Goal: Task Accomplishment & Management: Manage account settings

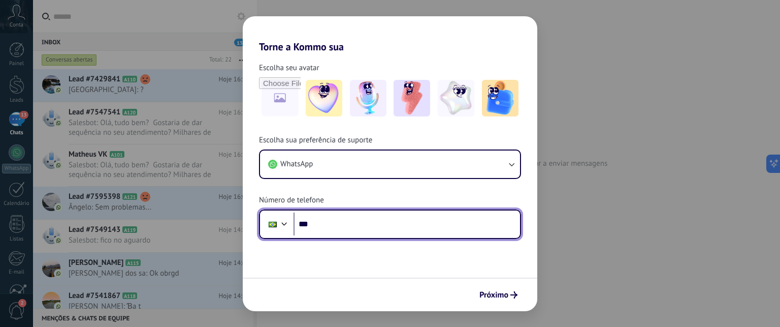
click at [349, 222] on input "***" at bounding box center [407, 223] width 226 height 23
type input "**********"
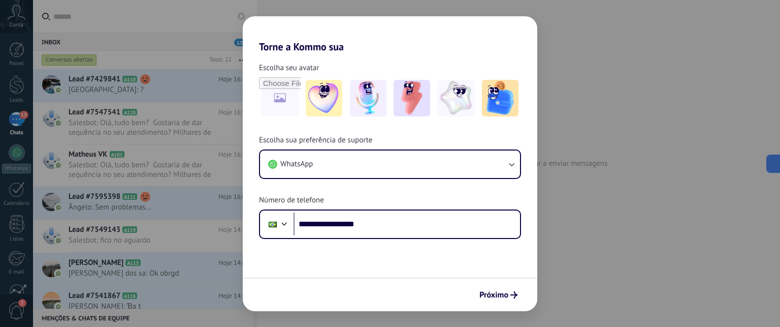
click at [452, 248] on form "**********" at bounding box center [390, 182] width 295 height 258
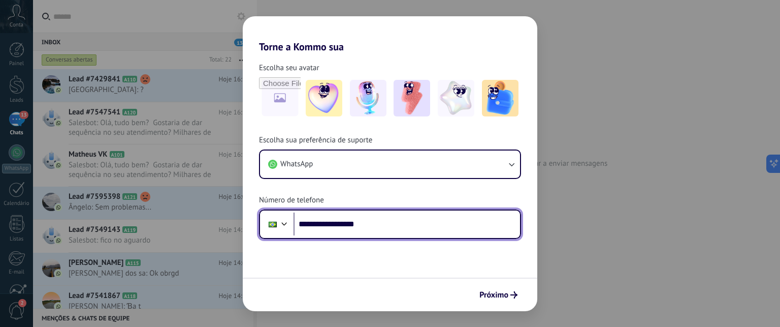
click at [353, 217] on input "**********" at bounding box center [407, 223] width 226 height 23
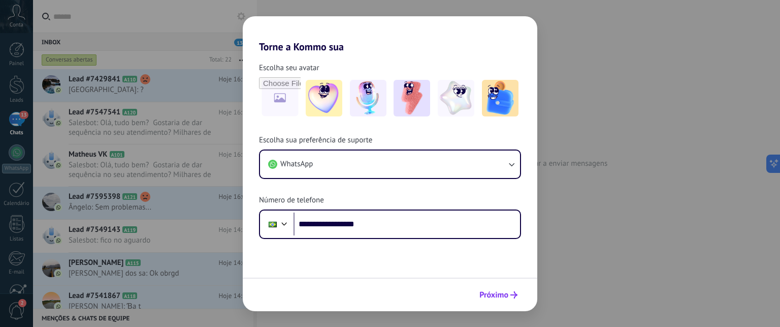
click at [504, 291] on span "Próximo" at bounding box center [493, 294] width 29 height 7
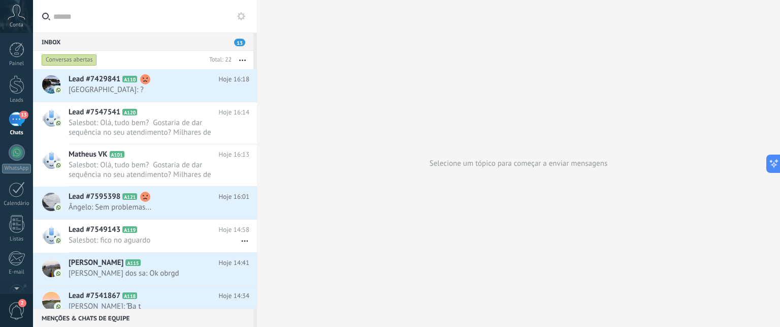
click at [20, 308] on span "2" at bounding box center [16, 311] width 17 height 18
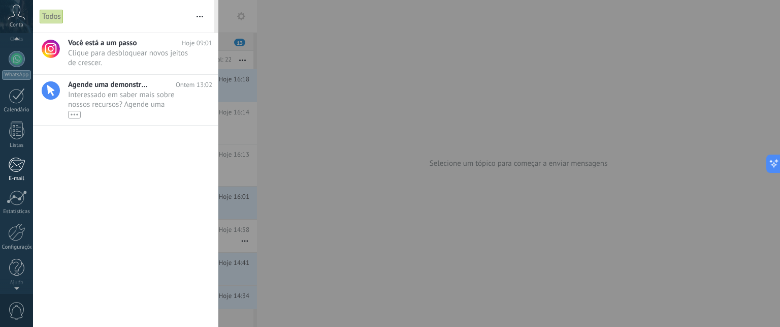
scroll to position [95, 0]
click at [16, 308] on span "0" at bounding box center [16, 311] width 17 height 18
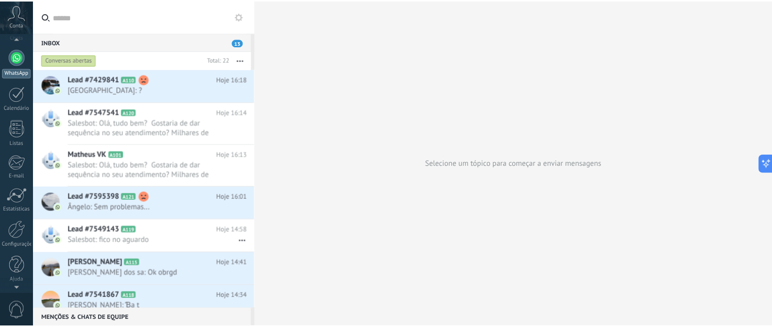
scroll to position [0, 0]
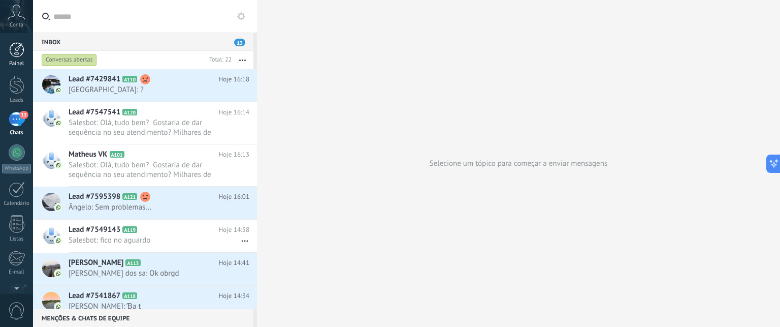
click at [12, 47] on div at bounding box center [16, 49] width 15 height 15
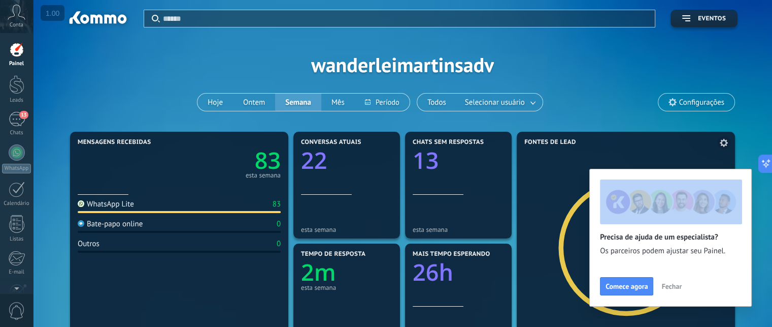
drag, startPoint x: 606, startPoint y: 172, endPoint x: 545, endPoint y: 199, distance: 66.2
click at [540, 194] on body ".abccls-1,.abccls-2{fill-rule:evenodd}.abccls-2{fill:#fff} .abfcls-1{fill:none}…" at bounding box center [386, 163] width 772 height 327
click at [672, 282] on span "Fechar" at bounding box center [672, 285] width 20 height 7
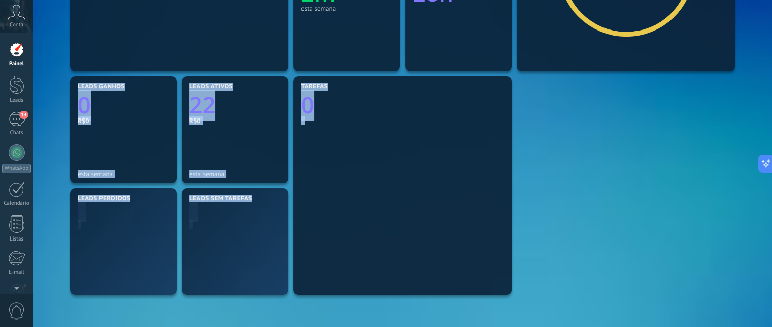
scroll to position [305, 0]
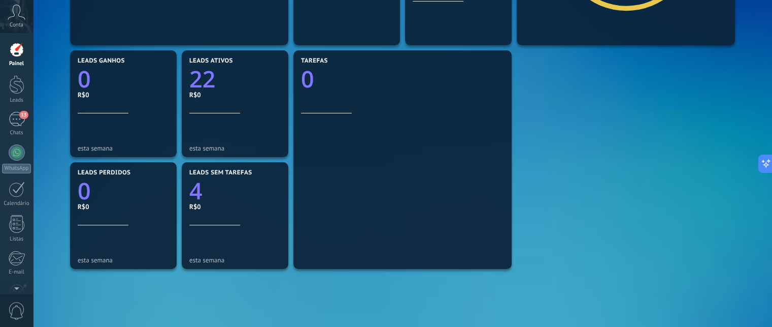
click at [561, 130] on div "Mensagens recebidas 83 esta semana WhatsApp Lite 83 Bate-papo online 0 Outros 0…" at bounding box center [403, 103] width 670 height 559
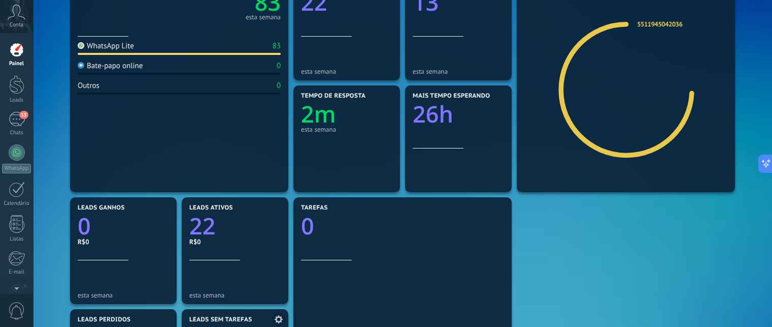
scroll to position [87, 0]
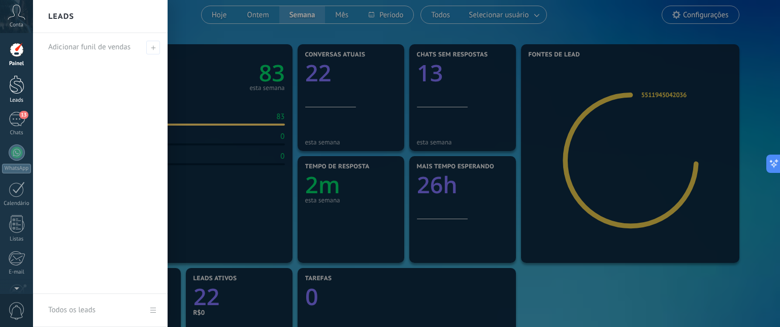
click at [20, 81] on div at bounding box center [16, 84] width 15 height 19
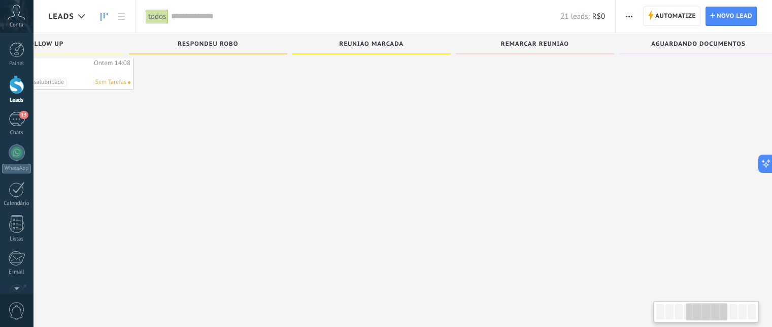
scroll to position [0, 522]
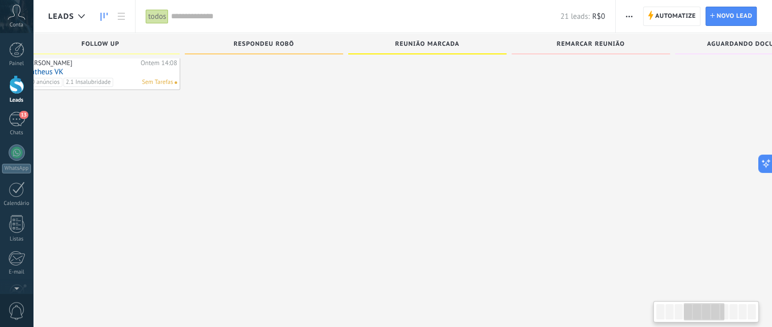
drag, startPoint x: 680, startPoint y: 314, endPoint x: 708, endPoint y: 316, distance: 28.5
click at [708, 316] on div at bounding box center [704, 311] width 41 height 17
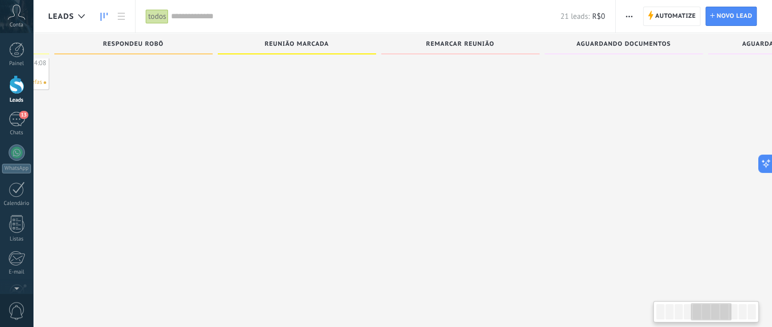
scroll to position [0, 644]
drag, startPoint x: 702, startPoint y: 313, endPoint x: 708, endPoint y: 311, distance: 7.1
click at [708, 311] on div at bounding box center [711, 311] width 41 height 17
drag, startPoint x: 469, startPoint y: -1, endPoint x: 440, endPoint y: 29, distance: 42.0
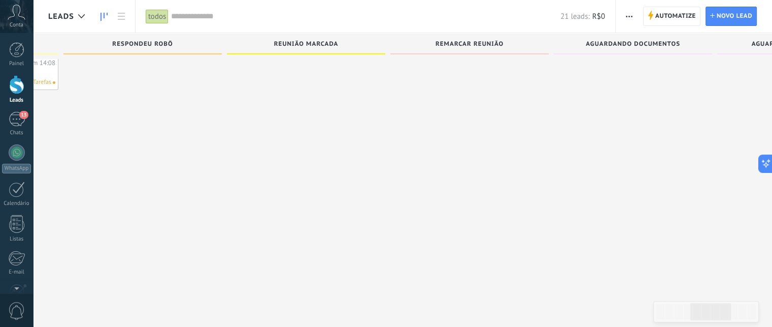
click at [456, 6] on div "21 leads: R$0" at bounding box center [388, 16] width 434 height 33
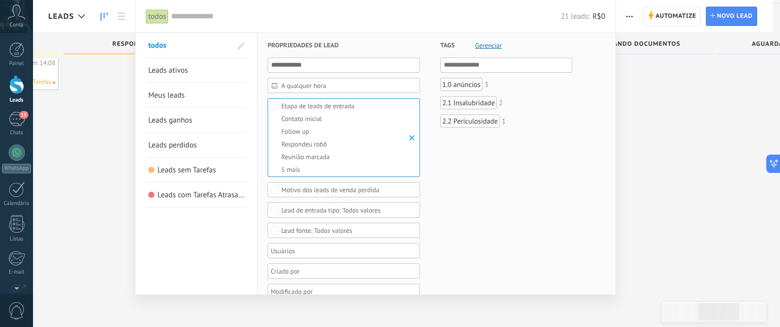
click at [708, 170] on div at bounding box center [390, 163] width 780 height 327
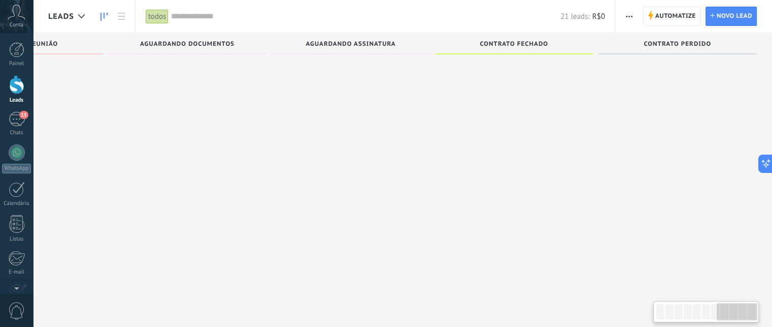
scroll to position [0, 1090]
drag, startPoint x: 720, startPoint y: 313, endPoint x: 748, endPoint y: 313, distance: 27.4
click at [748, 313] on div at bounding box center [737, 311] width 41 height 17
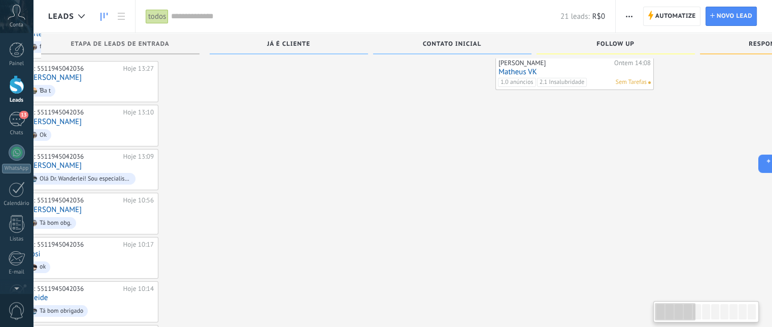
scroll to position [0, 7]
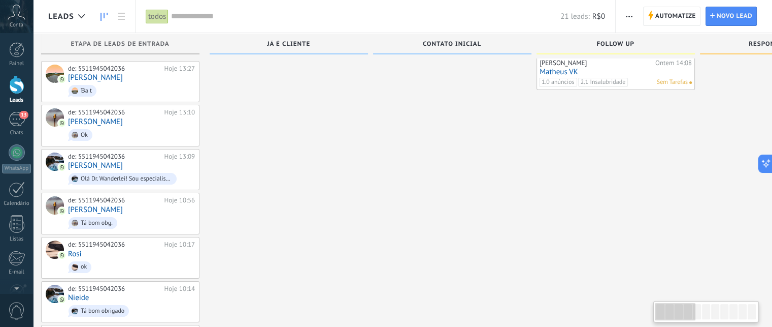
drag, startPoint x: 741, startPoint y: 314, endPoint x: 514, endPoint y: 268, distance: 232.2
click at [675, 315] on div at bounding box center [675, 311] width 41 height 17
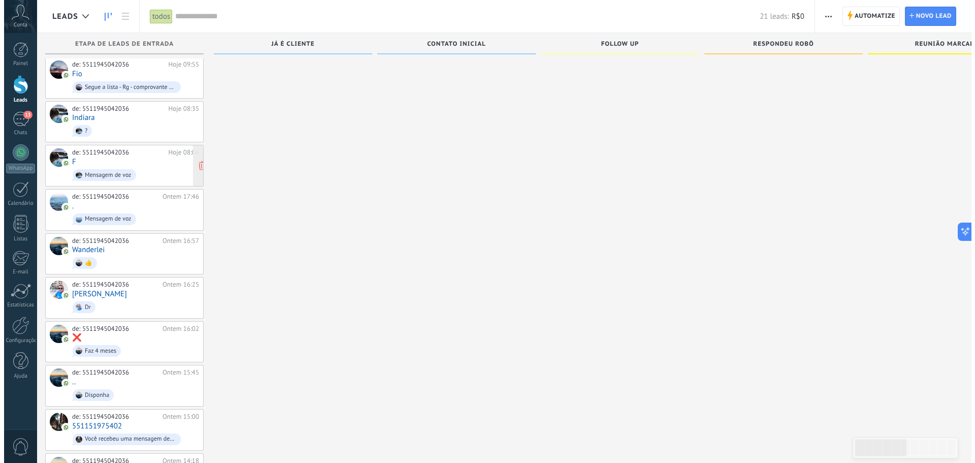
scroll to position [355, 0]
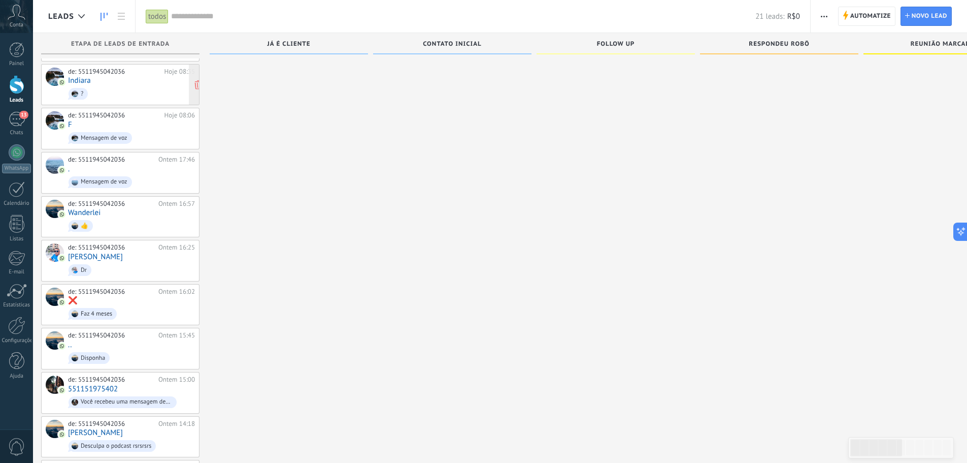
click at [115, 86] on span "?" at bounding box center [131, 94] width 127 height 16
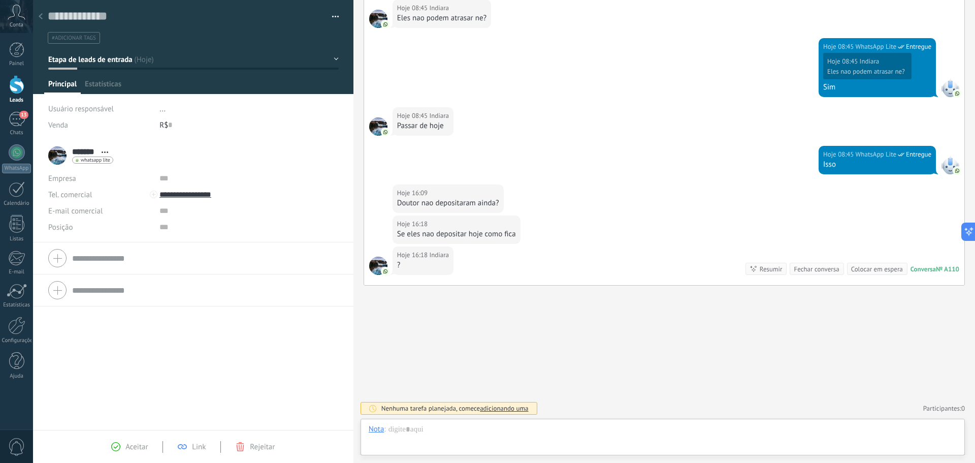
scroll to position [15, 0]
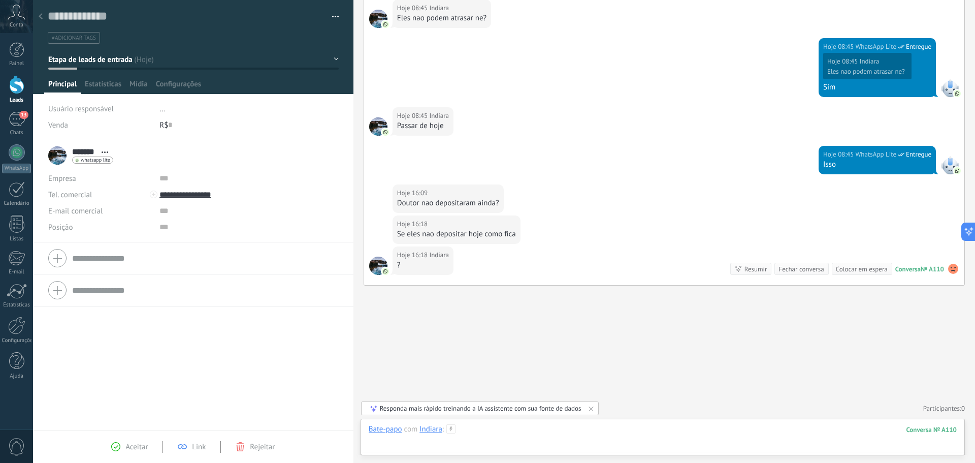
click at [479, 352] on div at bounding box center [663, 439] width 588 height 30
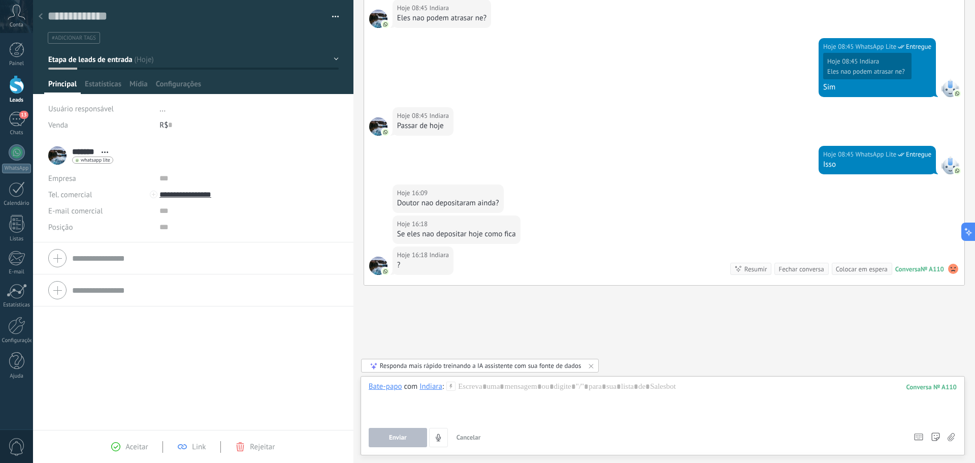
click at [451, 352] on use at bounding box center [451, 385] width 9 height 9
click at [488, 352] on div at bounding box center [663, 400] width 588 height 39
click at [397, 352] on div "Bate-papo" at bounding box center [386, 385] width 34 height 9
click at [398, 347] on div "Nota" at bounding box center [387, 351] width 52 height 17
click at [380, 352] on div "Nota" at bounding box center [377, 385] width 16 height 9
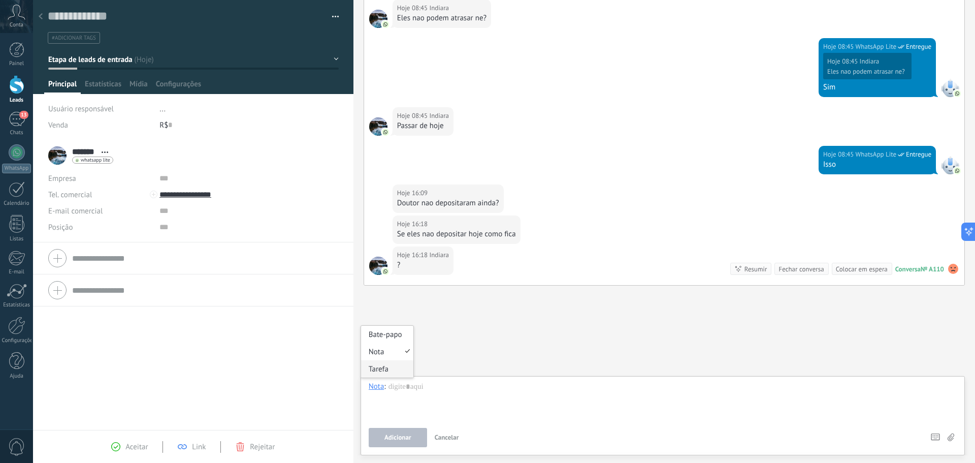
click at [382, 352] on div "Tarefa" at bounding box center [387, 368] width 52 height 17
click at [447, 352] on span "Amanhã" at bounding box center [453, 389] width 44 height 12
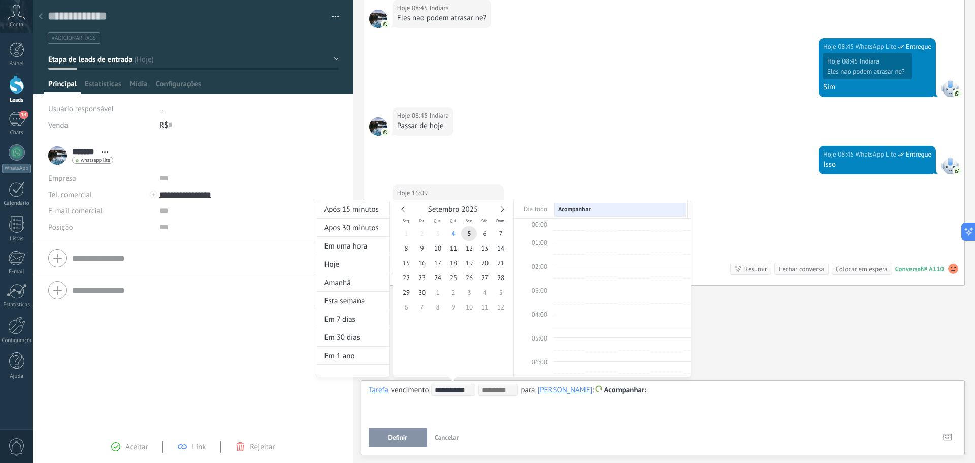
scroll to position [191, 0]
click at [780, 352] on div at bounding box center [487, 231] width 975 height 463
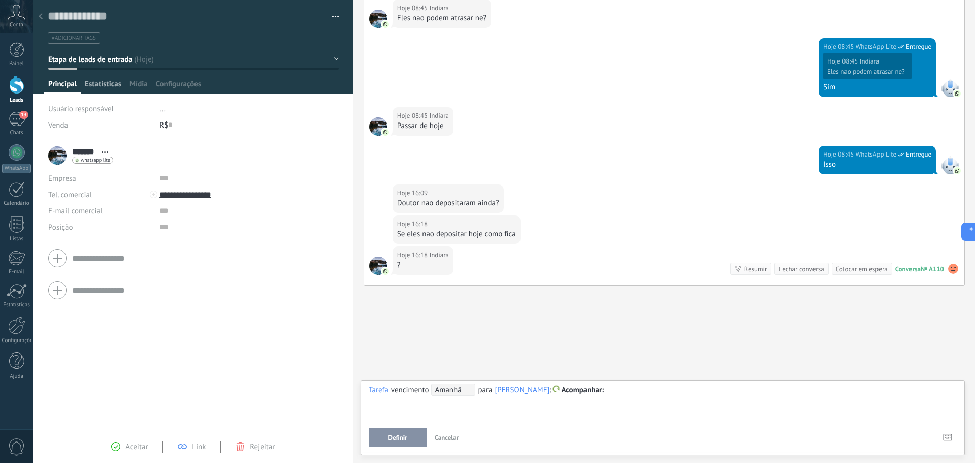
click at [87, 83] on span "Estatísticas" at bounding box center [103, 86] width 37 height 15
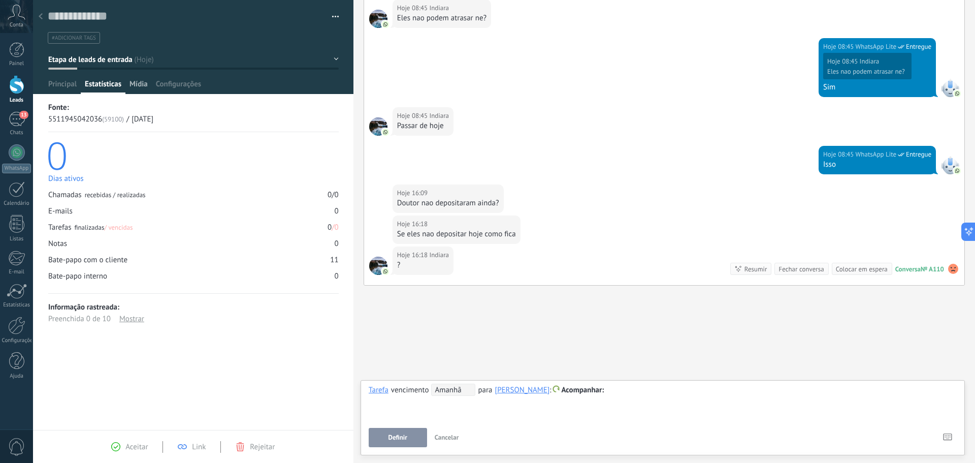
click at [139, 82] on span "Mídia" at bounding box center [139, 86] width 18 height 15
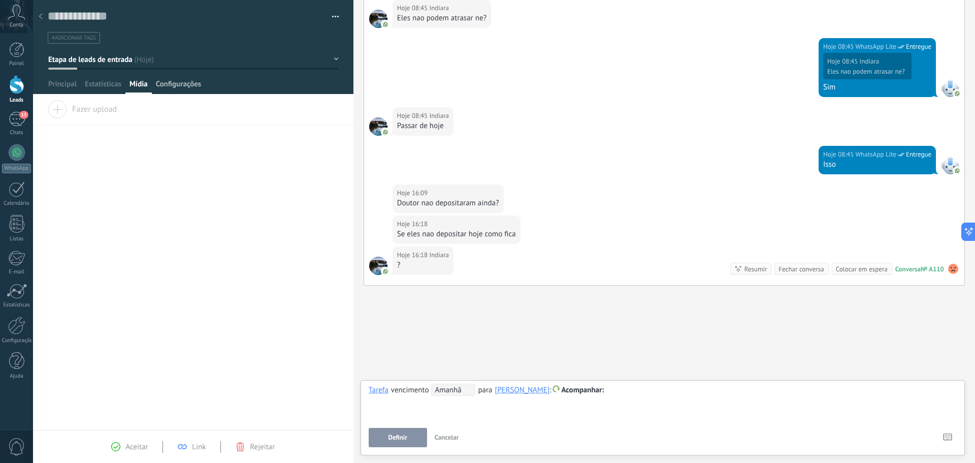
click at [182, 87] on span "Configurações" at bounding box center [178, 86] width 45 height 15
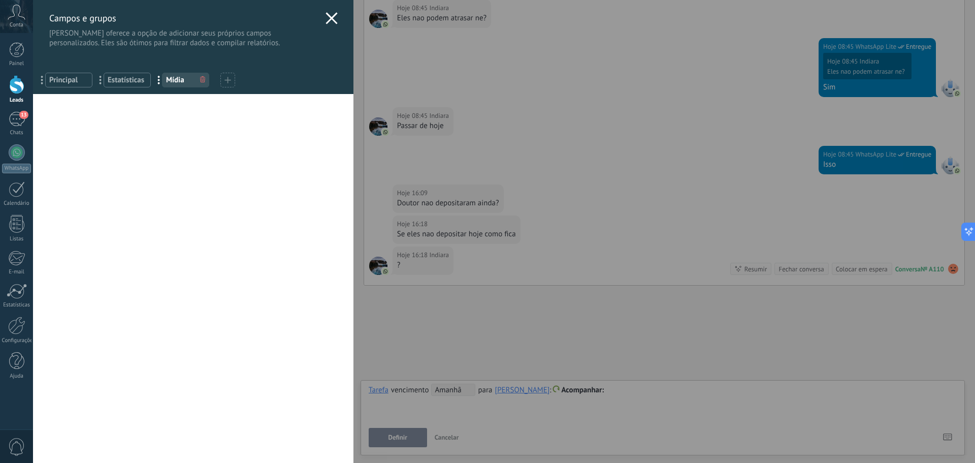
click at [33, 87] on div "Campos e grupos Kommo oferece a opção de adicionar seus próprios campos persona…" at bounding box center [504, 231] width 942 height 463
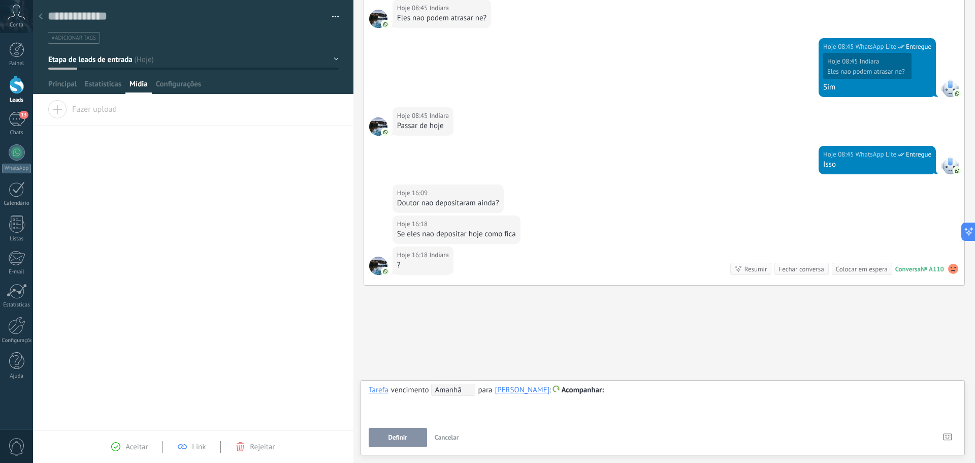
click at [53, 78] on div at bounding box center [193, 47] width 321 height 94
click at [56, 83] on span "Principal" at bounding box center [62, 86] width 28 height 15
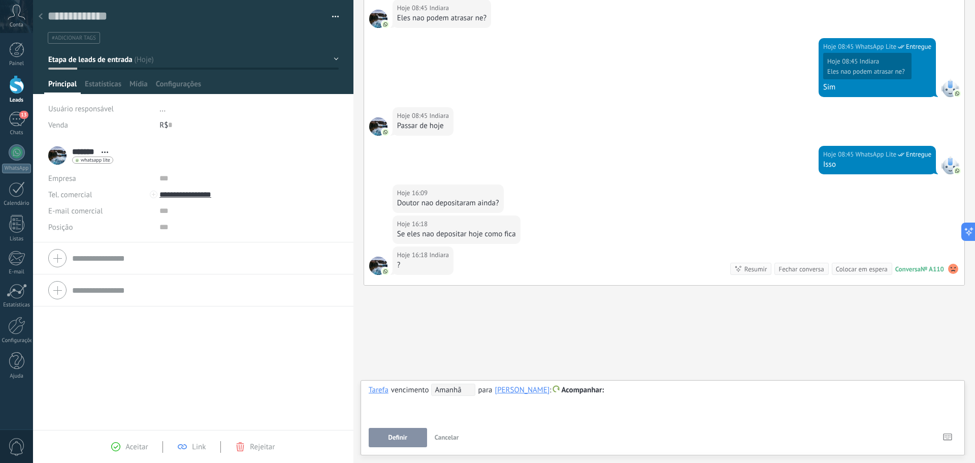
click at [43, 16] on div at bounding box center [41, 17] width 14 height 20
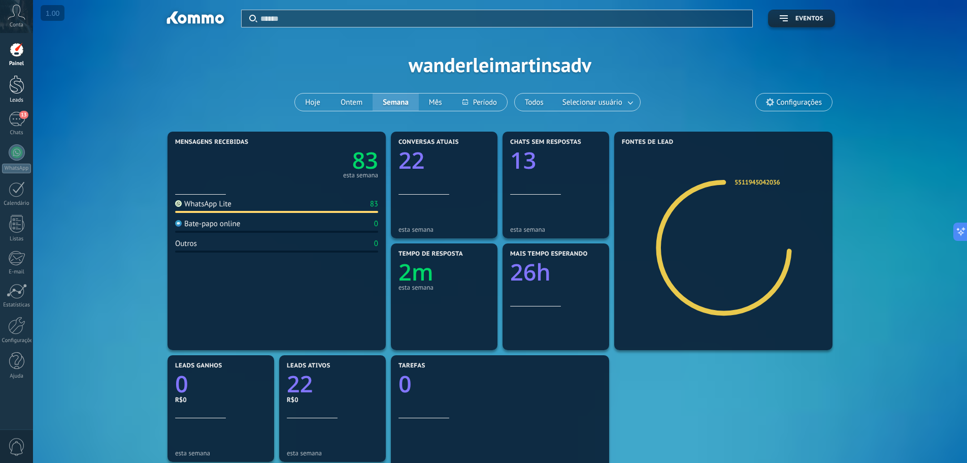
click at [24, 79] on link "Leads" at bounding box center [16, 89] width 33 height 28
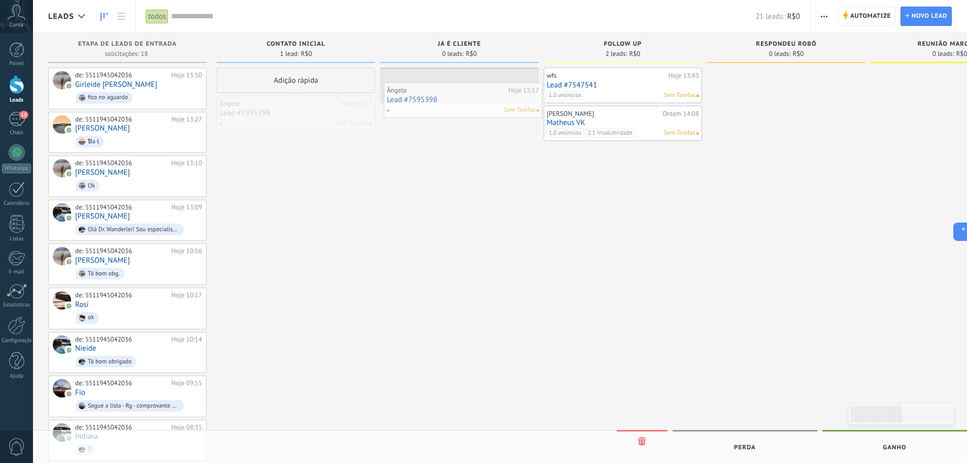
drag, startPoint x: 277, startPoint y: 108, endPoint x: 444, endPoint y: 95, distance: 167.6
drag, startPoint x: 441, startPoint y: 75, endPoint x: 282, endPoint y: 93, distance: 159.4
drag, startPoint x: 280, startPoint y: 107, endPoint x: 408, endPoint y: 90, distance: 129.6
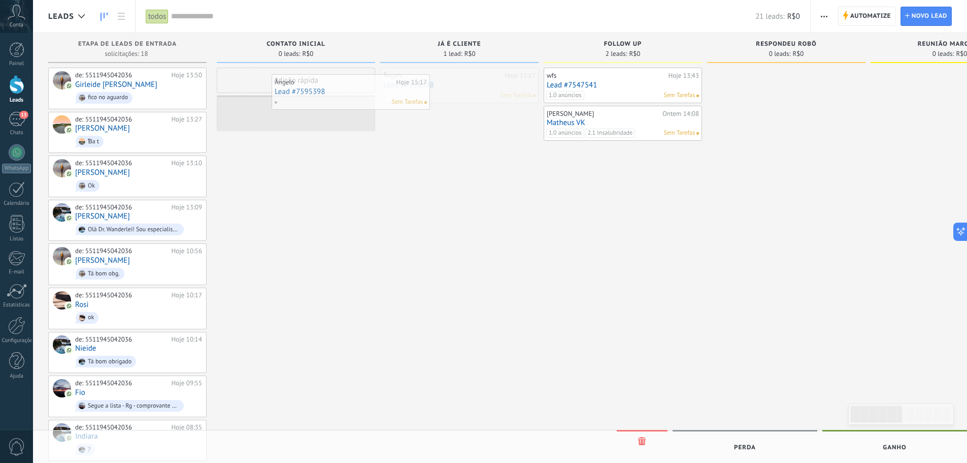
drag, startPoint x: 420, startPoint y: 80, endPoint x: 311, endPoint y: 87, distance: 108.9
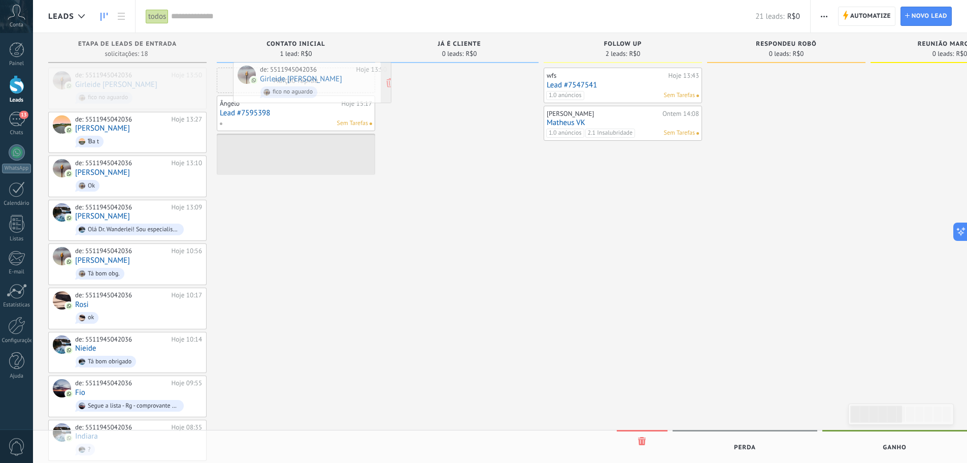
drag, startPoint x: 104, startPoint y: 82, endPoint x: 289, endPoint y: 76, distance: 184.9
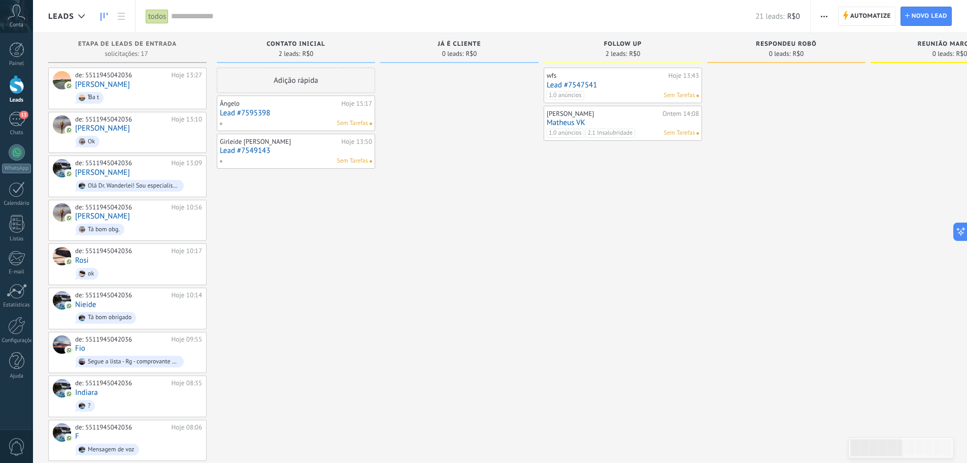
click at [620, 88] on link "Lead #7547541" at bounding box center [623, 85] width 152 height 9
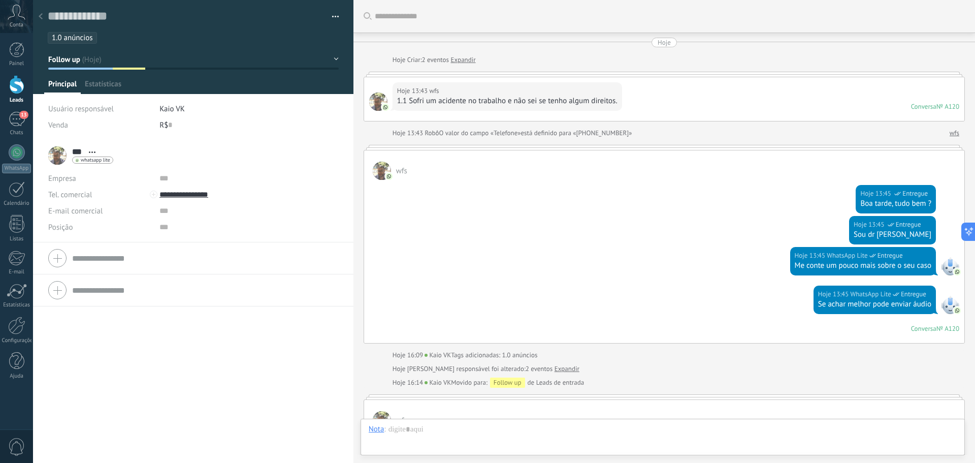
scroll to position [288, 0]
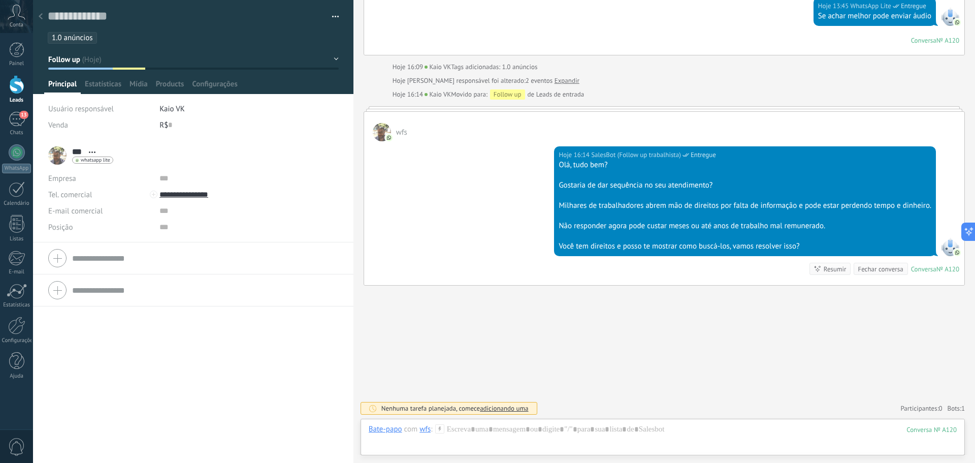
click at [381, 129] on div at bounding box center [382, 132] width 18 height 18
click at [57, 152] on div "*** wfs *** wfs Sobrenome Abrir detalhes Copiar nome Desvincular Contato princi…" at bounding box center [80, 155] width 65 height 25
click at [85, 149] on span "Abrir detalhes Copiar nome Desvincular Contato principal" at bounding box center [92, 152] width 17 height 8
click at [135, 161] on link "Abrir detalhes" at bounding box center [127, 165] width 46 height 10
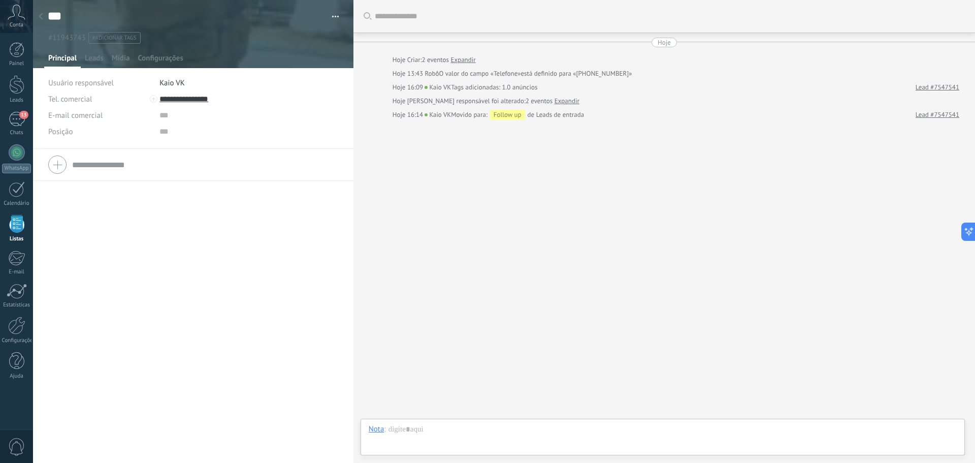
click at [40, 14] on icon at bounding box center [41, 16] width 4 height 6
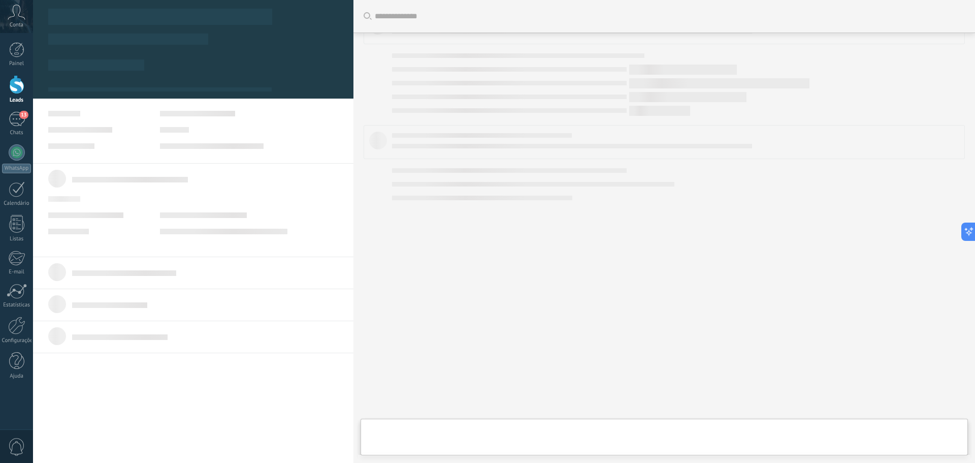
click at [13, 83] on div at bounding box center [16, 84] width 15 height 19
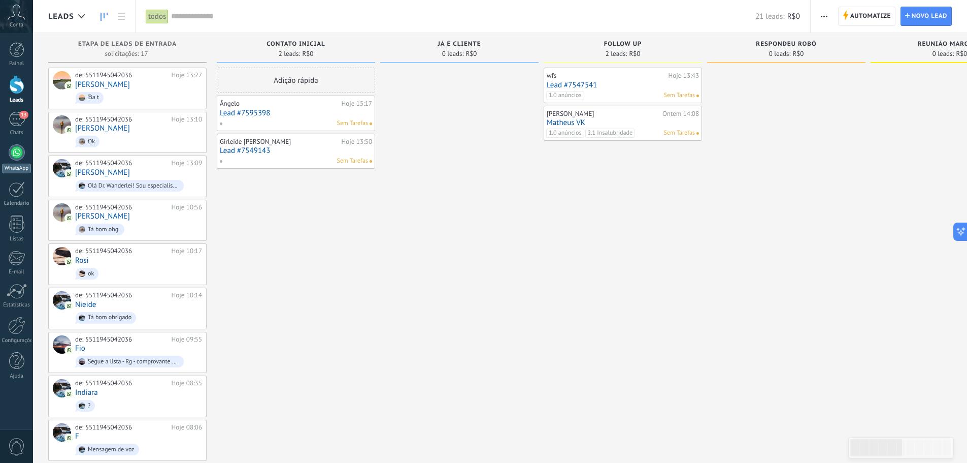
click at [12, 155] on div at bounding box center [17, 152] width 16 height 16
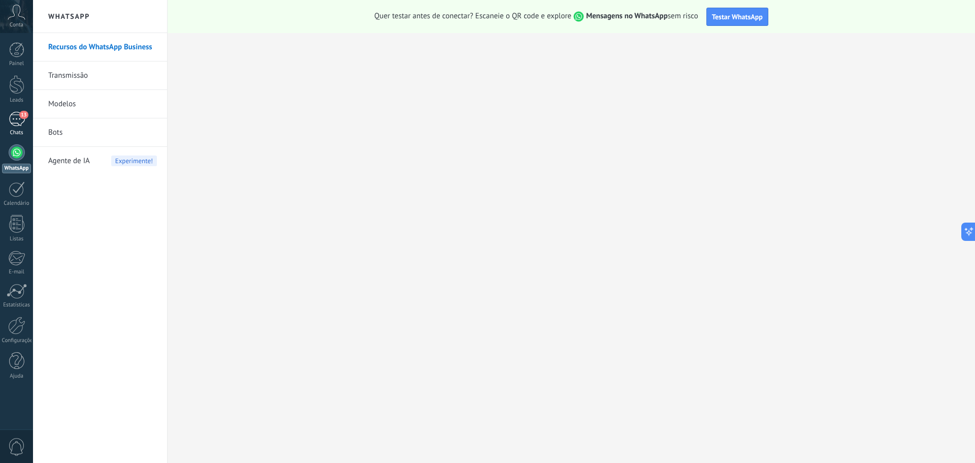
click at [22, 120] on div "13" at bounding box center [17, 119] width 16 height 15
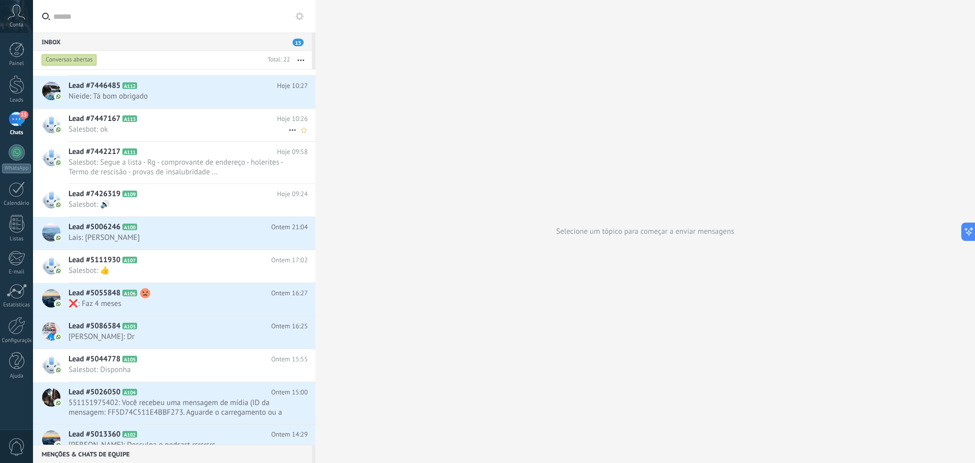
scroll to position [131, 0]
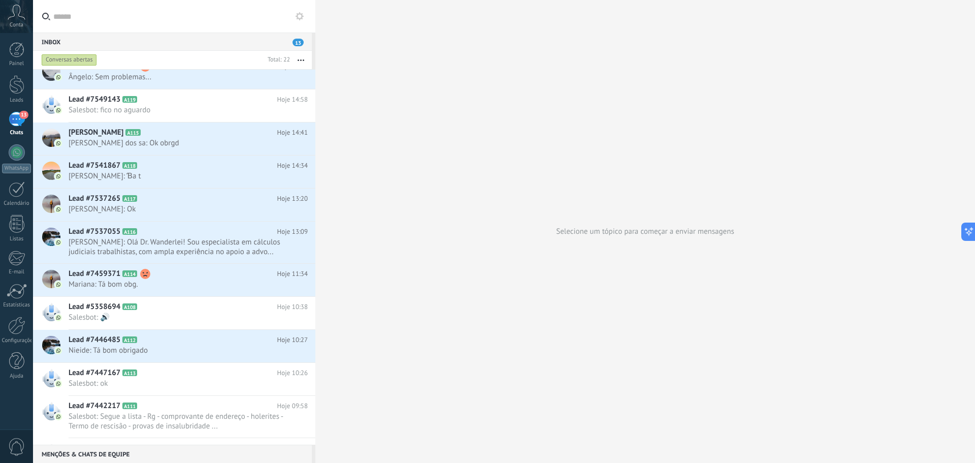
click at [315, 180] on div at bounding box center [315, 231] width 0 height 463
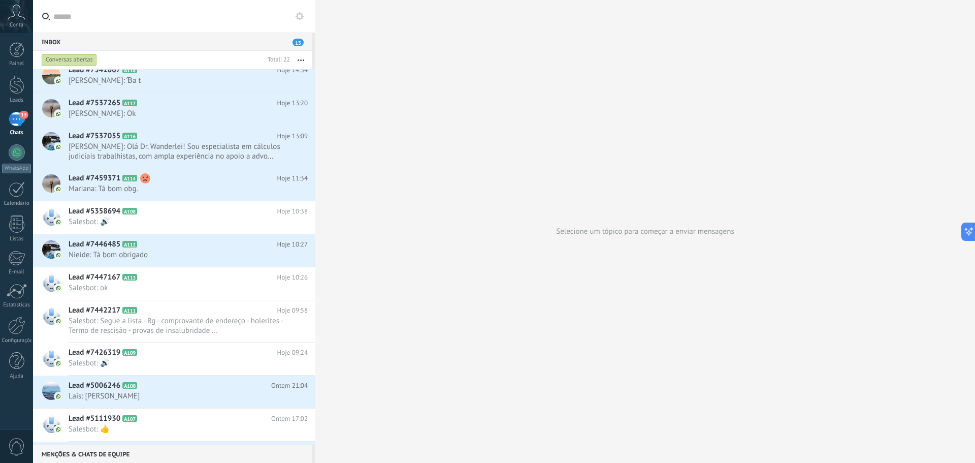
scroll to position [386, 0]
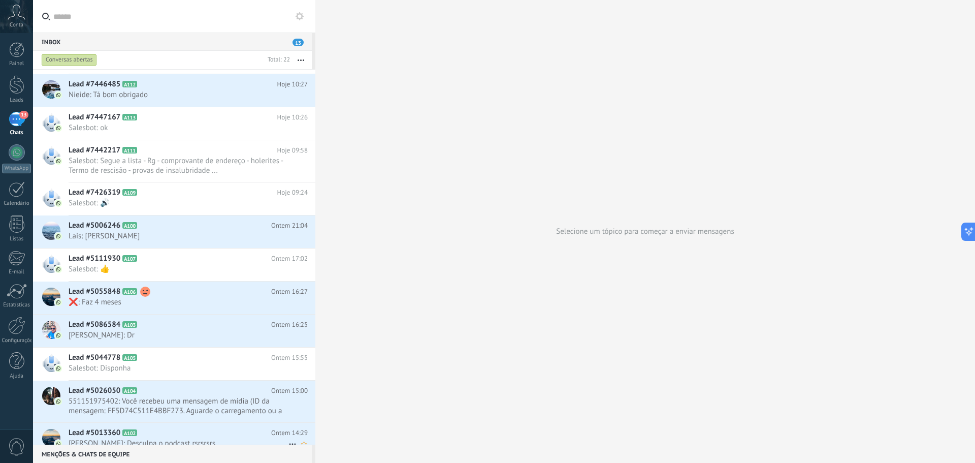
click at [94, 352] on span "[PERSON_NAME]: Desculpa o podcast rsrsrsrs" at bounding box center [179, 443] width 220 height 10
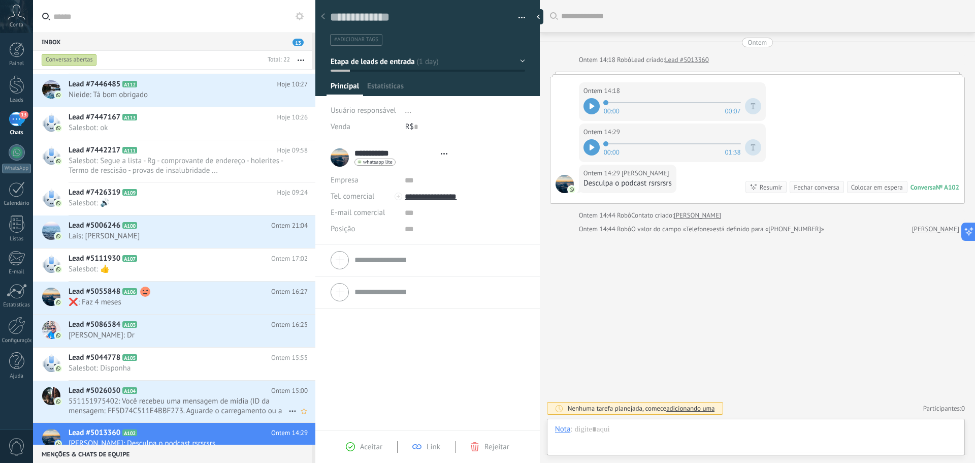
scroll to position [15, 0]
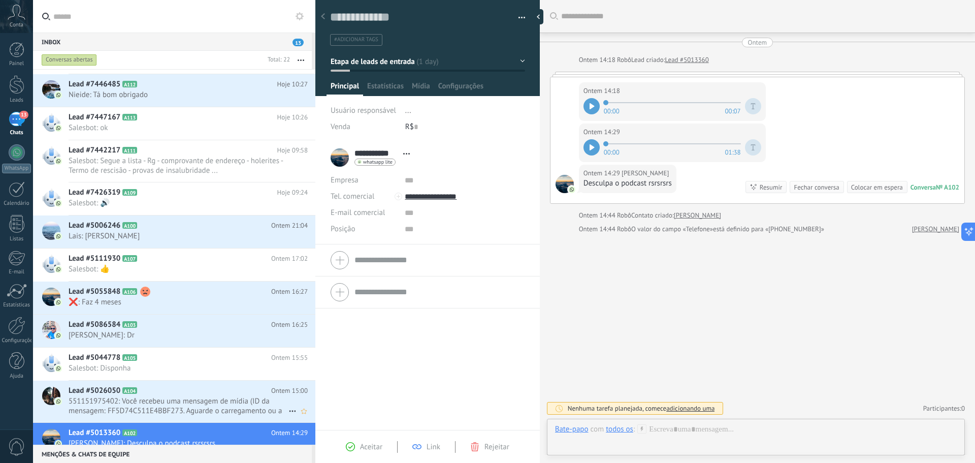
click at [95, 352] on span "551151975402: Você recebeu uma mensagem de mídia (ID da mensagem: FF5D74C511E4B…" at bounding box center [179, 405] width 220 height 19
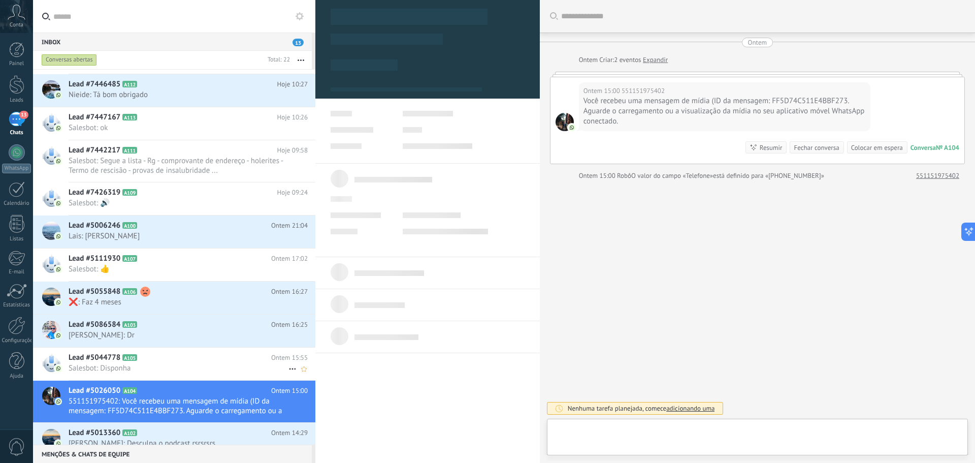
scroll to position [15, 0]
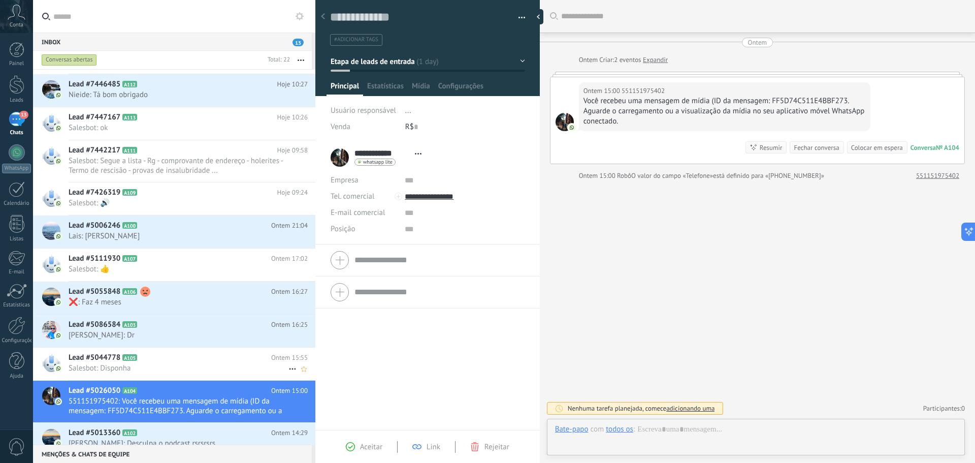
click at [94, 352] on span "Lead #5044778" at bounding box center [95, 357] width 52 height 10
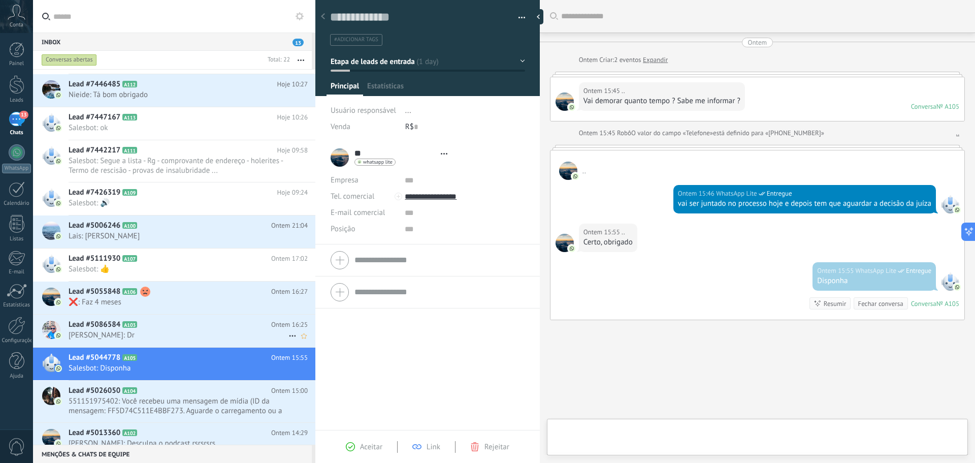
scroll to position [15, 0]
click at [89, 333] on span "[PERSON_NAME]: Dr" at bounding box center [179, 335] width 220 height 10
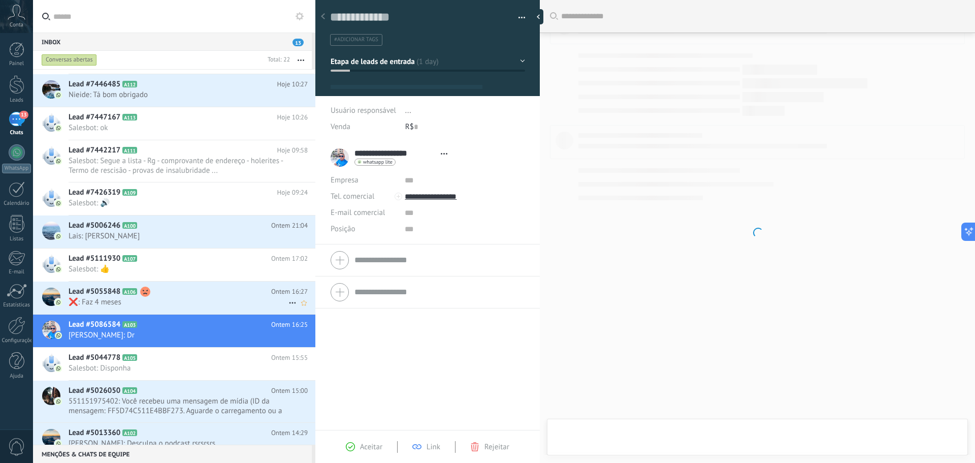
click at [100, 287] on span "Lead #5055848" at bounding box center [95, 291] width 52 height 10
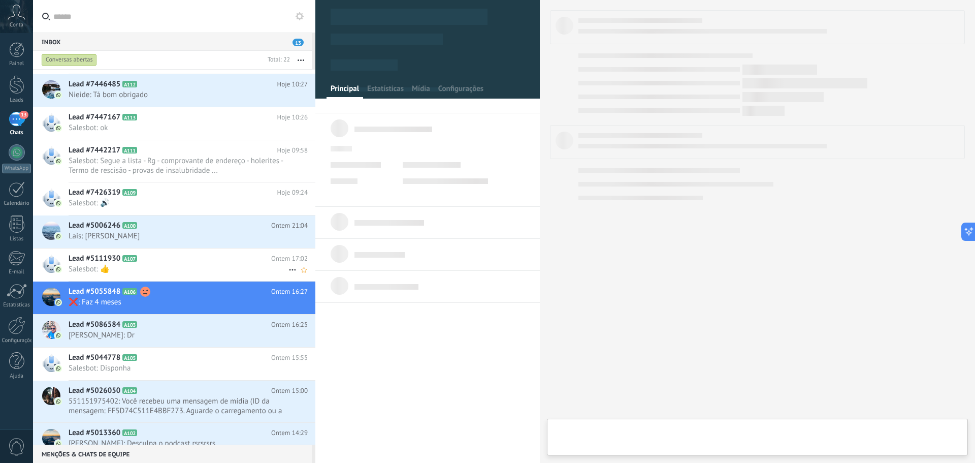
click at [98, 256] on span "Lead #5111930" at bounding box center [95, 258] width 52 height 10
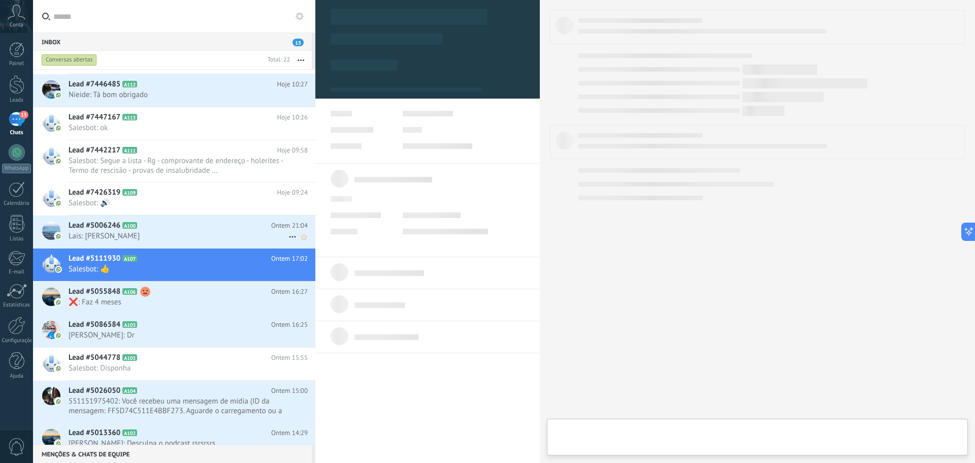
click at [89, 221] on span "Lead #5006246" at bounding box center [95, 225] width 52 height 10
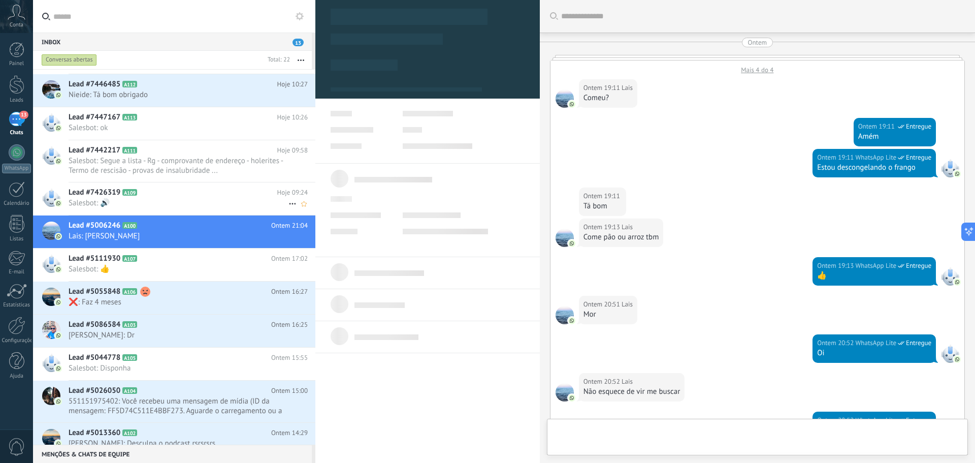
click at [89, 208] on div "Lead #7426319 A109 Hoje 09:24 Salesbot: 🔊" at bounding box center [192, 198] width 247 height 32
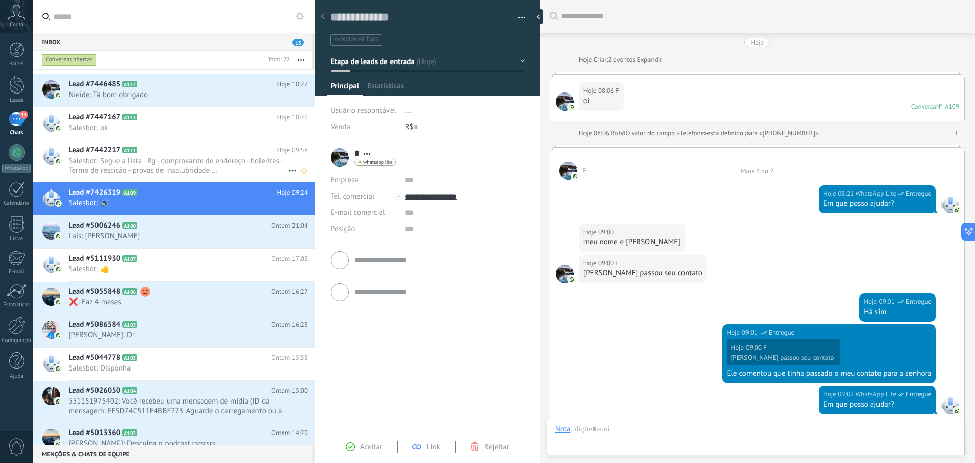
scroll to position [317, 0]
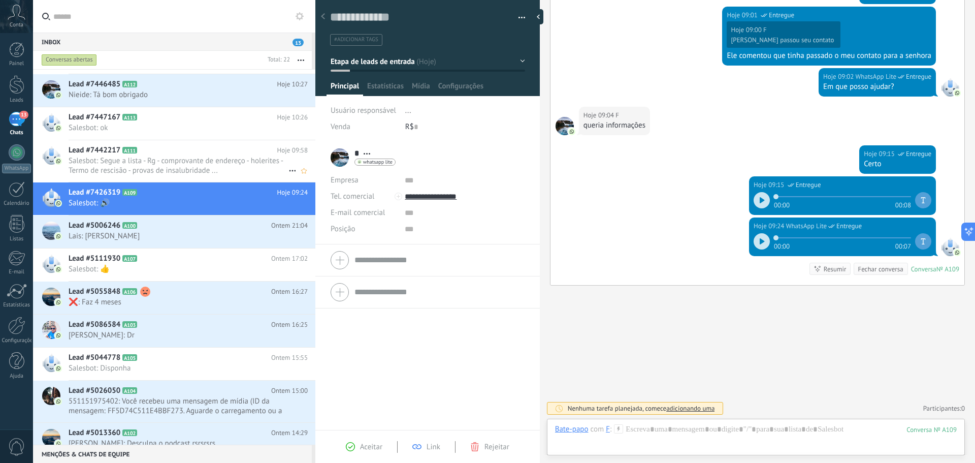
click at [98, 168] on span "Salesbot: Segue a lista - Rg - ⁠comprovante de endereço - ⁠holerites - ⁠Termo d…" at bounding box center [179, 165] width 220 height 19
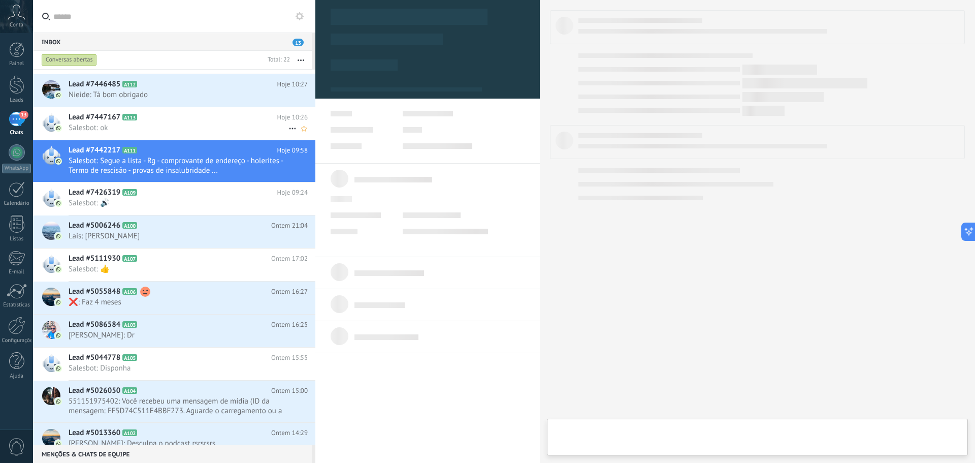
click at [104, 120] on span "Lead #7447167" at bounding box center [95, 117] width 52 height 10
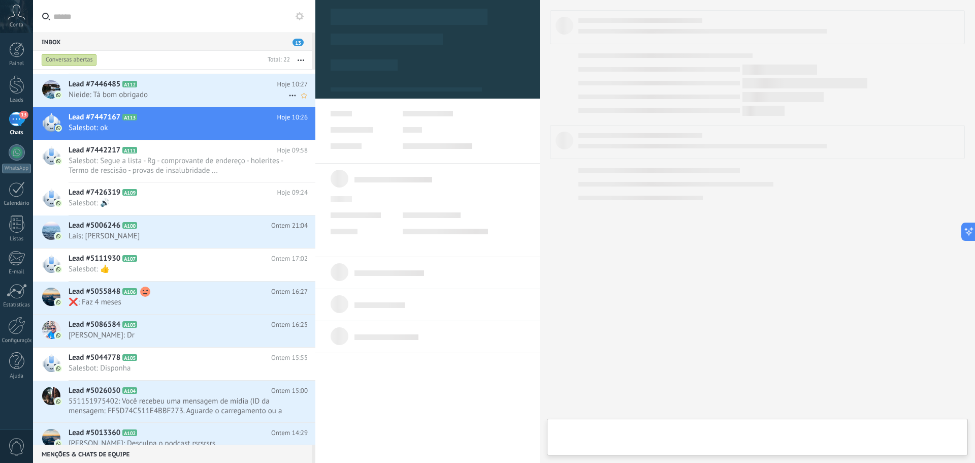
click at [89, 92] on span "Nieide: Tá bom obrigado" at bounding box center [179, 95] width 220 height 10
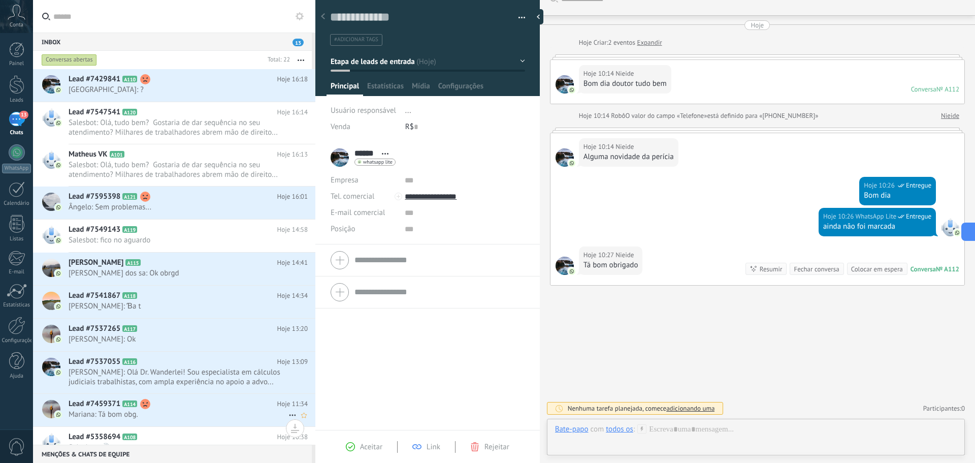
click at [87, 352] on span "Lead #7459371" at bounding box center [95, 404] width 52 height 10
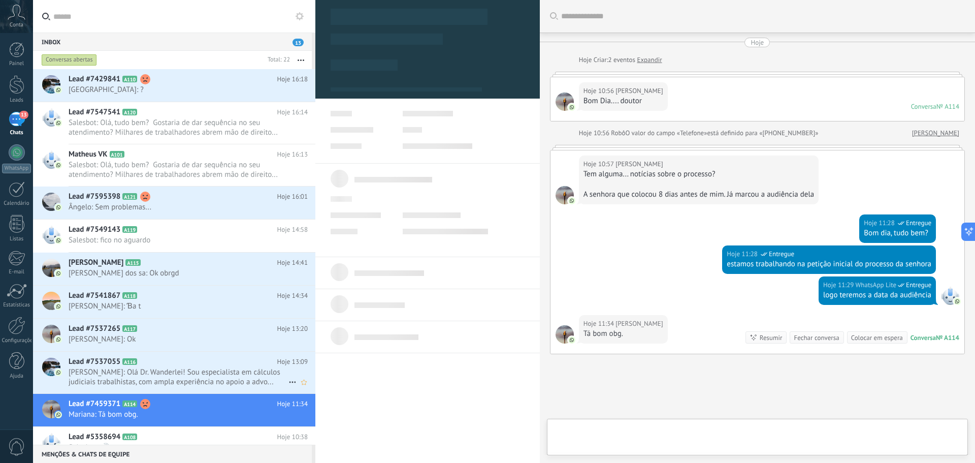
click at [99, 352] on div "Lead #7537055 A116 Hoje 13:09 Luiz: Olá Dr. Wanderlei! Sou especialista em cálc…" at bounding box center [192, 372] width 247 height 42
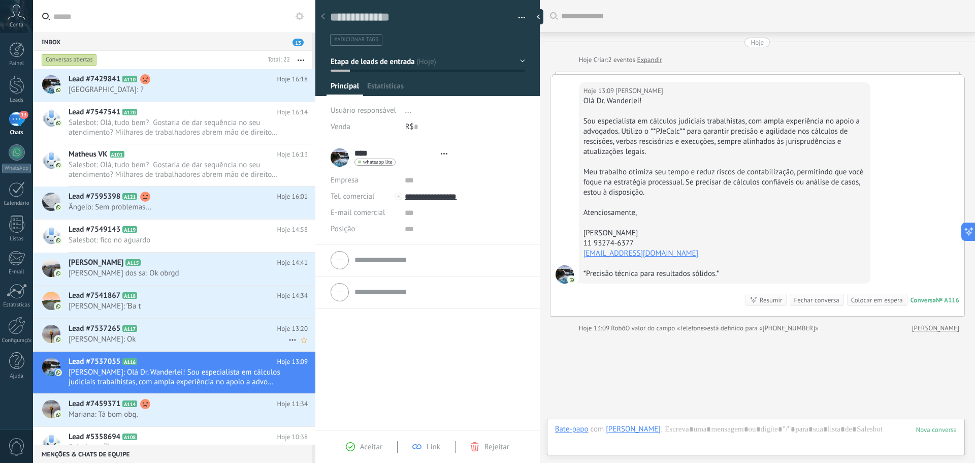
scroll to position [15, 0]
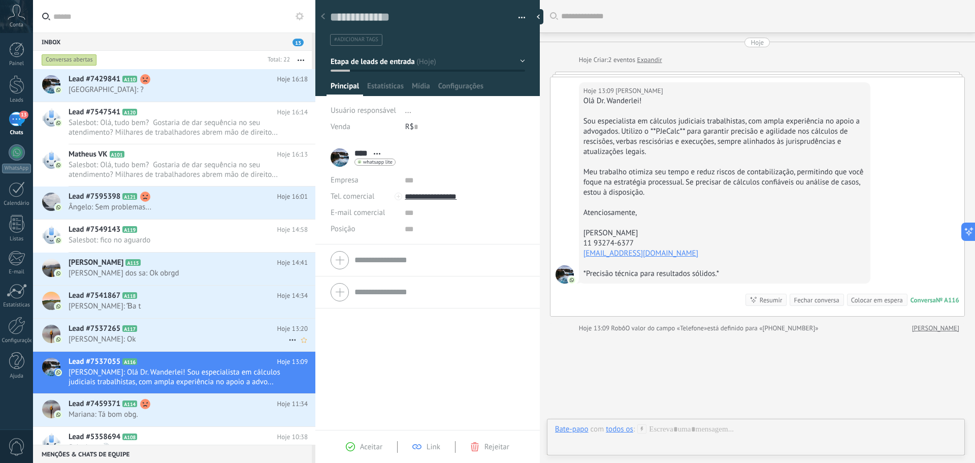
click at [95, 335] on span "[PERSON_NAME]: Ok" at bounding box center [179, 339] width 220 height 10
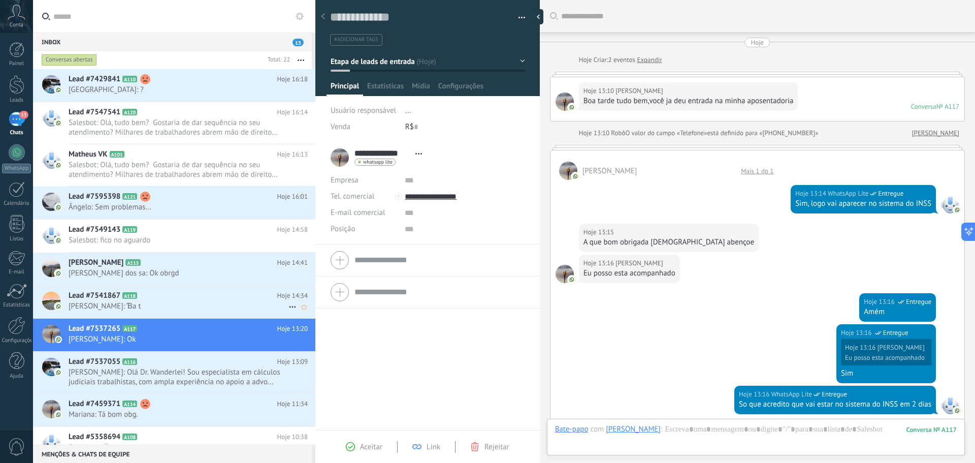
scroll to position [316, 0]
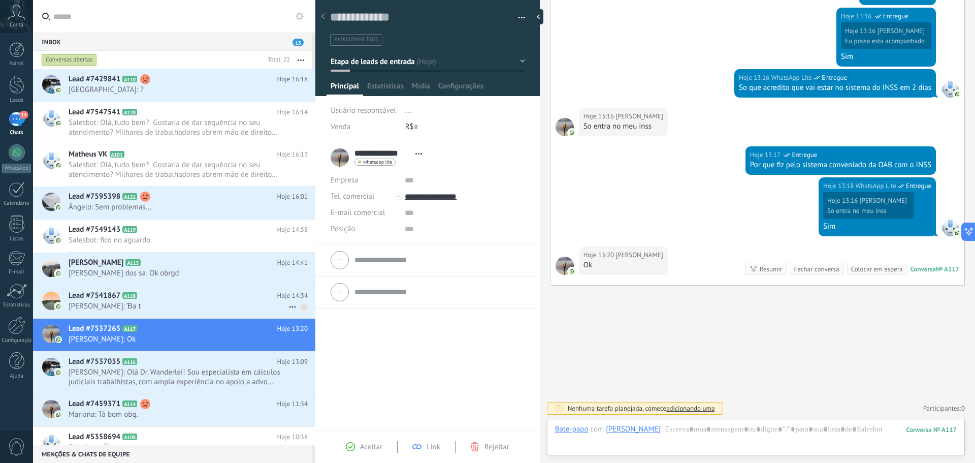
click at [86, 303] on span "[PERSON_NAME]: Ɓa t" at bounding box center [179, 306] width 220 height 10
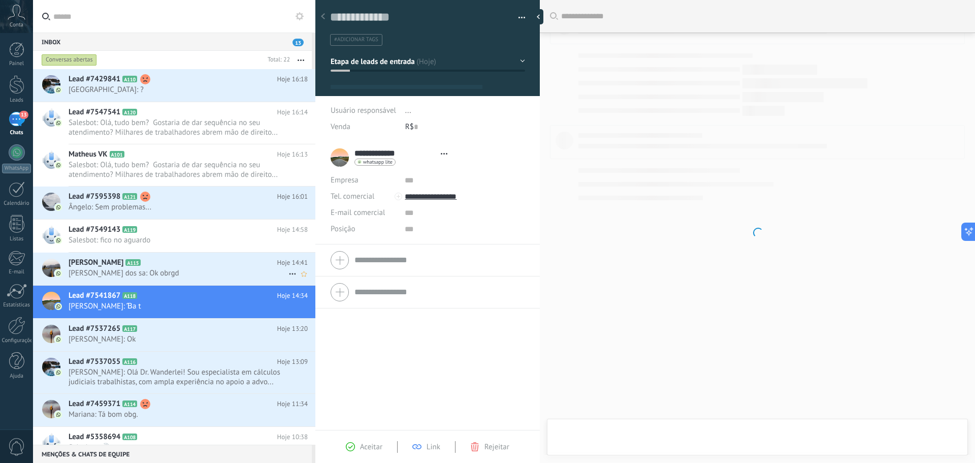
click at [92, 272] on span "[PERSON_NAME] dos sa: Ok obrgd" at bounding box center [179, 273] width 220 height 10
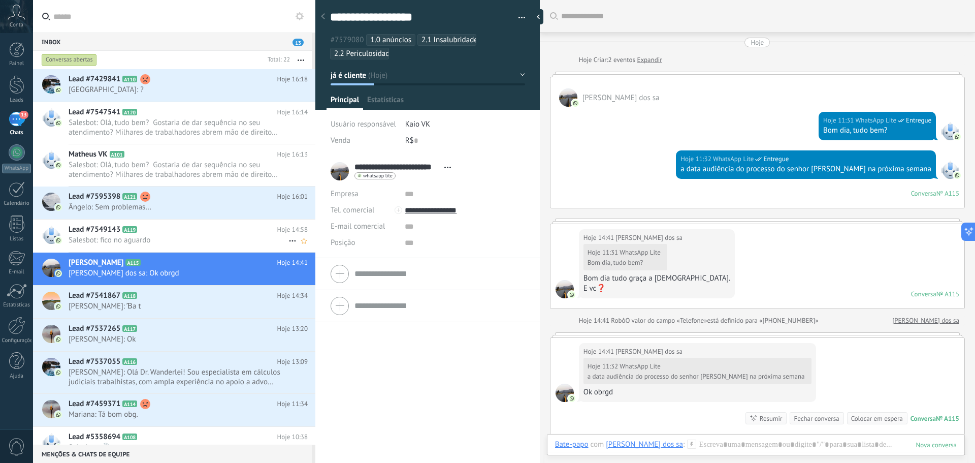
scroll to position [152, 0]
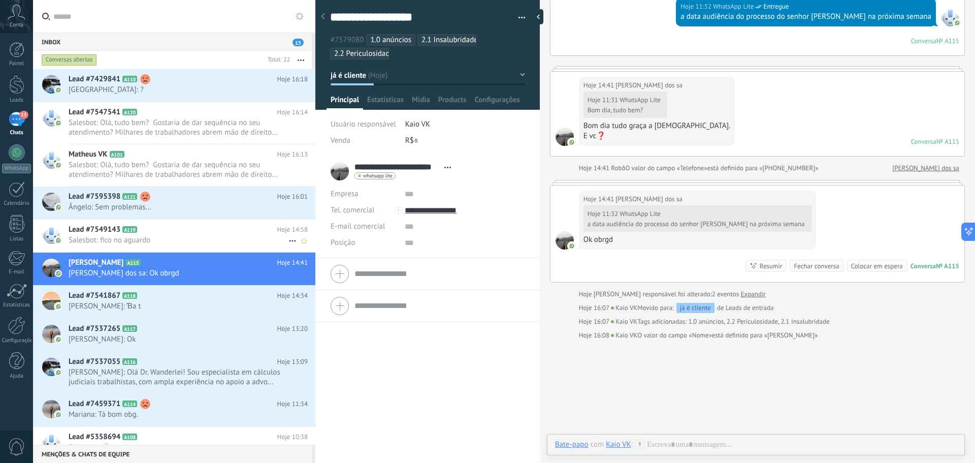
click at [91, 234] on span "Lead #7549143" at bounding box center [95, 229] width 52 height 10
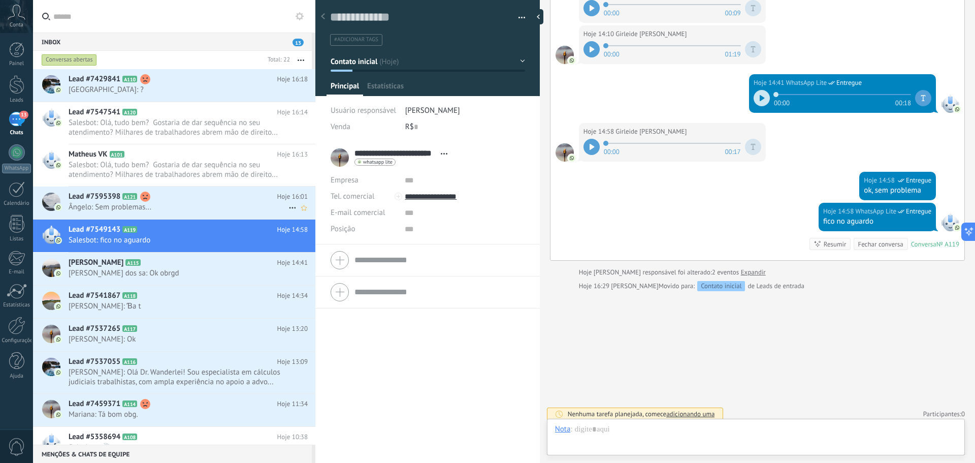
scroll to position [15, 0]
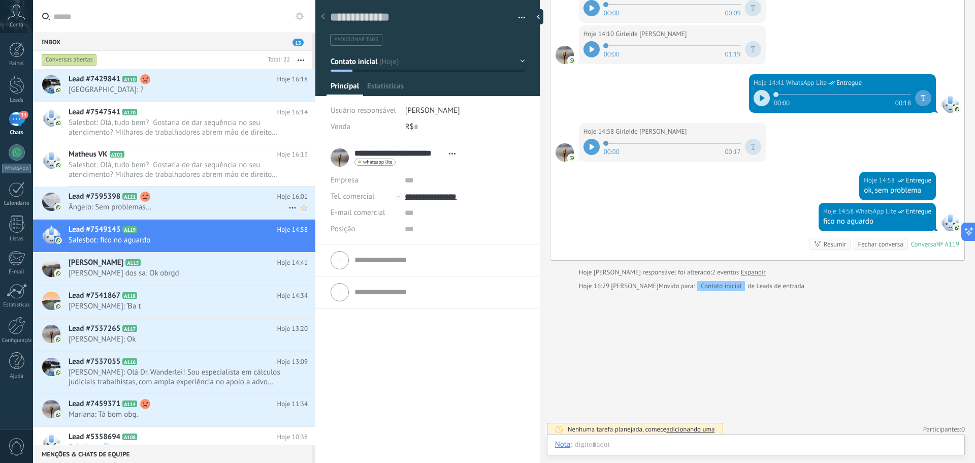
click at [99, 205] on span "Ângelo: Sem problemas..." at bounding box center [179, 207] width 220 height 10
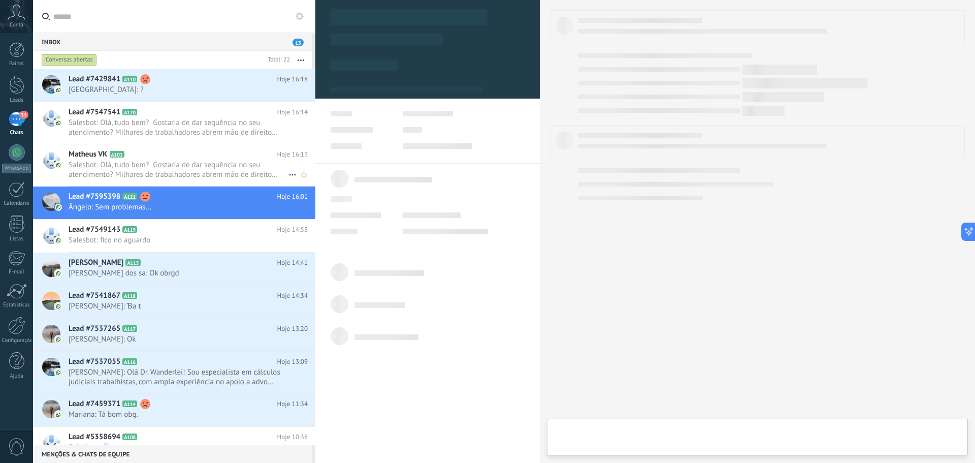
click at [99, 164] on span "Salesbot: Olá, tudo bem? Gostaria de dar sequência no seu atendimento? Milhares…" at bounding box center [179, 169] width 220 height 19
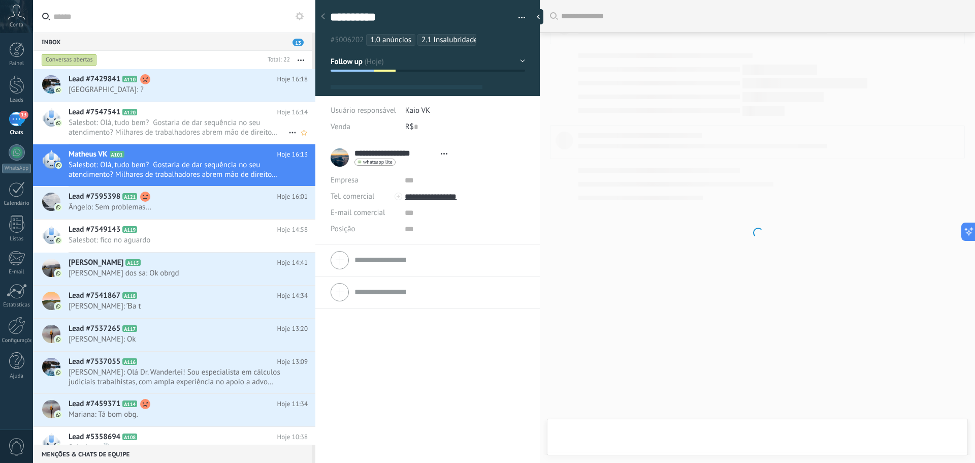
click at [87, 122] on span "Salesbot: Olá, tudo bem? Gostaria de dar sequência no seu atendimento? Milhares…" at bounding box center [179, 127] width 220 height 19
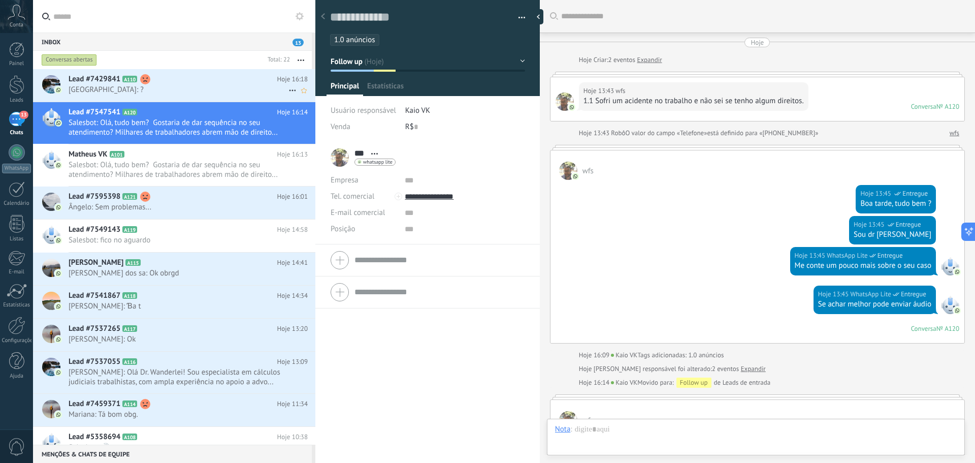
scroll to position [298, 0]
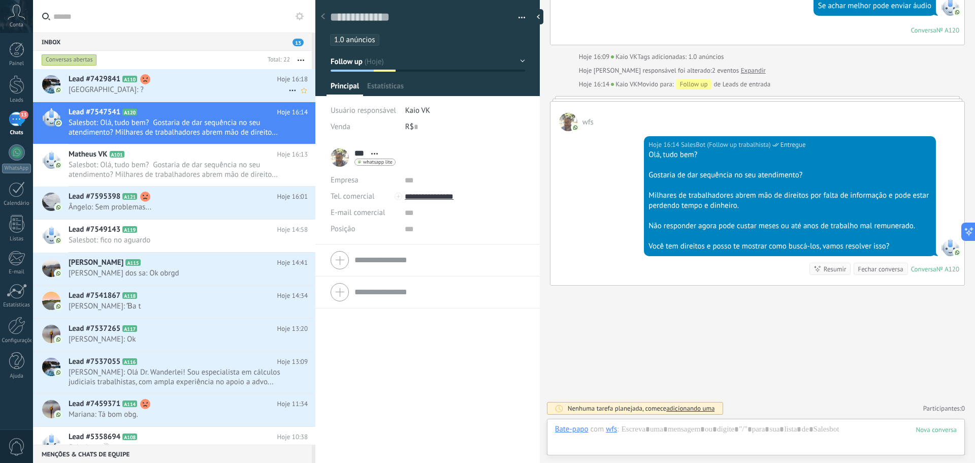
click at [84, 93] on span "Indiara: ?" at bounding box center [179, 90] width 220 height 10
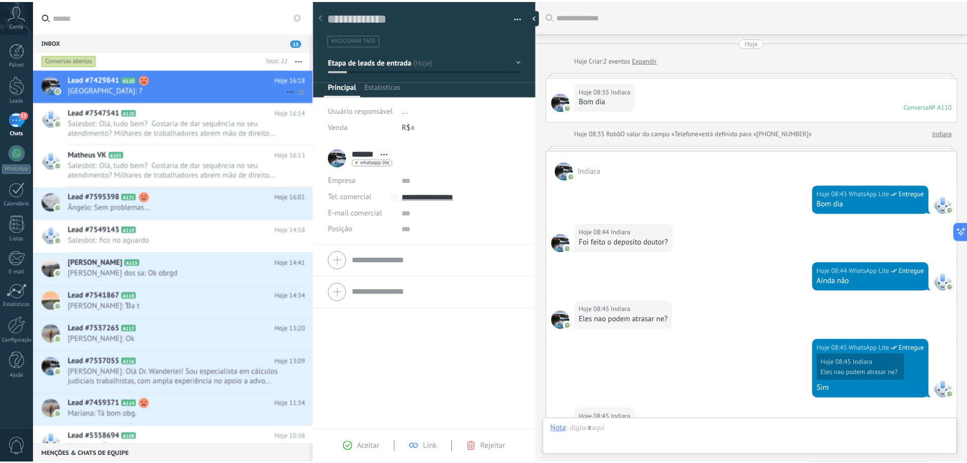
scroll to position [301, 0]
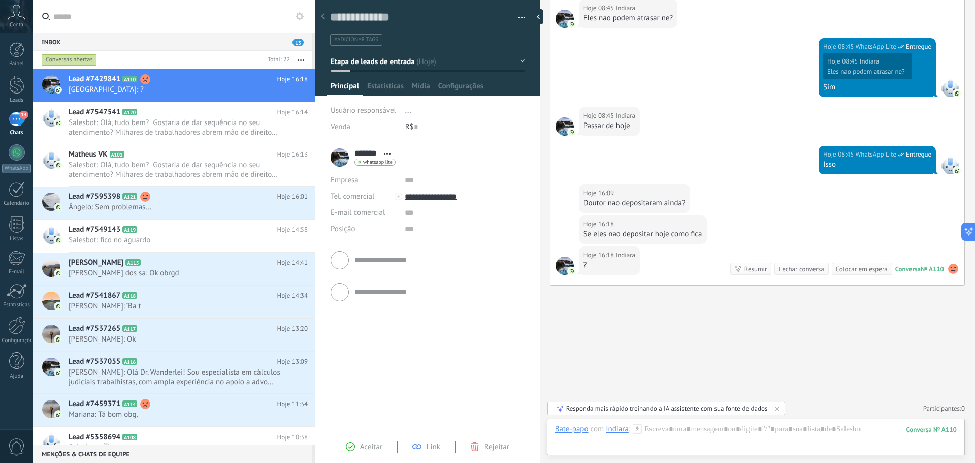
click at [17, 119] on div "13" at bounding box center [17, 119] width 16 height 15
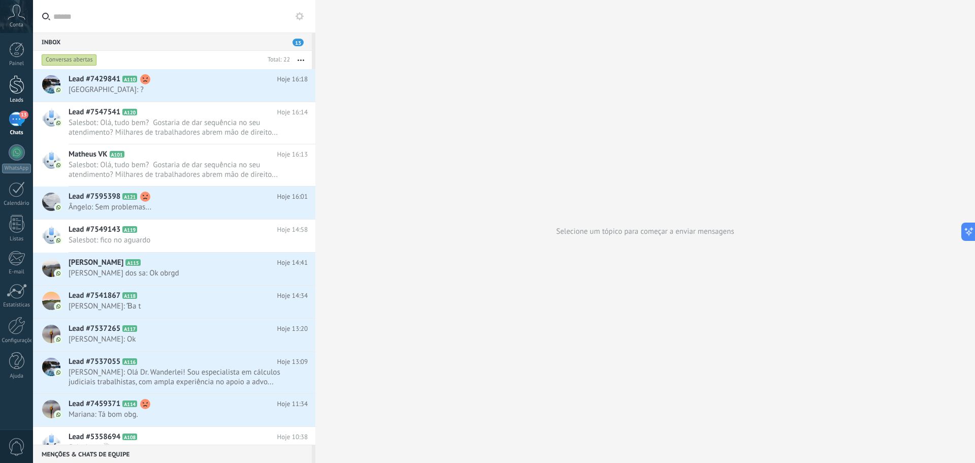
click at [17, 90] on div at bounding box center [16, 84] width 15 height 19
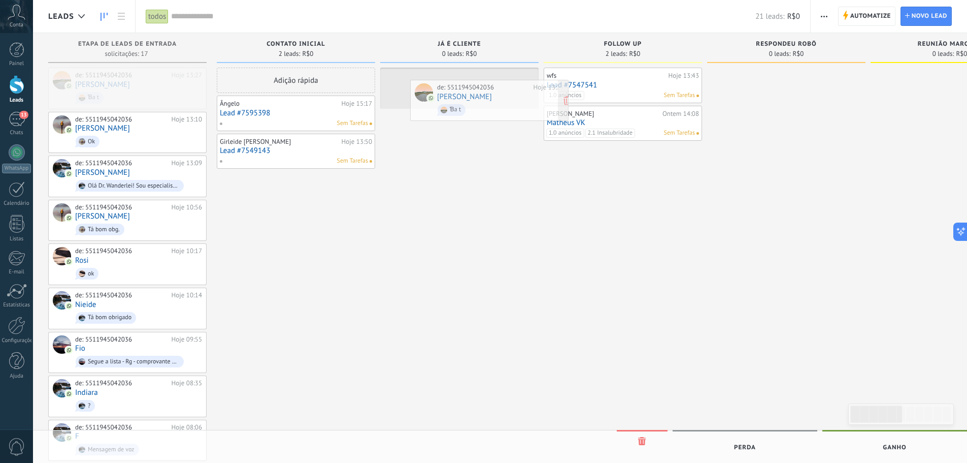
drag, startPoint x: 134, startPoint y: 91, endPoint x: 489, endPoint y: 101, distance: 354.6
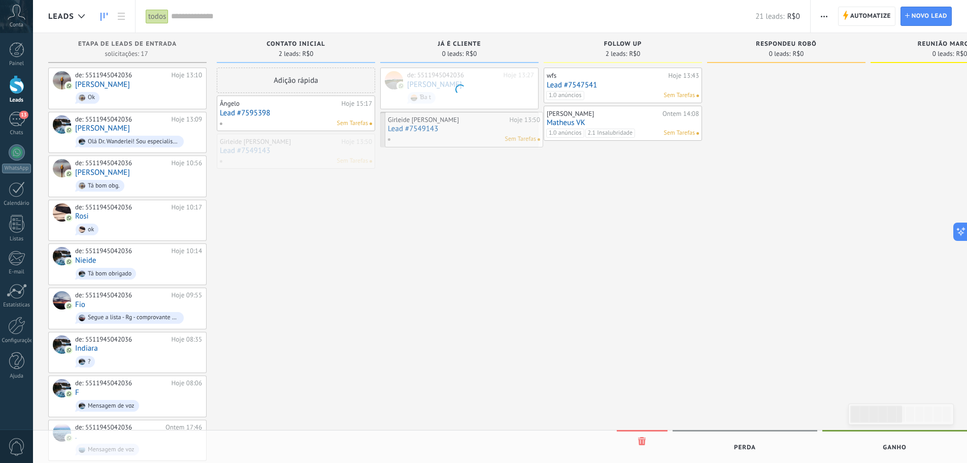
drag, startPoint x: 261, startPoint y: 148, endPoint x: 429, endPoint y: 126, distance: 169.0
drag, startPoint x: 290, startPoint y: 117, endPoint x: 455, endPoint y: 158, distance: 170.1
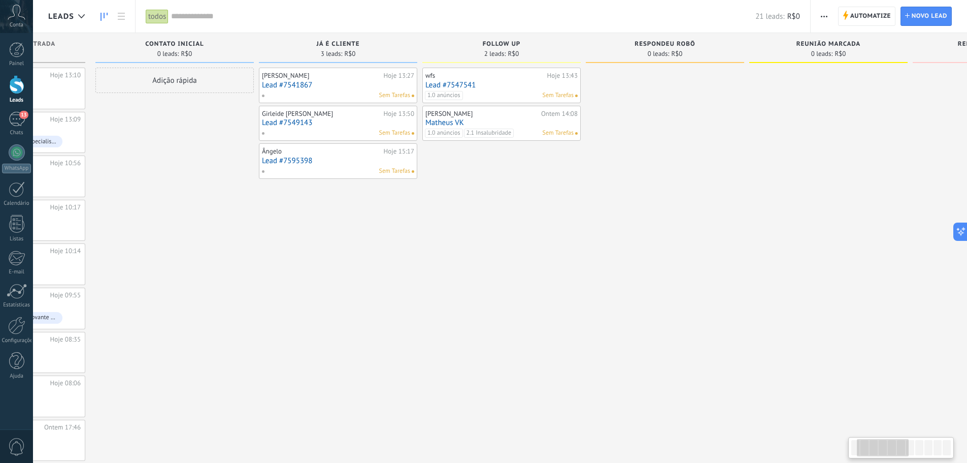
scroll to position [0, 177]
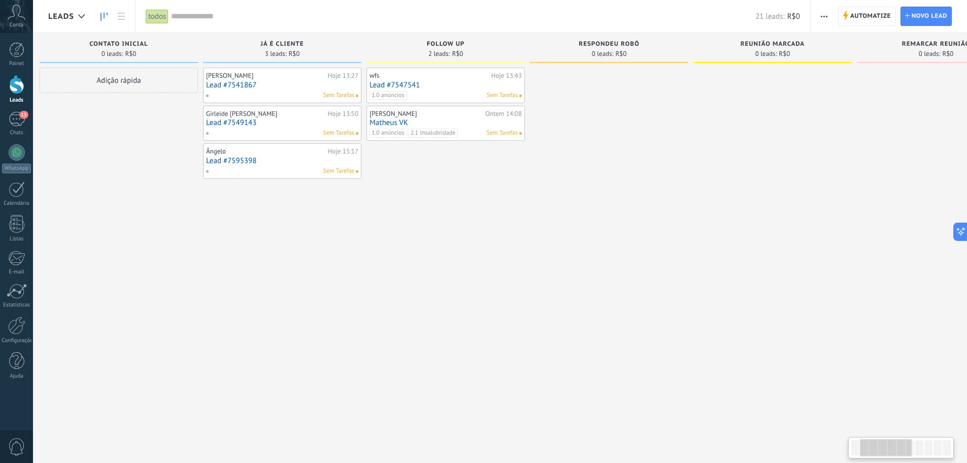
drag, startPoint x: 865, startPoint y: 447, endPoint x: 875, endPoint y: 445, distance: 9.8
click at [780, 352] on div at bounding box center [886, 447] width 52 height 17
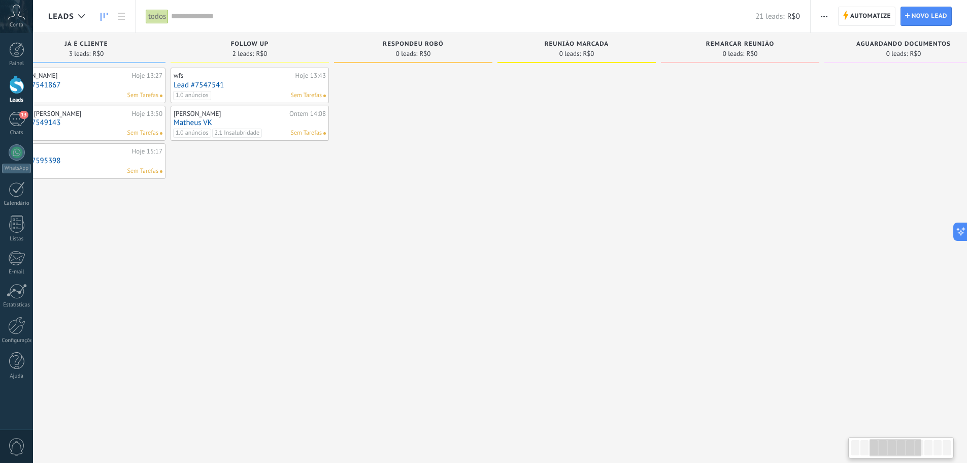
scroll to position [0, 439]
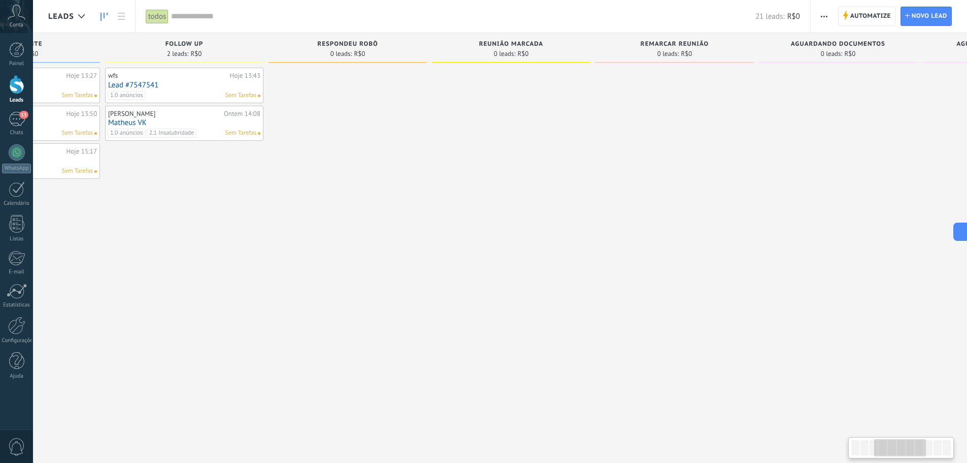
drag, startPoint x: 889, startPoint y: 448, endPoint x: 903, endPoint y: 444, distance: 14.9
click at [780, 352] on div at bounding box center [901, 447] width 52 height 17
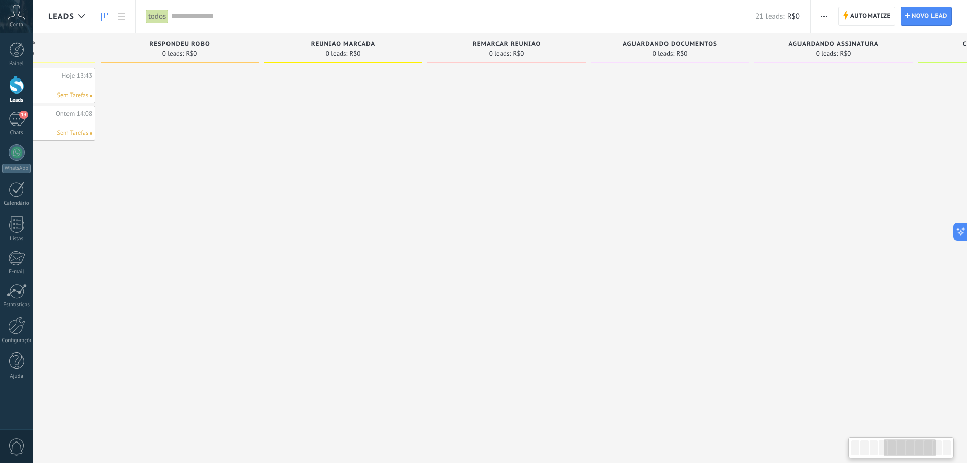
scroll to position [0, 616]
drag, startPoint x: 901, startPoint y: 448, endPoint x: 911, endPoint y: 445, distance: 10.1
click at [780, 352] on div at bounding box center [910, 447] width 52 height 17
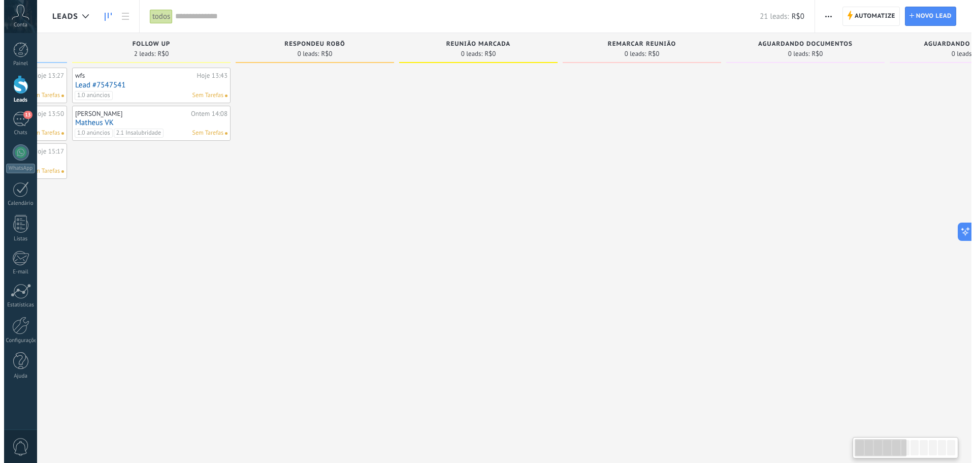
scroll to position [0, 0]
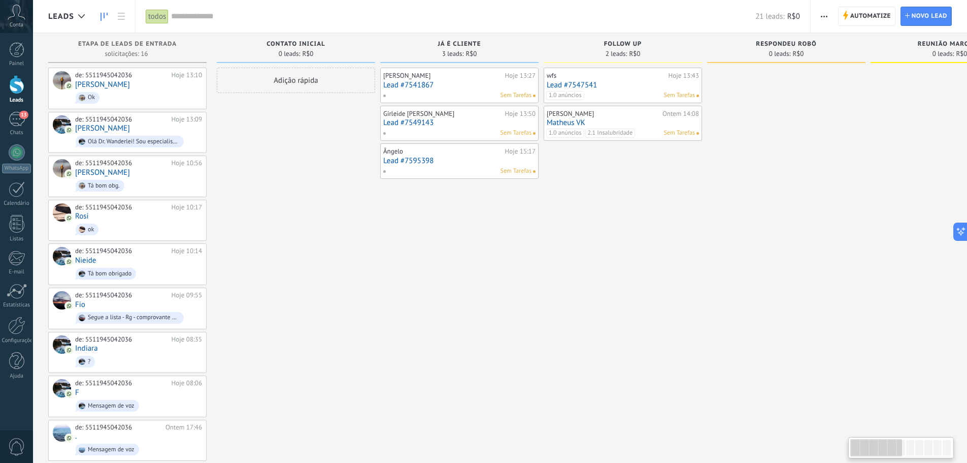
drag, startPoint x: 921, startPoint y: 451, endPoint x: 838, endPoint y: 476, distance: 86.0
click at [780, 352] on html ".abccls-1,.abccls-2{fill-rule:evenodd}.abccls-2{fill:#fff} .abfcls-1{fill:none}…" at bounding box center [483, 231] width 967 height 463
click at [93, 119] on div "de: 5511945042036" at bounding box center [121, 119] width 93 height 8
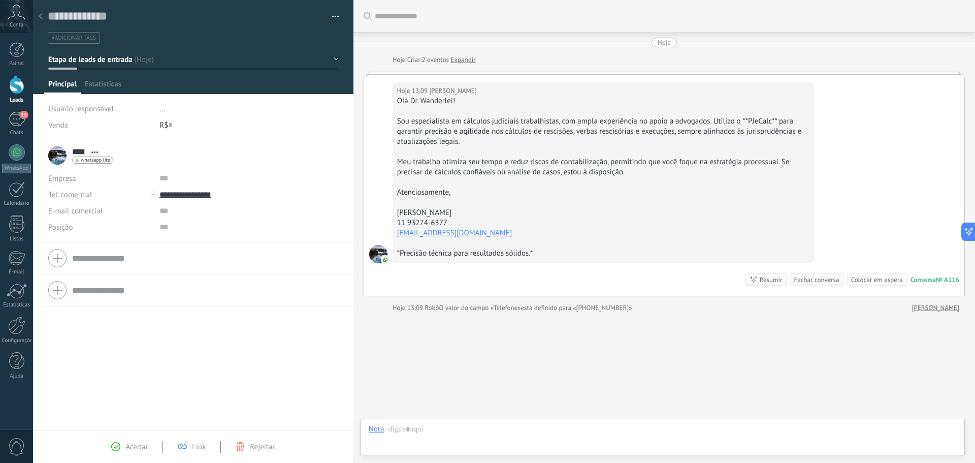
scroll to position [15, 0]
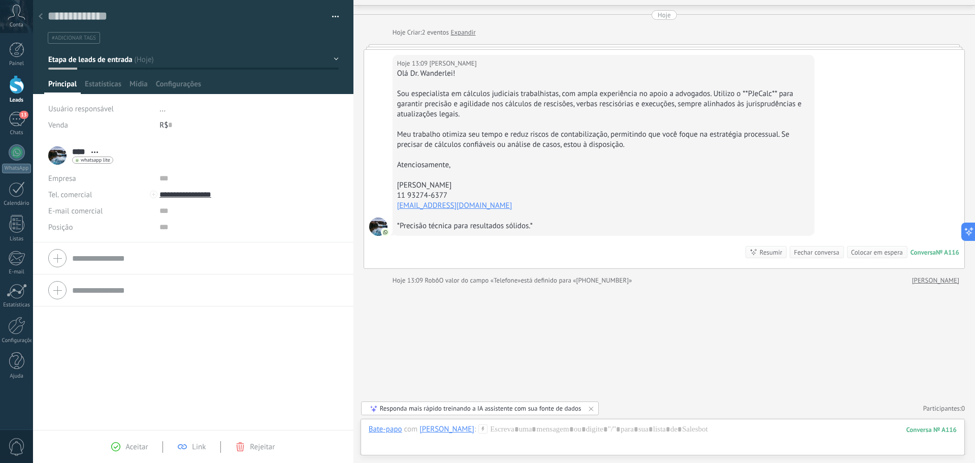
click at [62, 37] on span "#adicionar tags" at bounding box center [74, 38] width 44 height 7
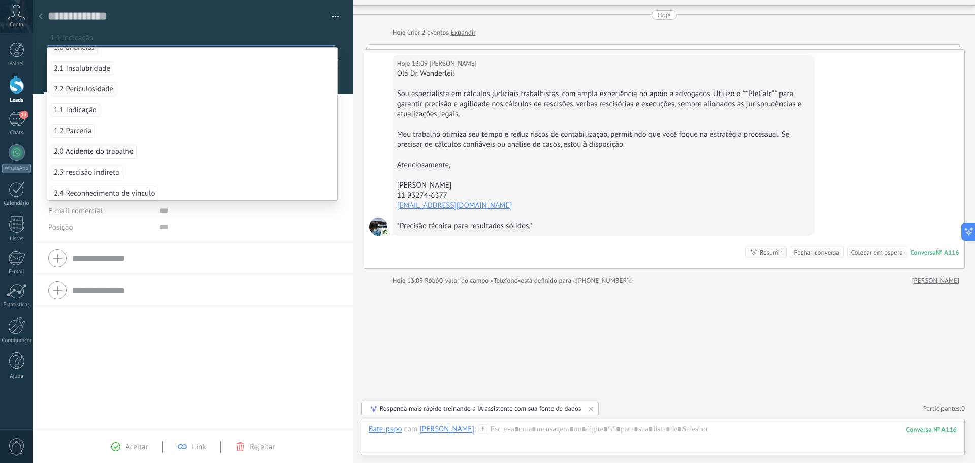
scroll to position [0, 0]
click at [232, 23] on textarea at bounding box center [186, 17] width 277 height 16
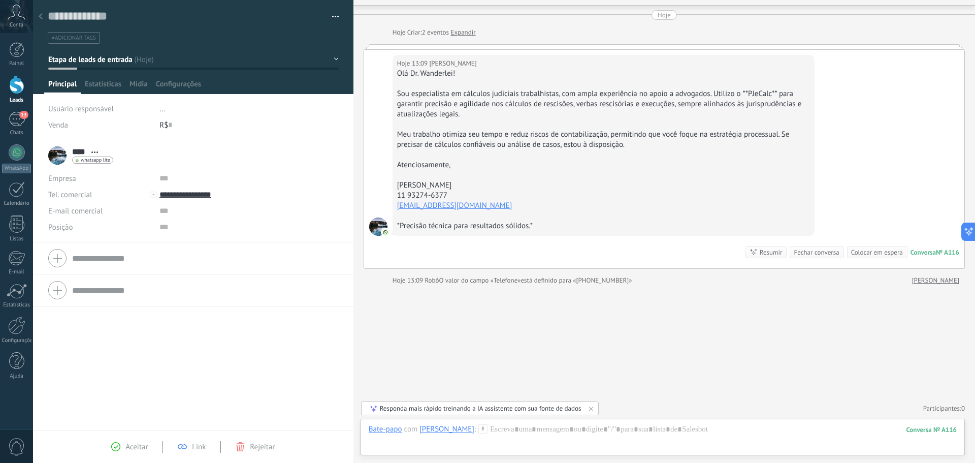
click at [104, 64] on button "Etapa de leads de entrada" at bounding box center [193, 59] width 290 height 18
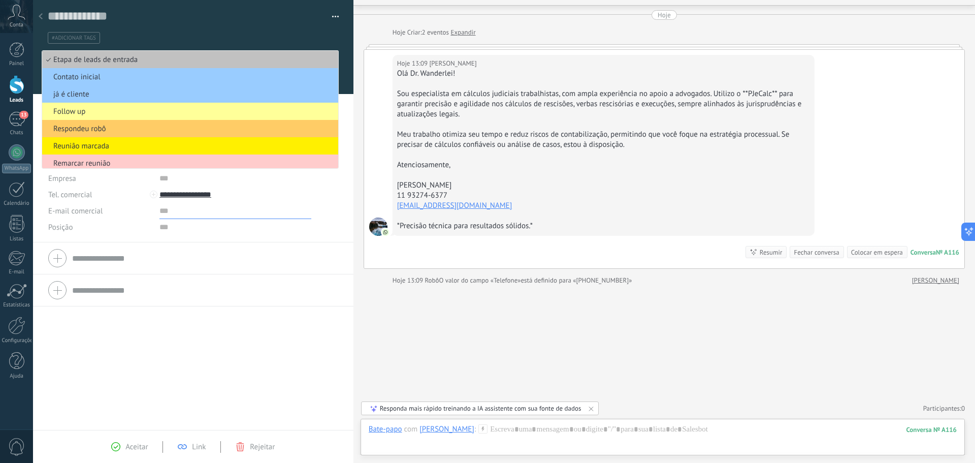
click at [253, 208] on input "text" at bounding box center [235, 211] width 152 height 16
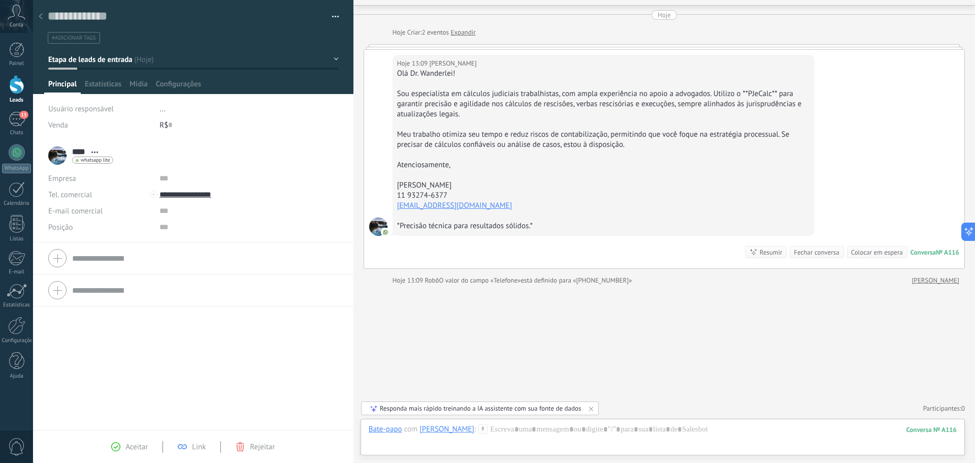
click at [92, 59] on span "Etapa de leads de entrada" at bounding box center [90, 60] width 84 height 10
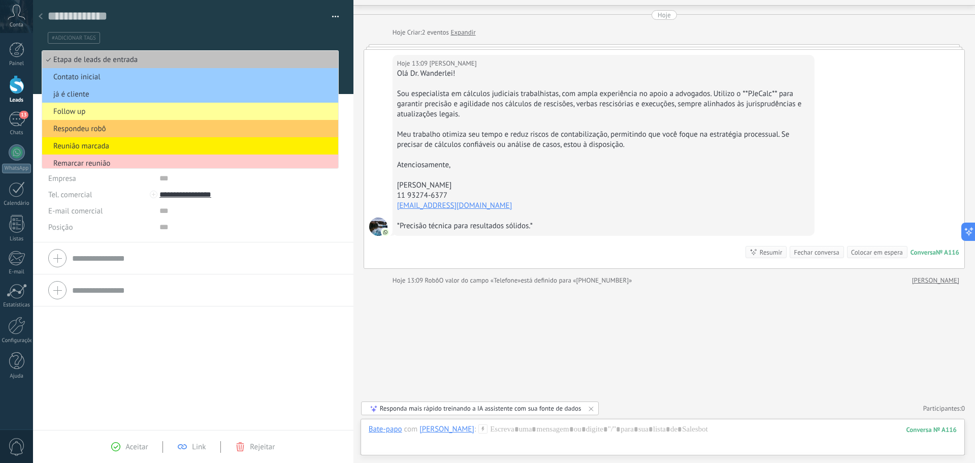
click at [133, 34] on ul "#adicionar tags" at bounding box center [191, 38] width 289 height 14
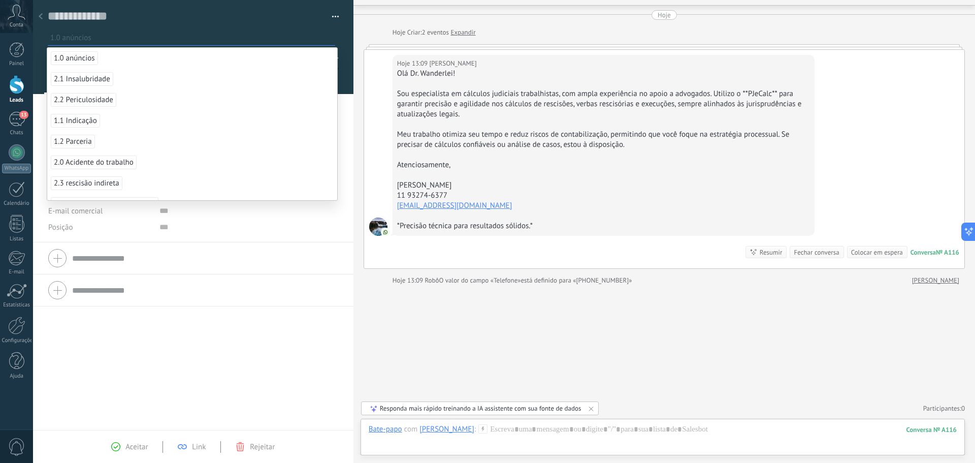
click at [331, 17] on button "button" at bounding box center [332, 16] width 15 height 15
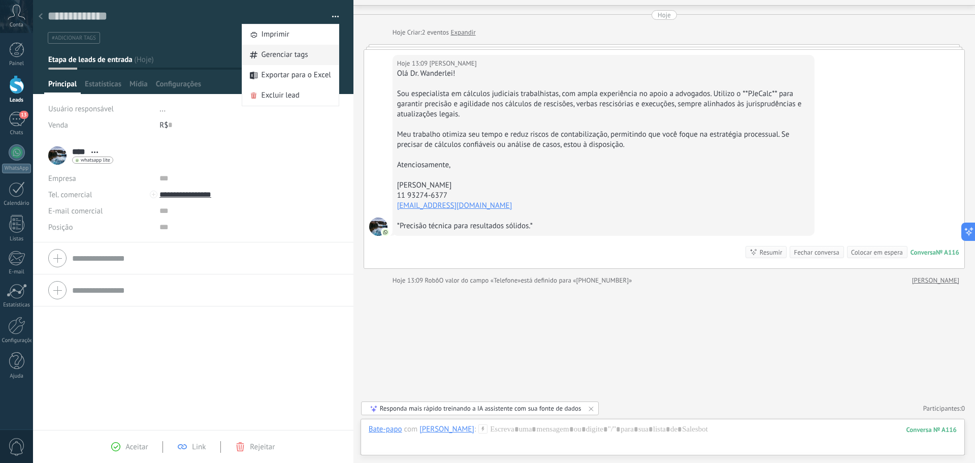
click at [271, 50] on span "Gerenciar tags" at bounding box center [285, 55] width 47 height 20
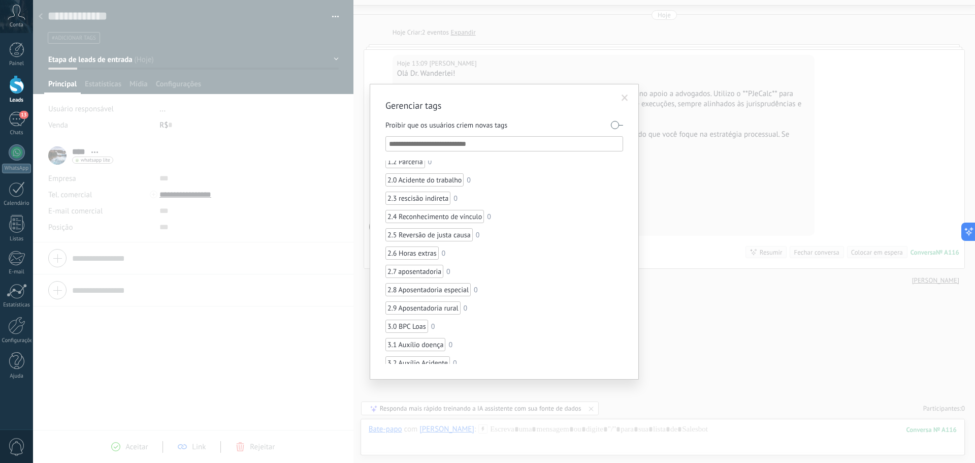
scroll to position [84, 0]
click at [627, 95] on span at bounding box center [625, 97] width 7 height 7
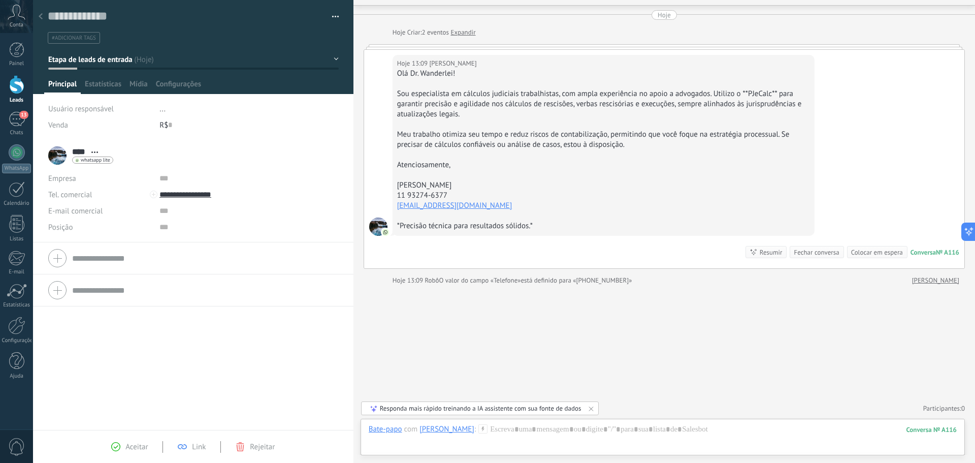
click at [39, 14] on icon at bounding box center [41, 16] width 4 height 6
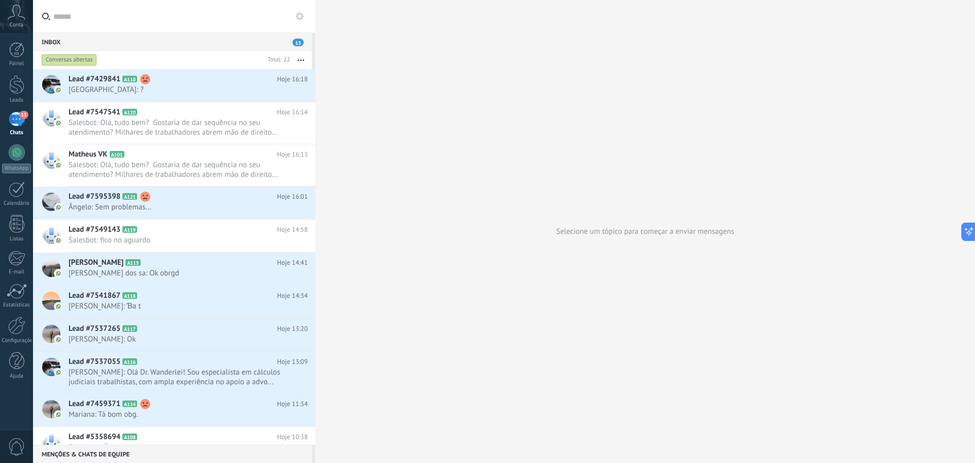
click at [289, 38] on div "Inbox 13" at bounding box center [172, 42] width 279 height 18
click at [301, 40] on span "13" at bounding box center [298, 43] width 11 height 8
click at [81, 82] on span "Lead #7429841" at bounding box center [95, 79] width 52 height 10
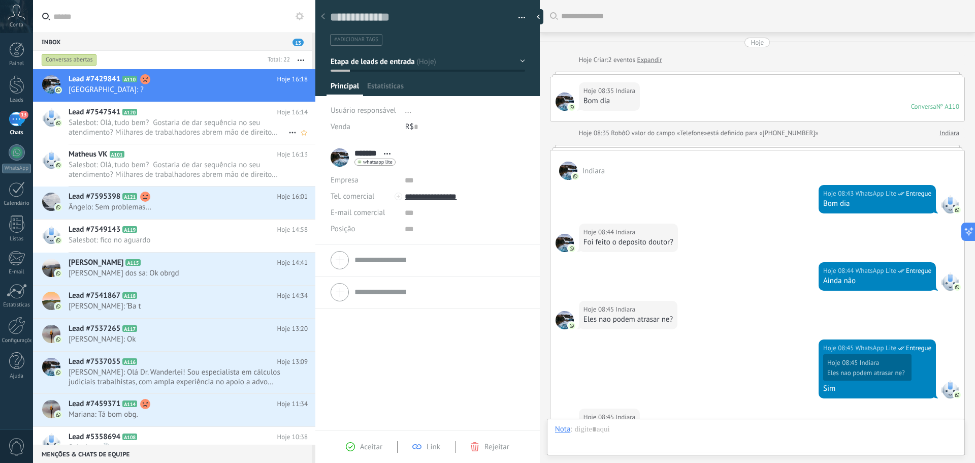
scroll to position [301, 0]
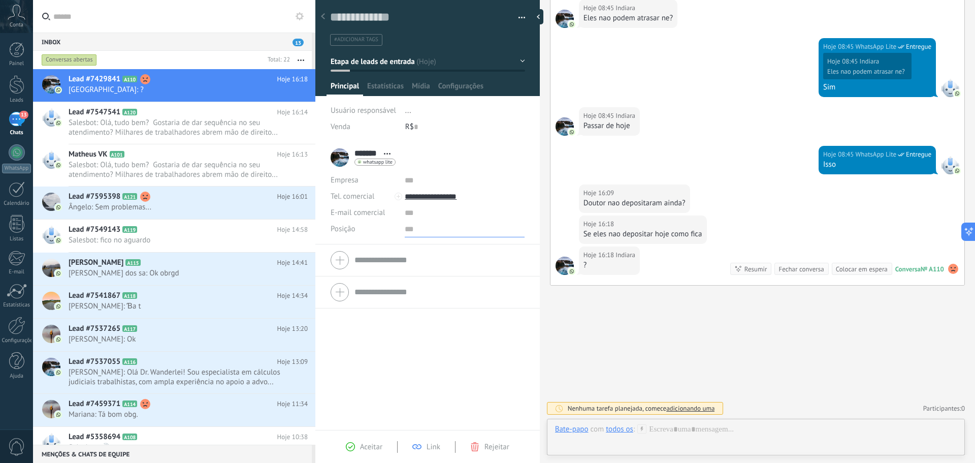
click at [411, 227] on input "text" at bounding box center [464, 229] width 119 height 16
click at [411, 215] on input "text" at bounding box center [464, 213] width 119 height 16
click at [103, 121] on span "Salesbot: Olá, tudo bem? Gostaria de dar sequência no seu atendimento? Milhares…" at bounding box center [179, 127] width 220 height 19
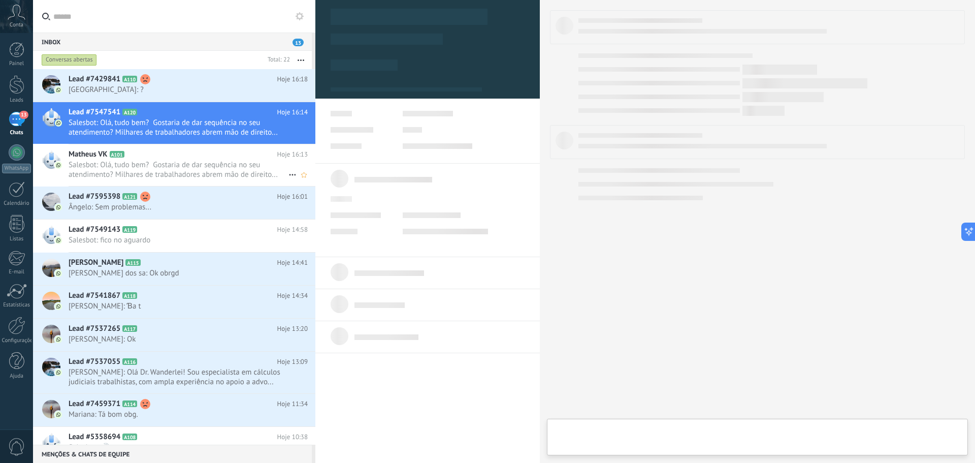
click at [87, 156] on span "Matheus VK" at bounding box center [88, 154] width 39 height 10
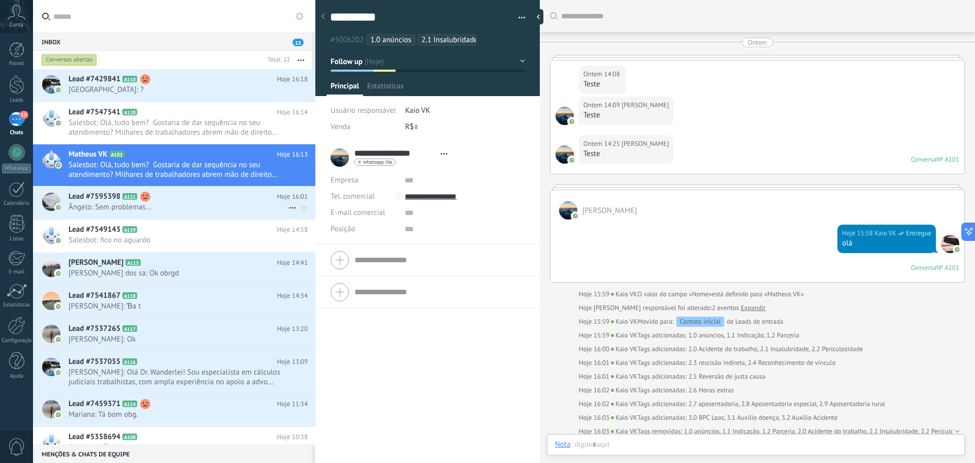
scroll to position [445, 0]
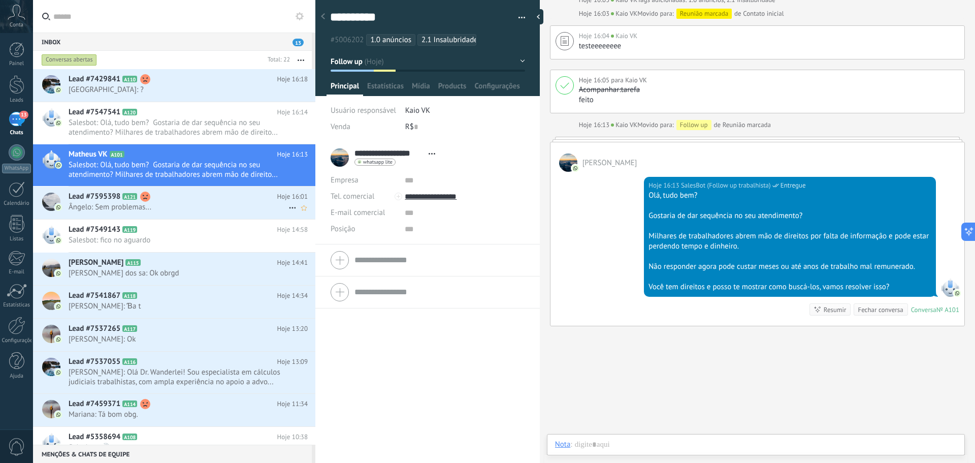
click at [97, 204] on span "Ângelo: Sem problemas..." at bounding box center [179, 207] width 220 height 10
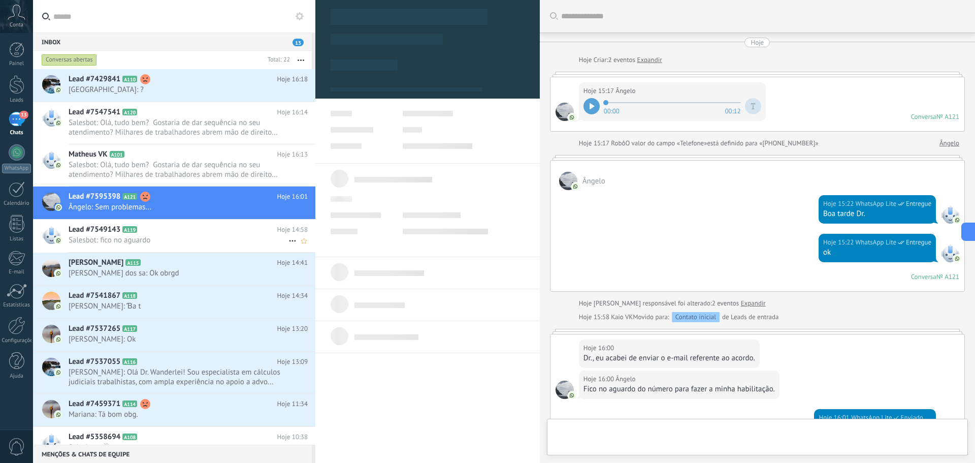
scroll to position [15, 0]
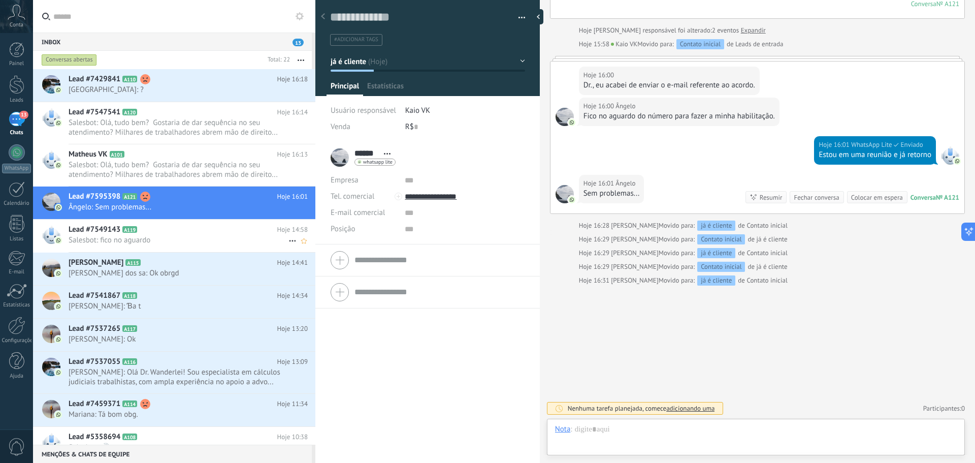
click at [99, 238] on span "Salesbot: fico no aguardo" at bounding box center [179, 240] width 220 height 10
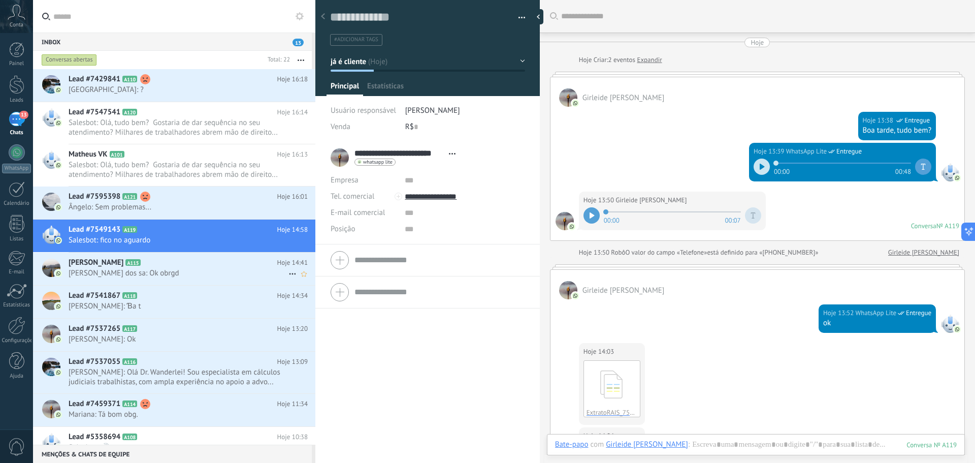
scroll to position [527, 0]
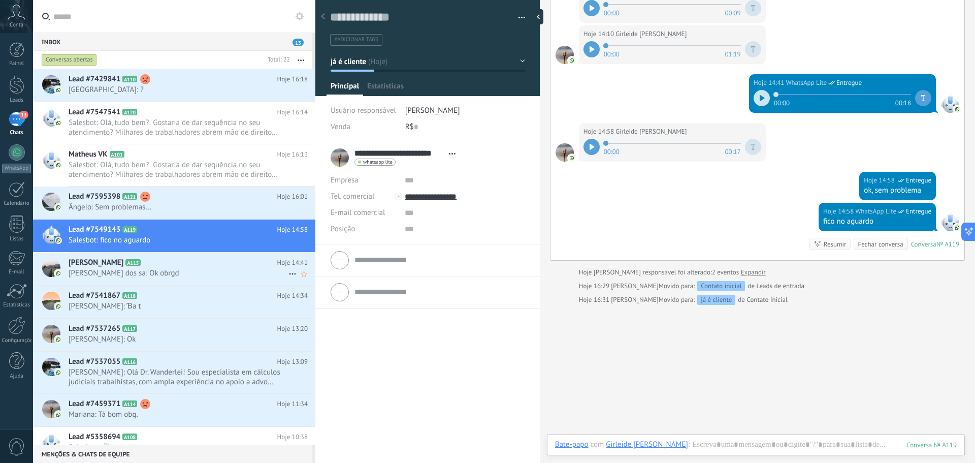
click at [101, 270] on span "[PERSON_NAME] dos sa: Ok obrgd" at bounding box center [179, 273] width 220 height 10
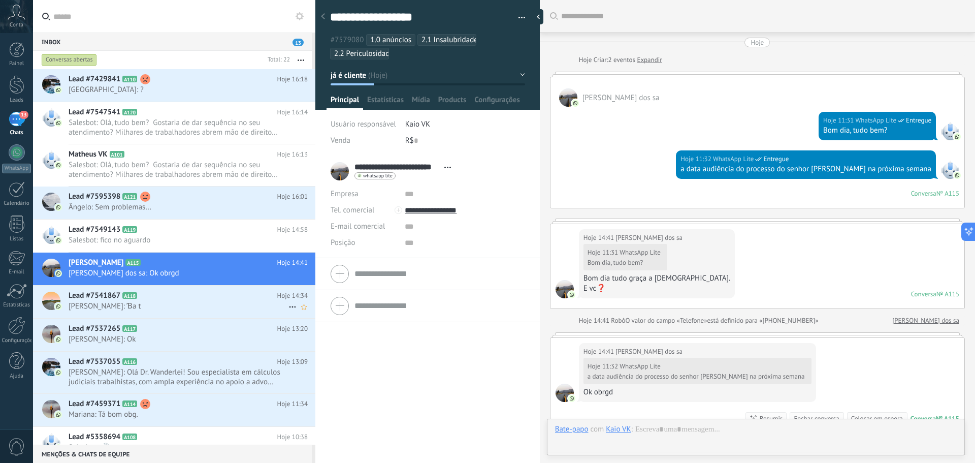
scroll to position [207, 0]
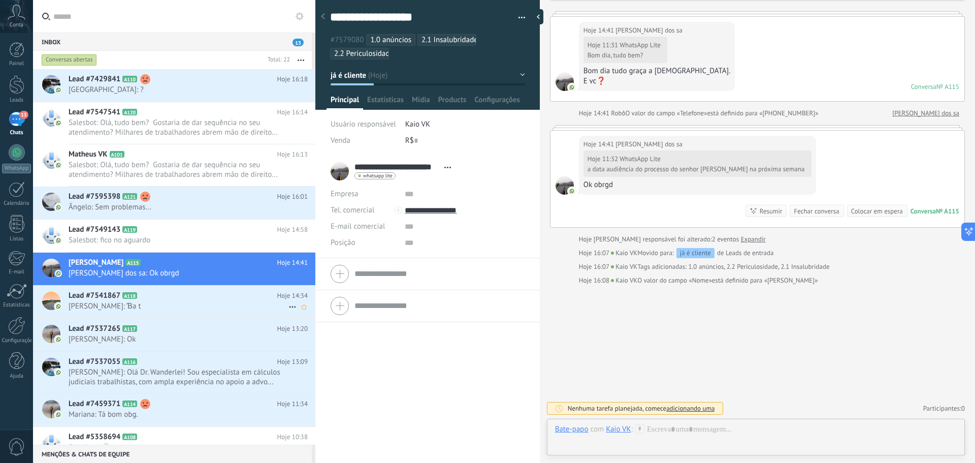
click at [93, 300] on span "Lead #7541867" at bounding box center [95, 295] width 52 height 10
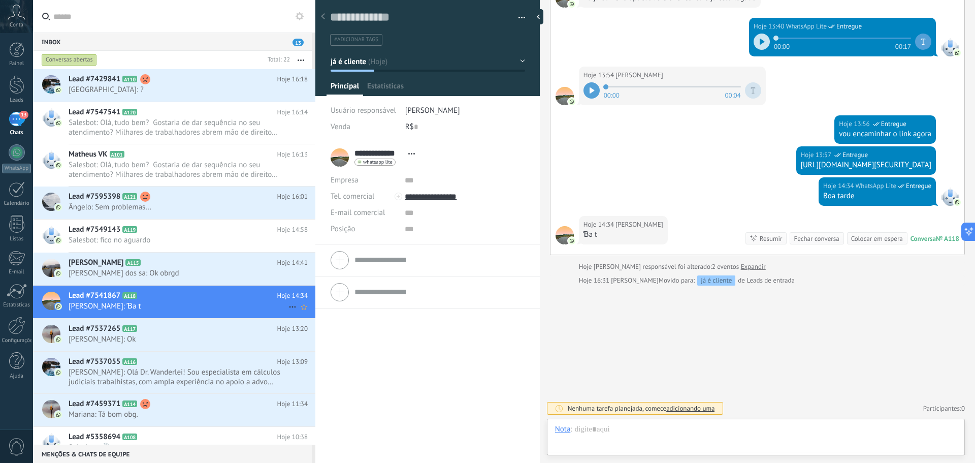
scroll to position [15, 0]
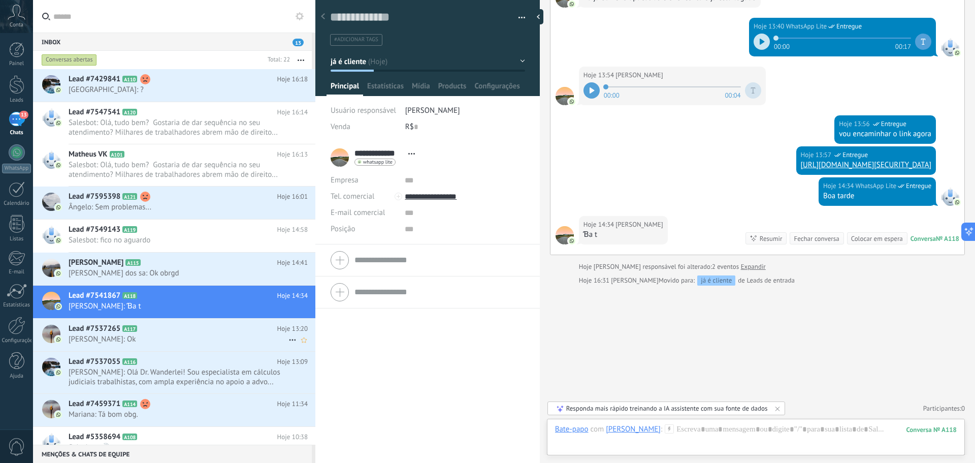
click at [96, 327] on span "Lead #7537265" at bounding box center [95, 328] width 52 height 10
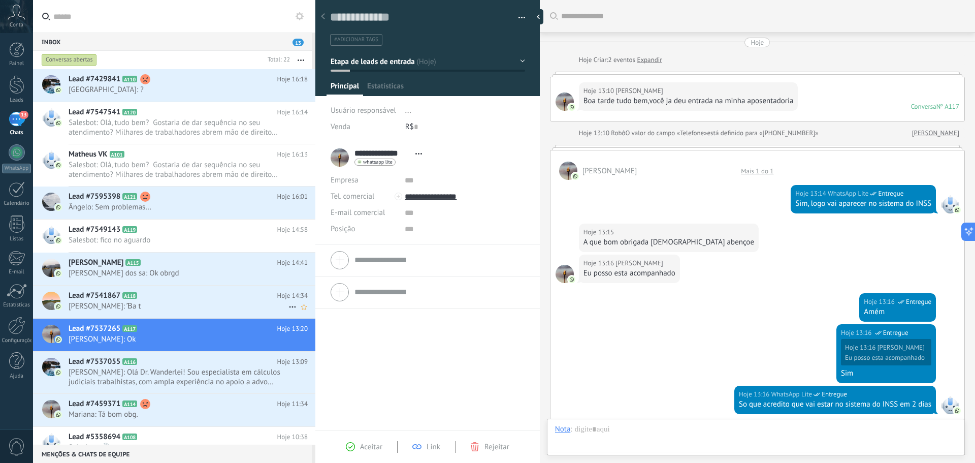
scroll to position [316, 0]
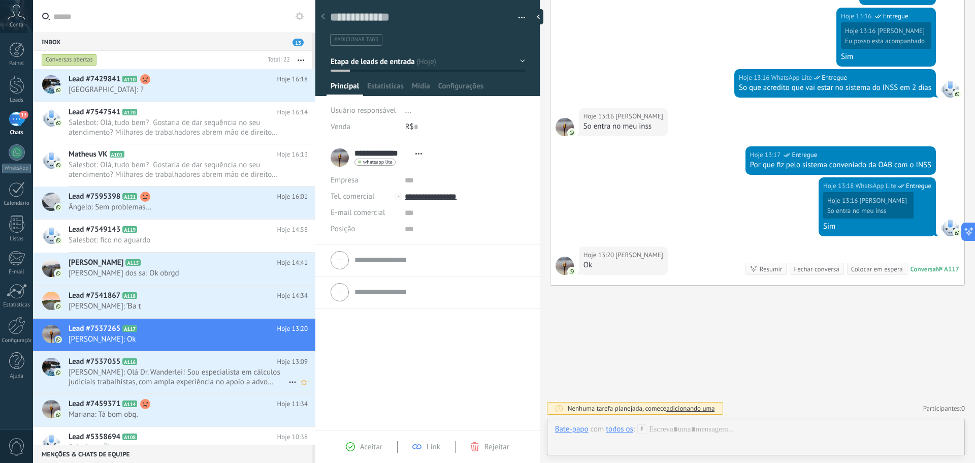
click at [107, 352] on span "[PERSON_NAME]: Olá Dr. Wanderlei! Sou especialista em cálculos judiciais trabal…" at bounding box center [179, 376] width 220 height 19
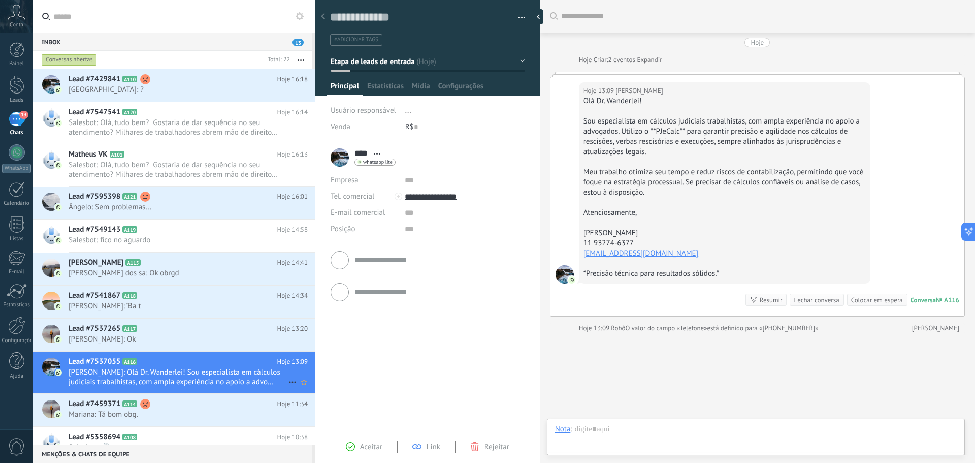
scroll to position [48, 0]
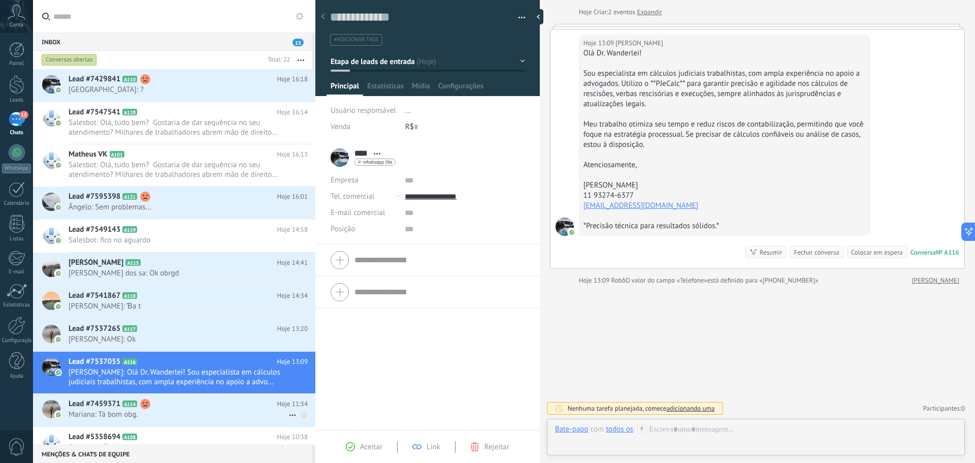
click at [108, 352] on div "Lead #7459371 A114 Hoje 11:34 Mariana: Tá bom obg." at bounding box center [192, 410] width 247 height 32
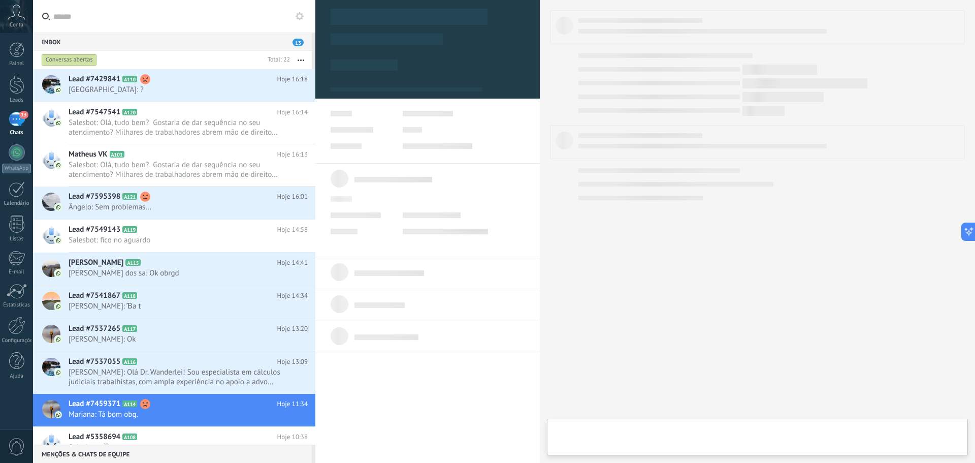
click at [98, 352] on span "Lead #5358694" at bounding box center [95, 437] width 52 height 10
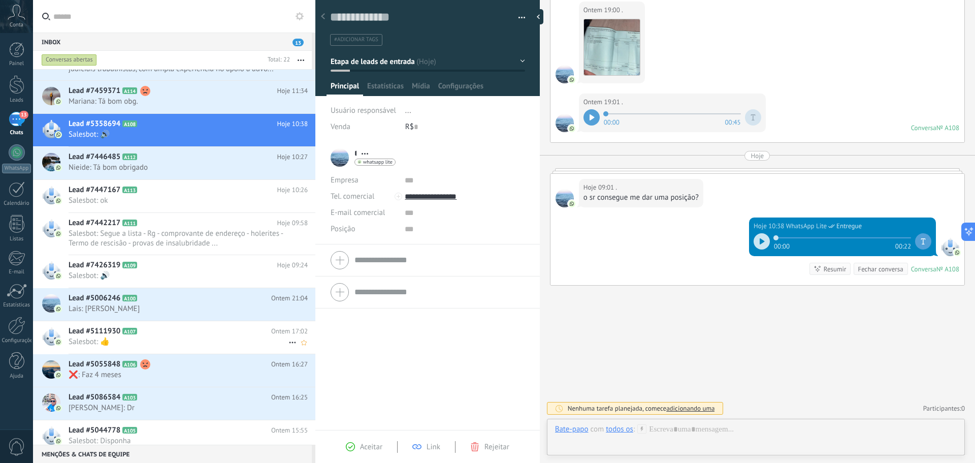
scroll to position [283, 0]
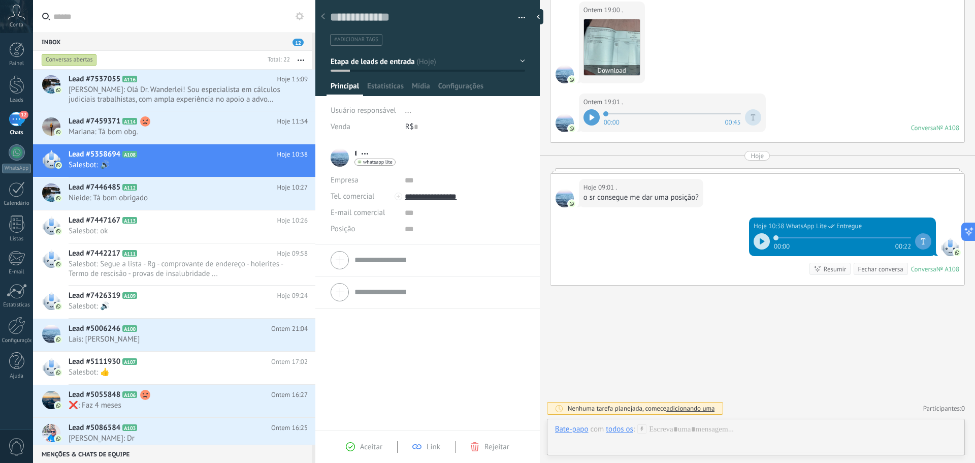
click at [608, 44] on img at bounding box center [612, 47] width 56 height 56
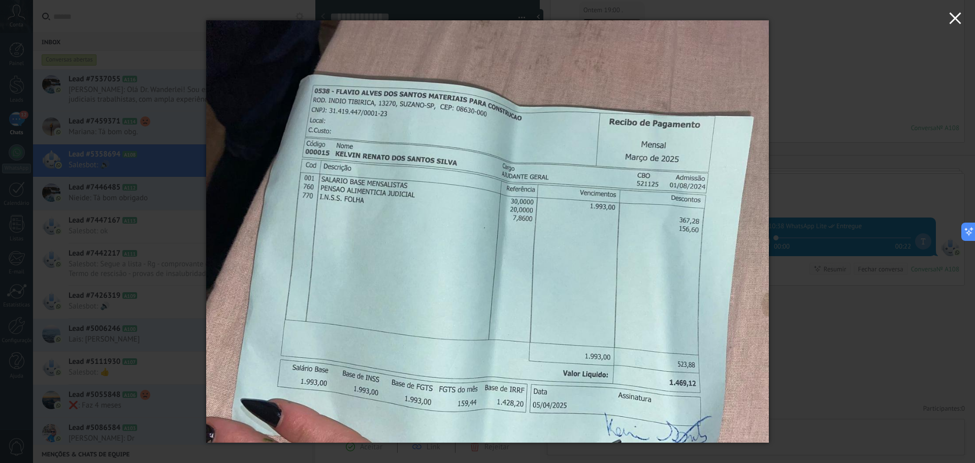
click at [780, 19] on icon "button" at bounding box center [955, 18] width 12 height 12
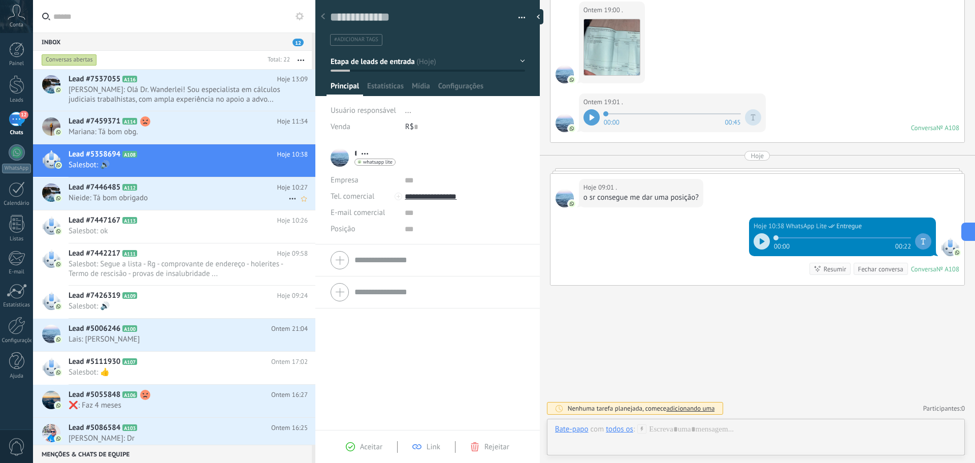
click at [95, 193] on span "Nieide: Tá bom obrigado" at bounding box center [179, 198] width 220 height 10
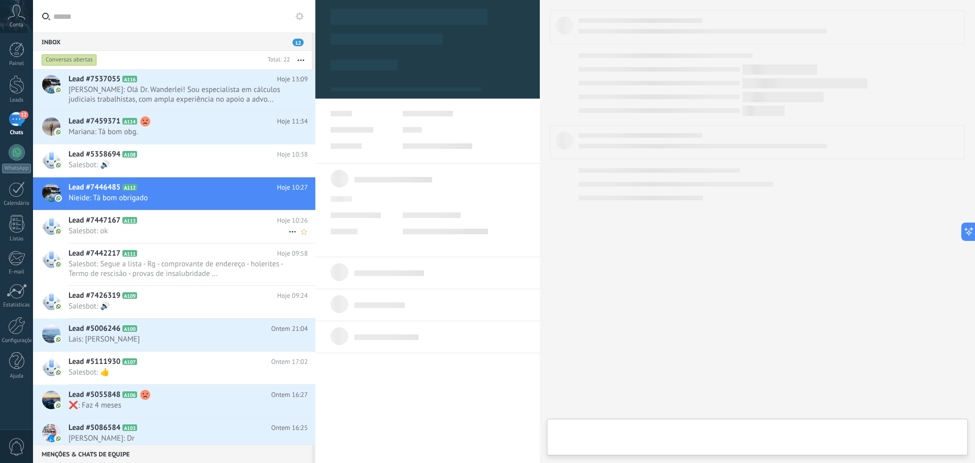
click at [105, 229] on span "Salesbot: ok" at bounding box center [179, 231] width 220 height 10
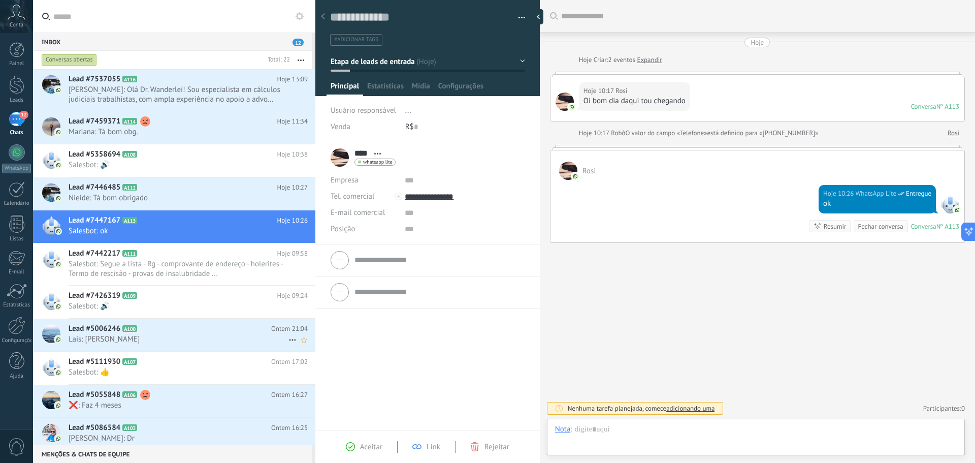
scroll to position [15, 0]
drag, startPoint x: 74, startPoint y: 403, endPoint x: 85, endPoint y: 414, distance: 15.1
click at [74, 352] on span "❌: Faz 4 meses" at bounding box center [179, 405] width 220 height 10
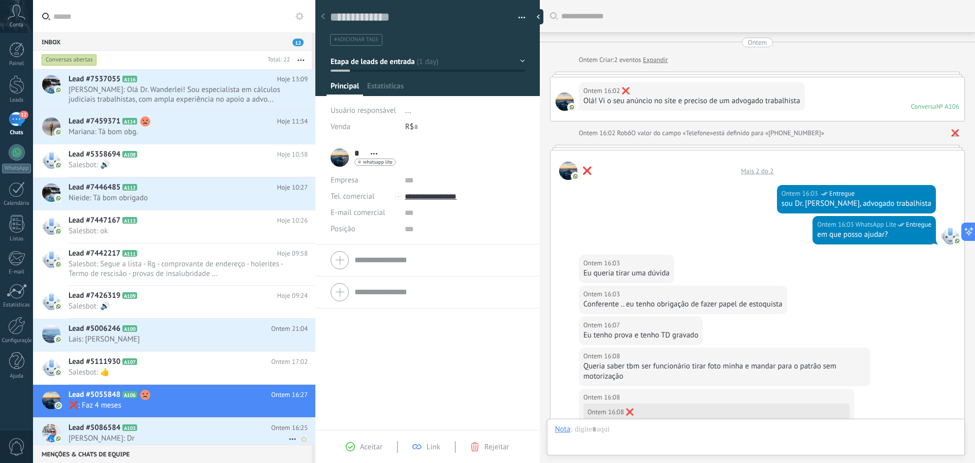
scroll to position [15, 0]
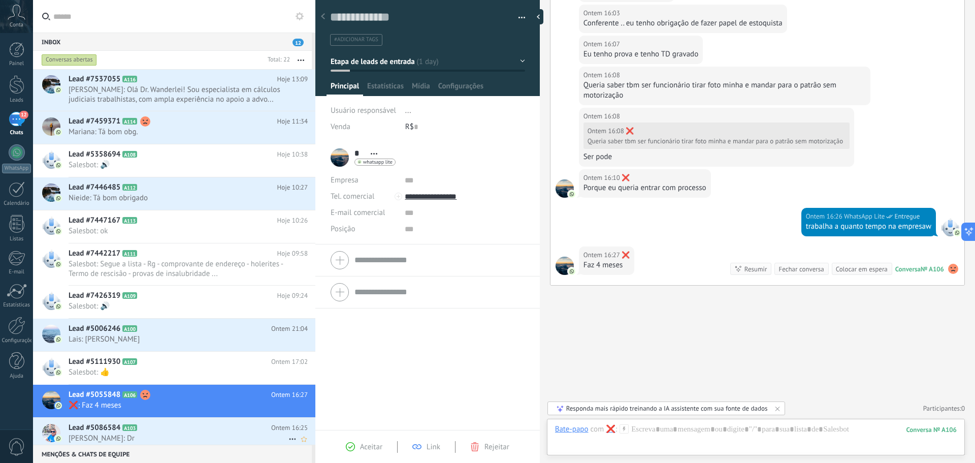
click at [93, 352] on span "Lead #5086584" at bounding box center [95, 428] width 52 height 10
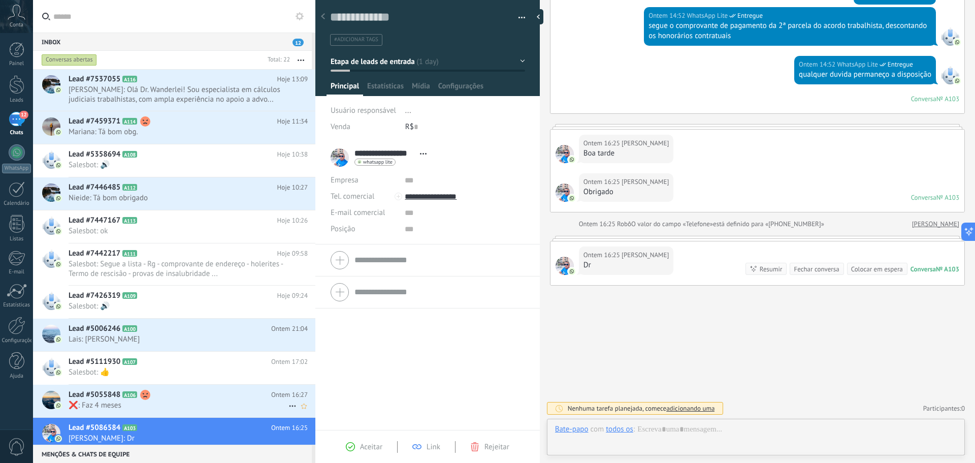
scroll to position [397, 0]
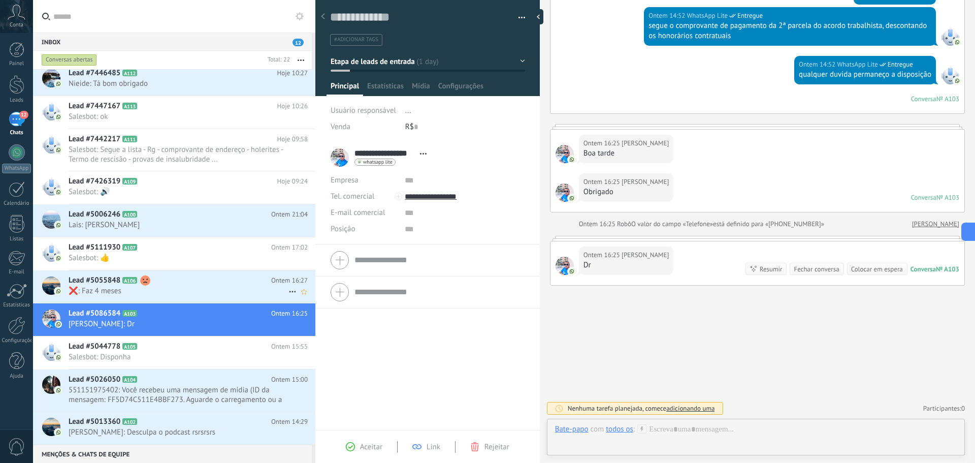
click at [186, 277] on h2 "Lead #5055848 A106" at bounding box center [170, 280] width 203 height 10
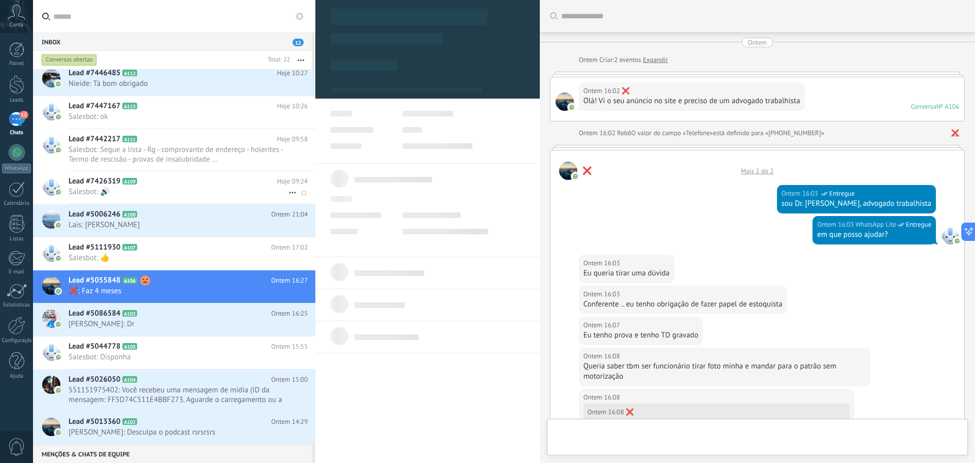
click at [209, 210] on h2 "Lead #5006246 A100" at bounding box center [170, 214] width 203 height 10
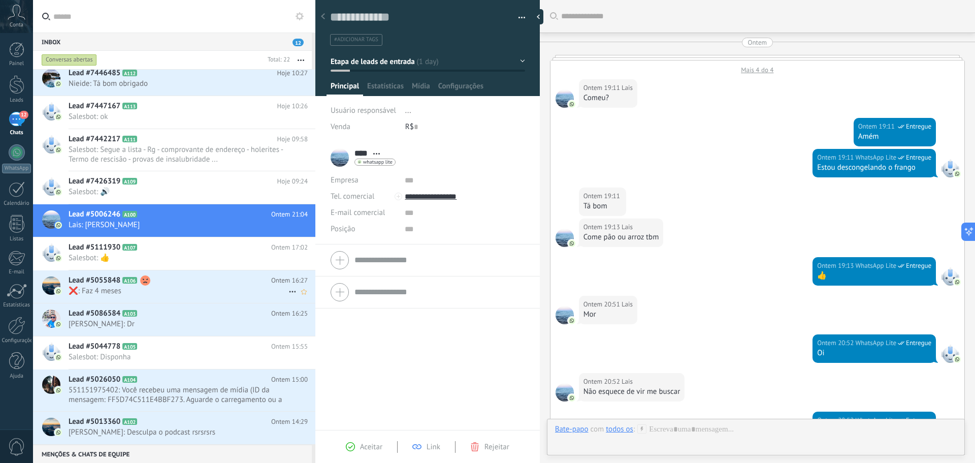
scroll to position [275, 0]
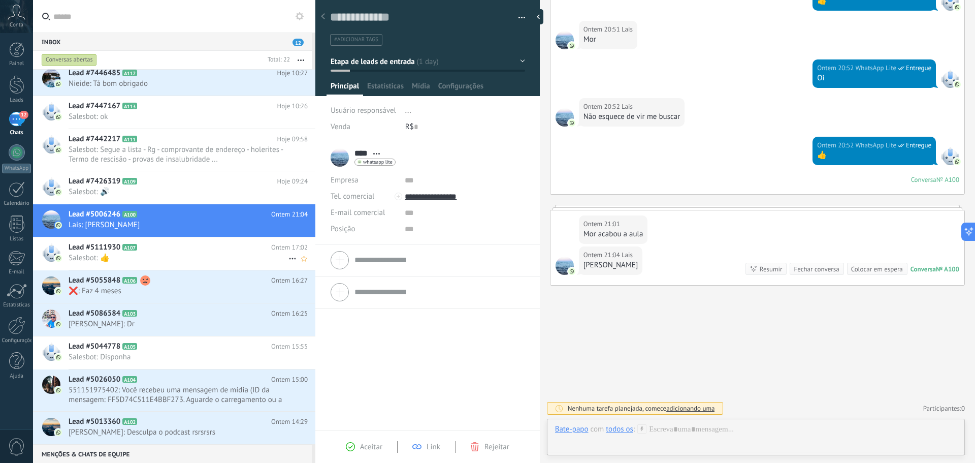
click at [208, 254] on span "Salesbot: 👍" at bounding box center [179, 258] width 220 height 10
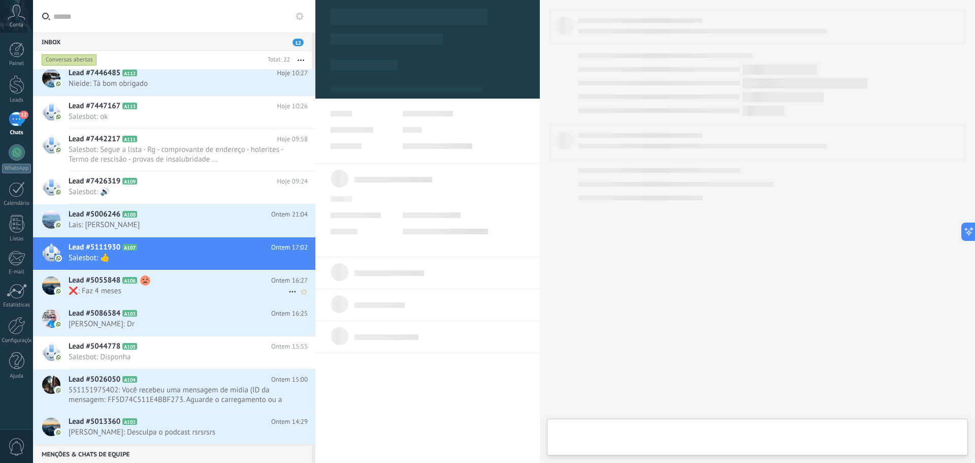
click at [174, 294] on span "❌: Faz 4 meses" at bounding box center [179, 291] width 220 height 10
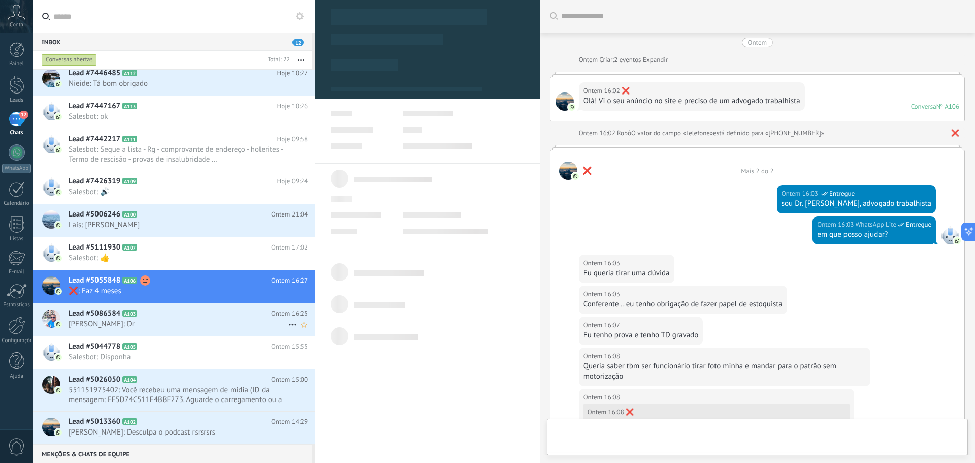
scroll to position [281, 0]
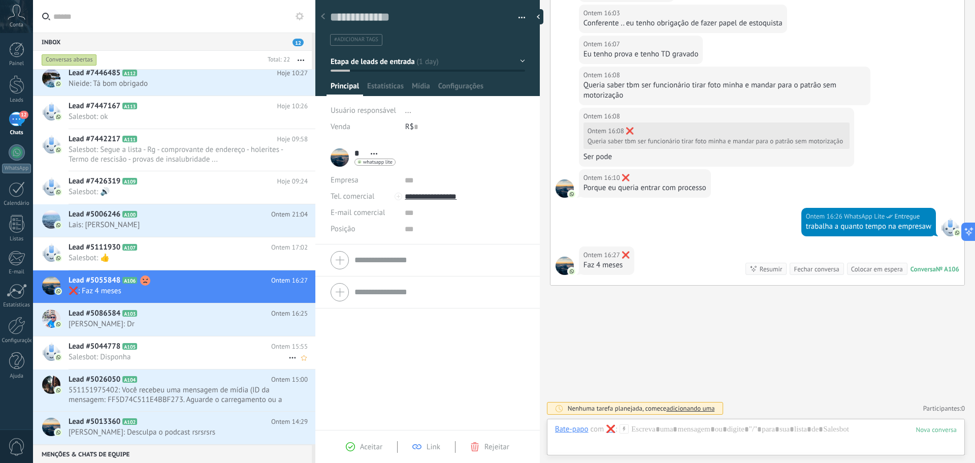
drag, startPoint x: 172, startPoint y: 328, endPoint x: 185, endPoint y: 347, distance: 23.0
click at [173, 329] on div "Lead #5086584 A103 Ontem 16:25 Gilson De alencar: Dr" at bounding box center [192, 319] width 247 height 32
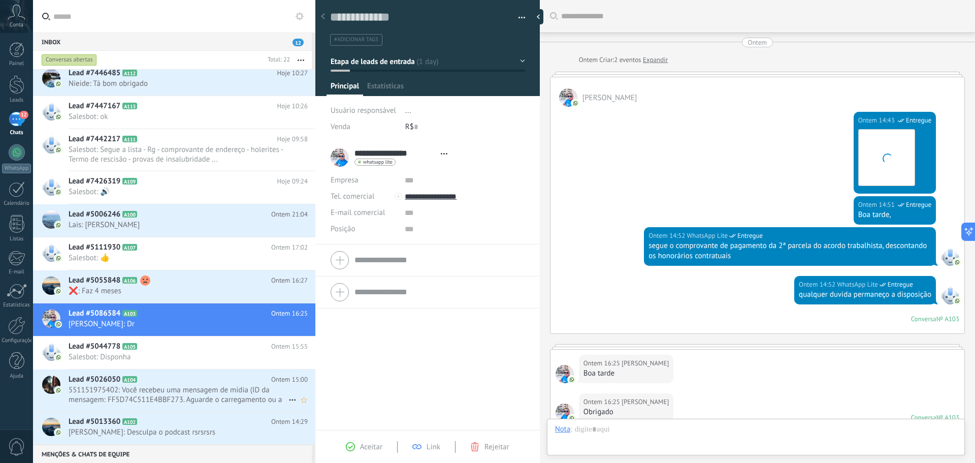
click at [176, 352] on span "551151975402: Você recebeu uma mensagem de mídia (ID da mensagem: FF5D74C511E4B…" at bounding box center [179, 394] width 220 height 19
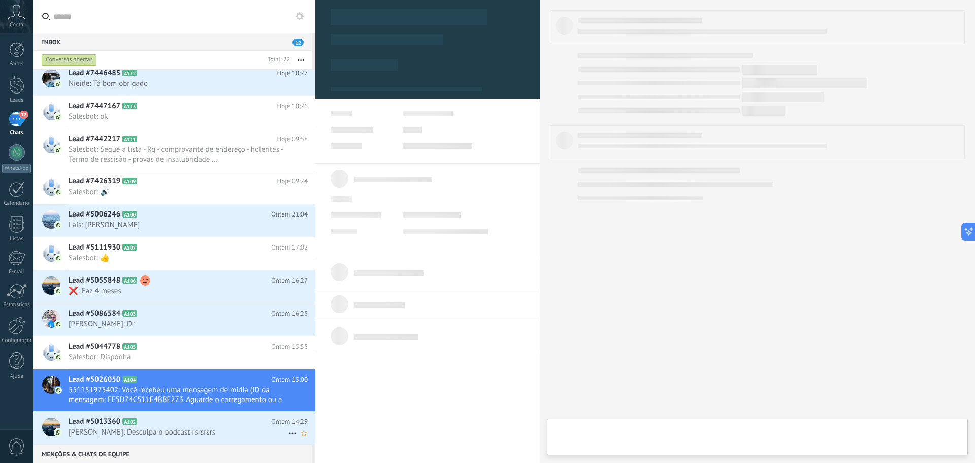
click at [181, 352] on h2 "Lead #5013360 A102" at bounding box center [170, 421] width 203 height 10
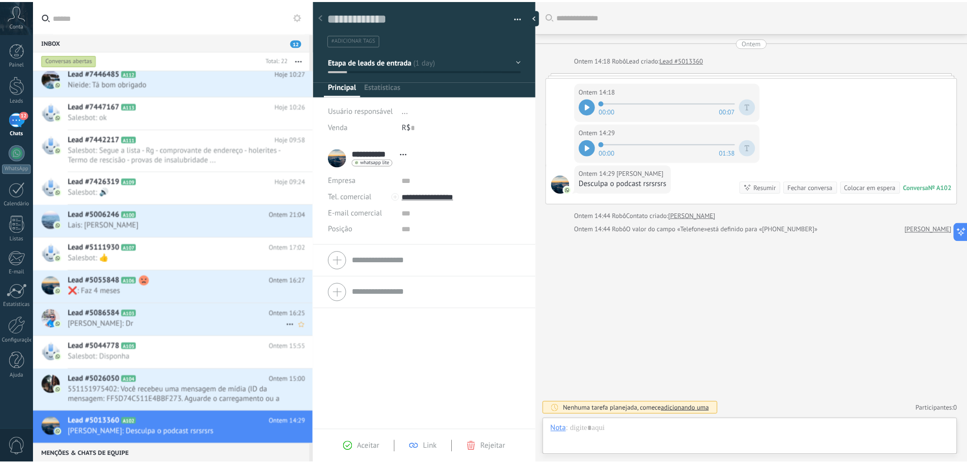
scroll to position [15, 0]
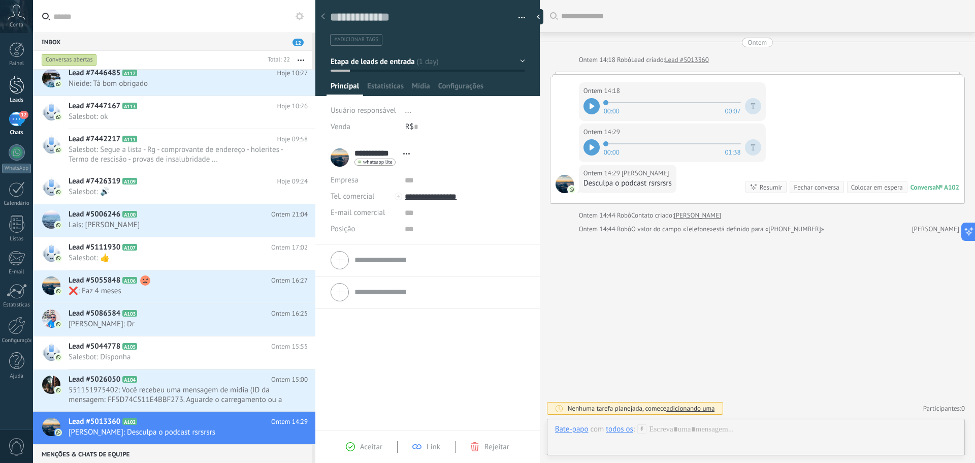
click at [21, 85] on div at bounding box center [16, 84] width 15 height 19
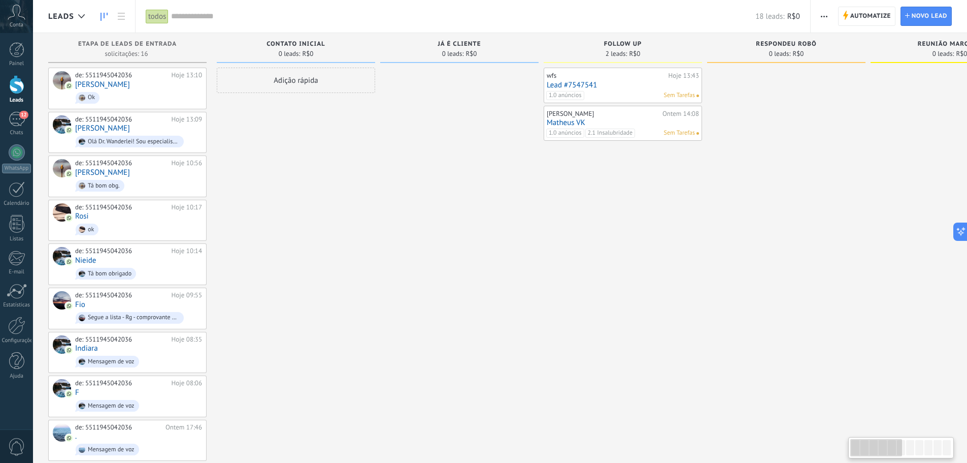
drag, startPoint x: 849, startPoint y: 457, endPoint x: 825, endPoint y: 460, distance: 24.1
click at [780, 352] on body ".abccls-1,.abccls-2{fill-rule:evenodd}.abccls-2{fill:#fff} .abfcls-1{fill:none}…" at bounding box center [483, 231] width 967 height 463
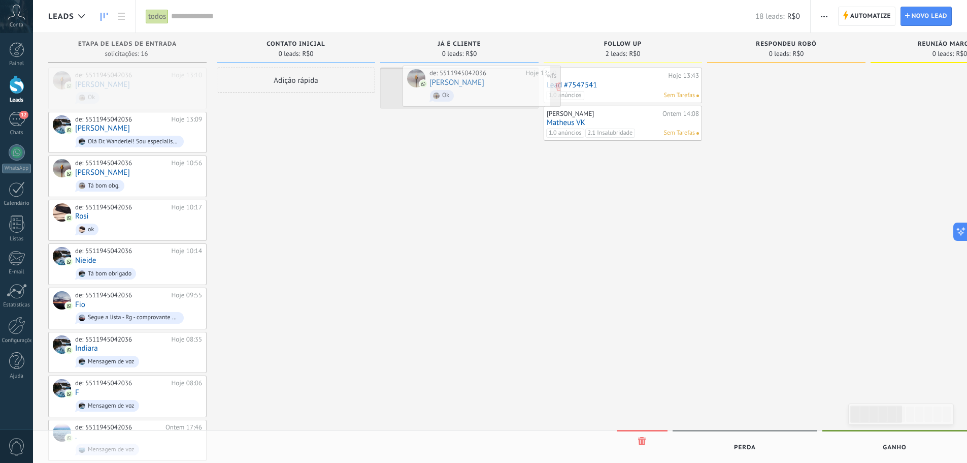
drag, startPoint x: 115, startPoint y: 94, endPoint x: 469, endPoint y: 92, distance: 354.0
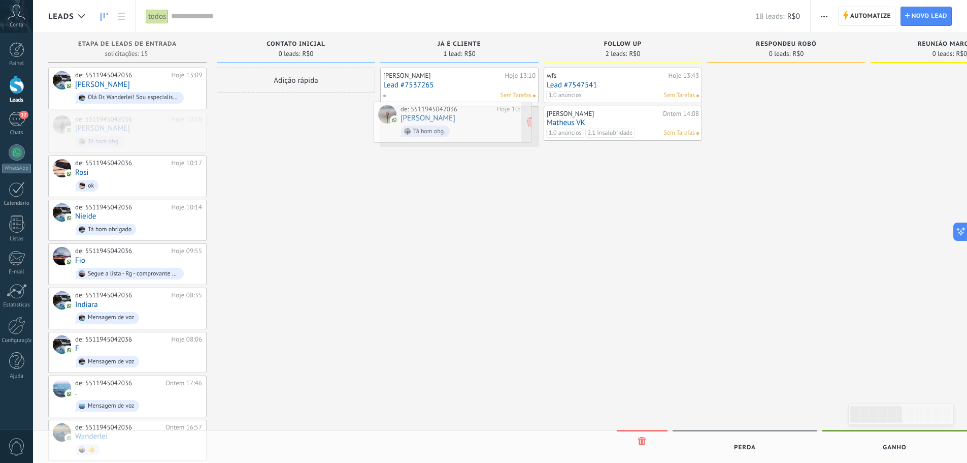
drag, startPoint x: 83, startPoint y: 125, endPoint x: 408, endPoint y: 115, distance: 325.2
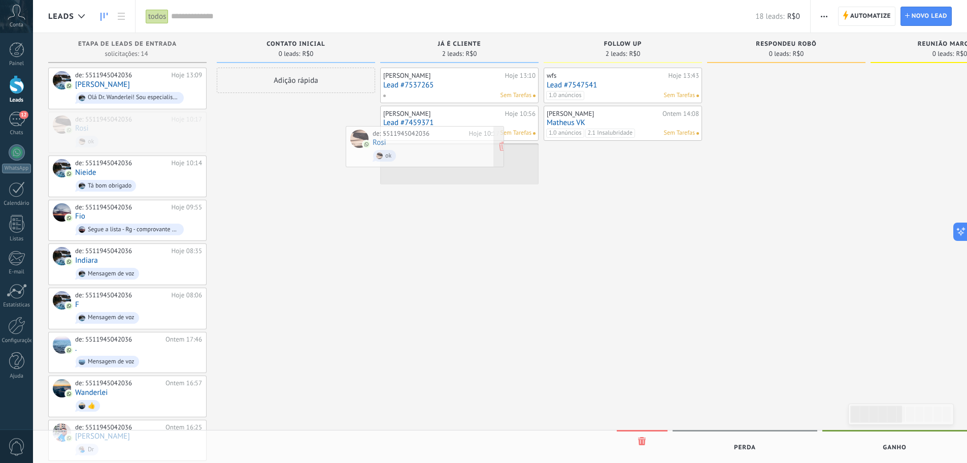
drag, startPoint x: 141, startPoint y: 140, endPoint x: 452, endPoint y: 152, distance: 312.1
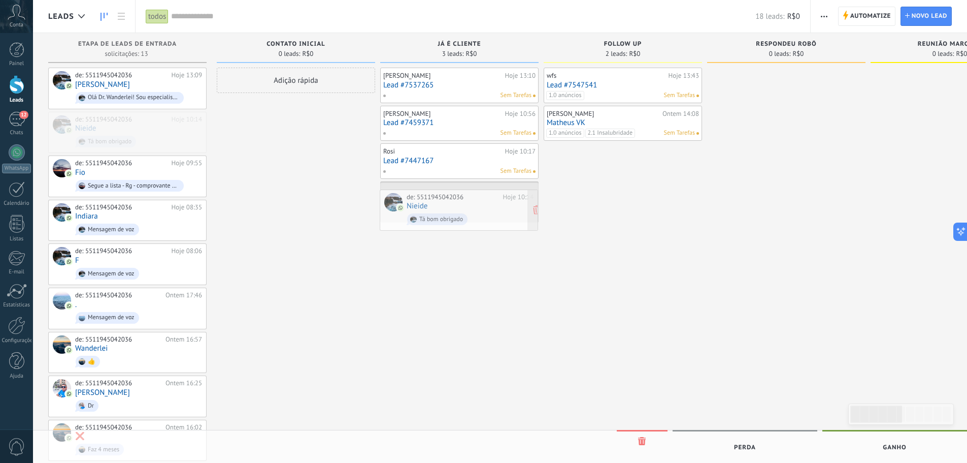
drag, startPoint x: 113, startPoint y: 127, endPoint x: 445, endPoint y: 206, distance: 340.7
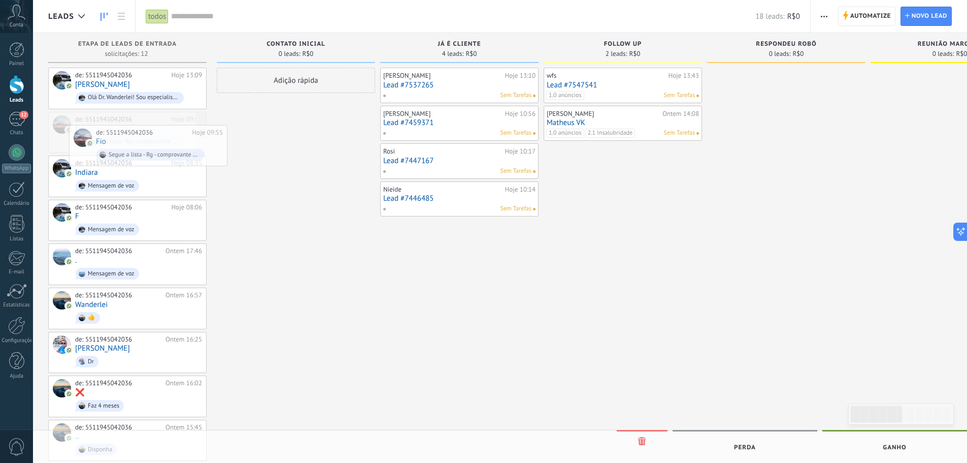
drag, startPoint x: 86, startPoint y: 119, endPoint x: 100, endPoint y: 124, distance: 14.6
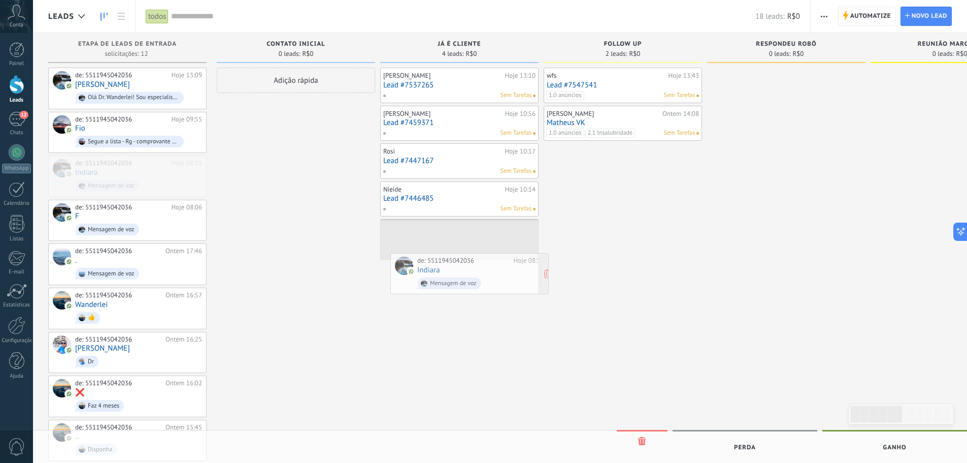
drag, startPoint x: 122, startPoint y: 171, endPoint x: 465, endPoint y: 270, distance: 356.2
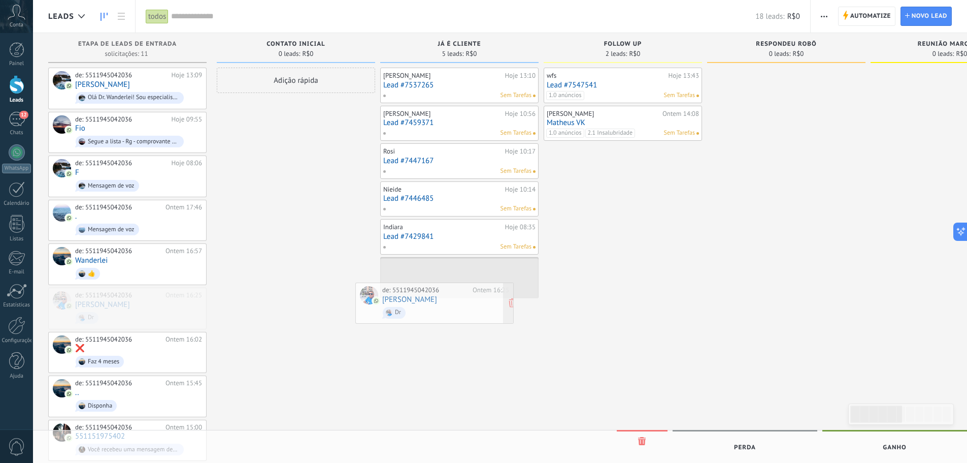
drag, startPoint x: 113, startPoint y: 297, endPoint x: 420, endPoint y: 294, distance: 307.8
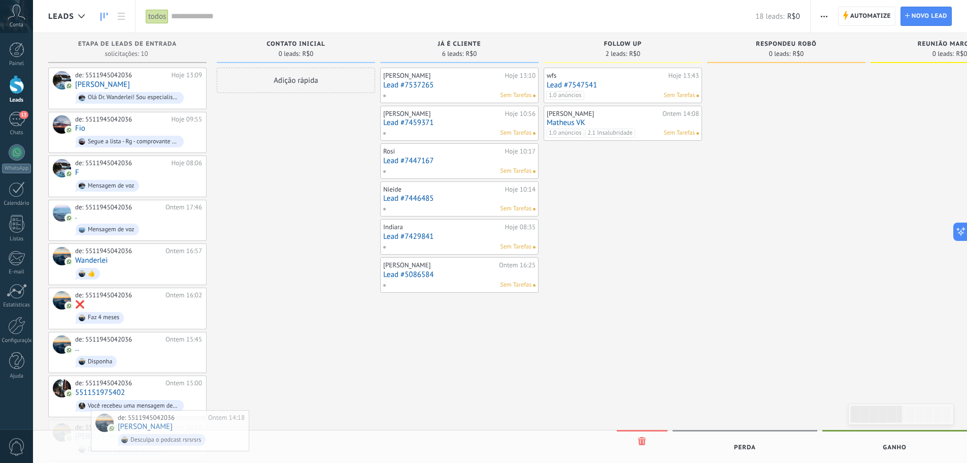
drag, startPoint x: 105, startPoint y: 428, endPoint x: 351, endPoint y: 365, distance: 254.1
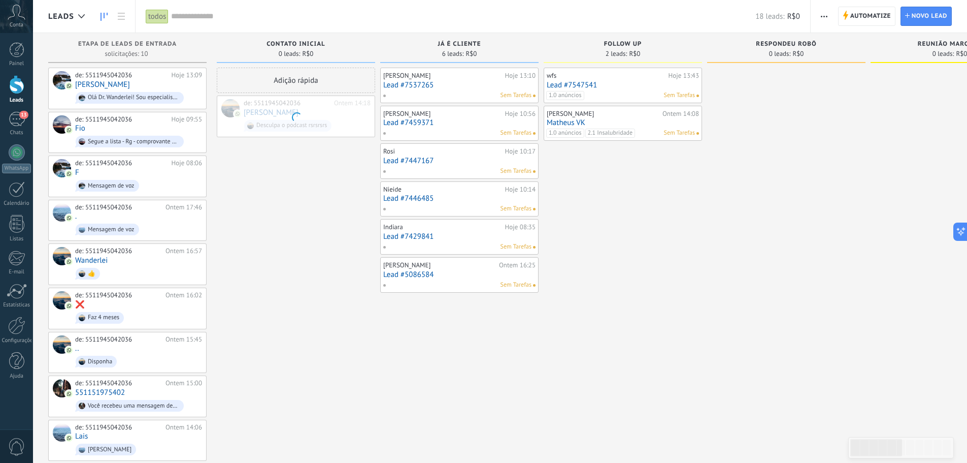
click at [389, 344] on div "Etapa de leads de entrada solicitações: 10 0 0 0 16 de: 5511945042036 Hoje 13:0…" at bounding box center [955, 247] width 1814 height 428
click at [457, 301] on div "Vilma De Moura Hoje 13:10 Lead #7537265 Sem Tarefas Mariana Hoje 10:56 Lead #74…" at bounding box center [459, 264] width 158 height 393
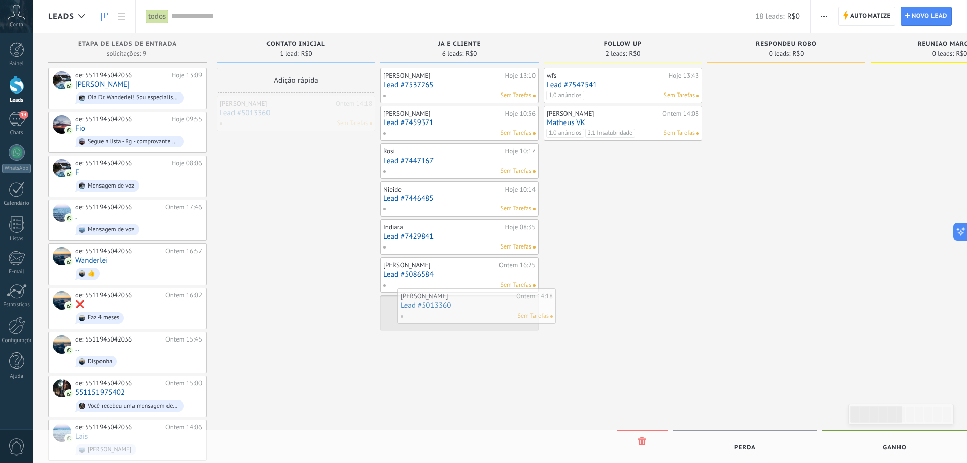
drag, startPoint x: 307, startPoint y: 111, endPoint x: 488, endPoint y: 304, distance: 264.1
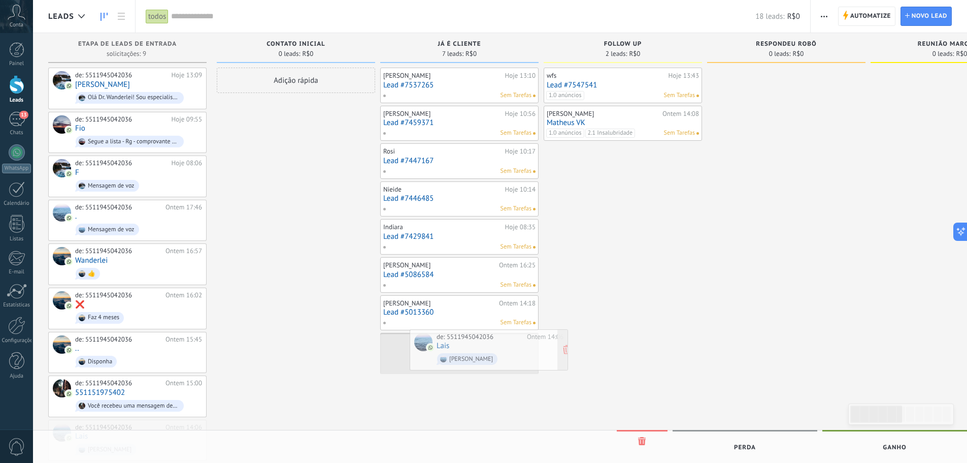
drag, startPoint x: 119, startPoint y: 438, endPoint x: 480, endPoint y: 352, distance: 371.3
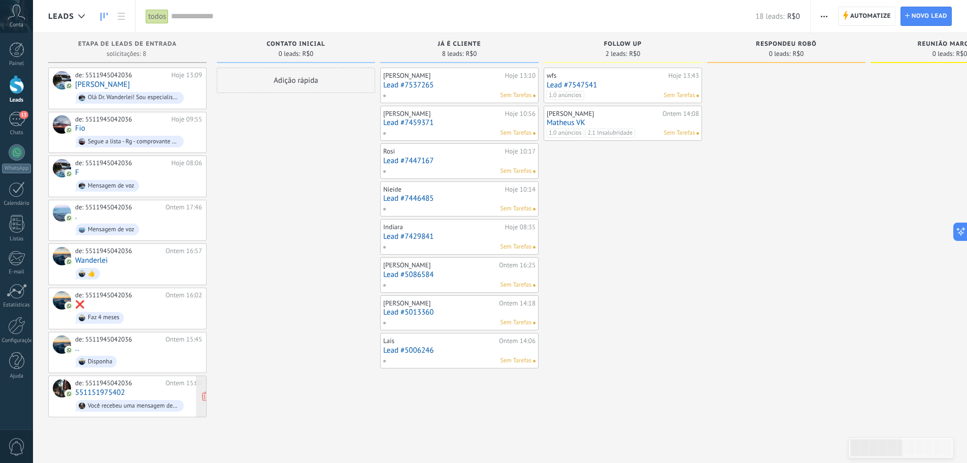
click at [134, 352] on div "de: 5511945042036" at bounding box center [118, 383] width 87 height 8
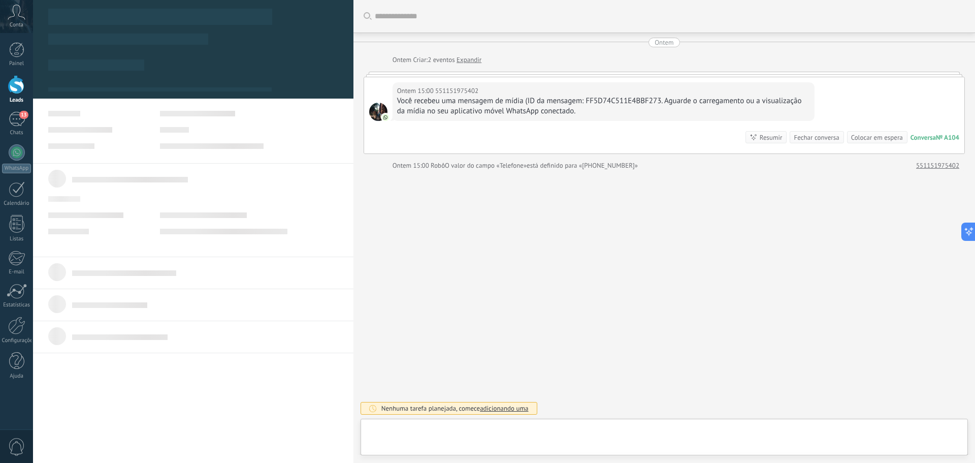
type textarea "**********"
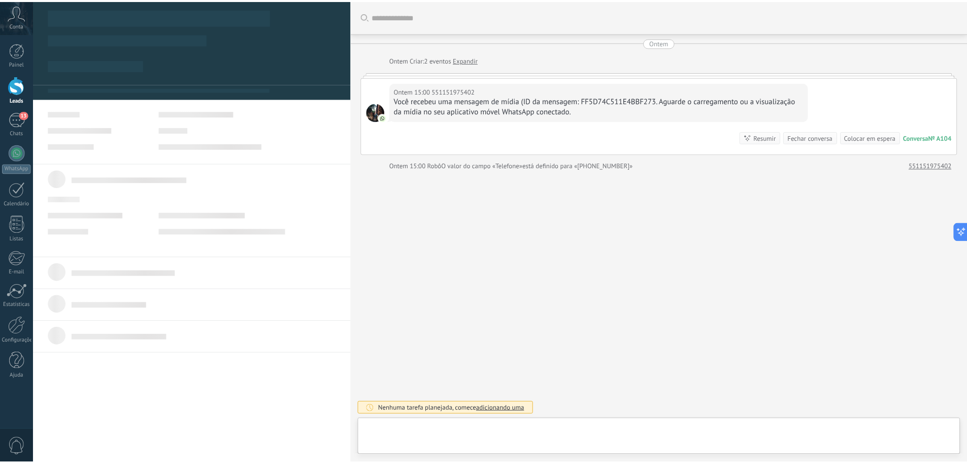
scroll to position [15, 0]
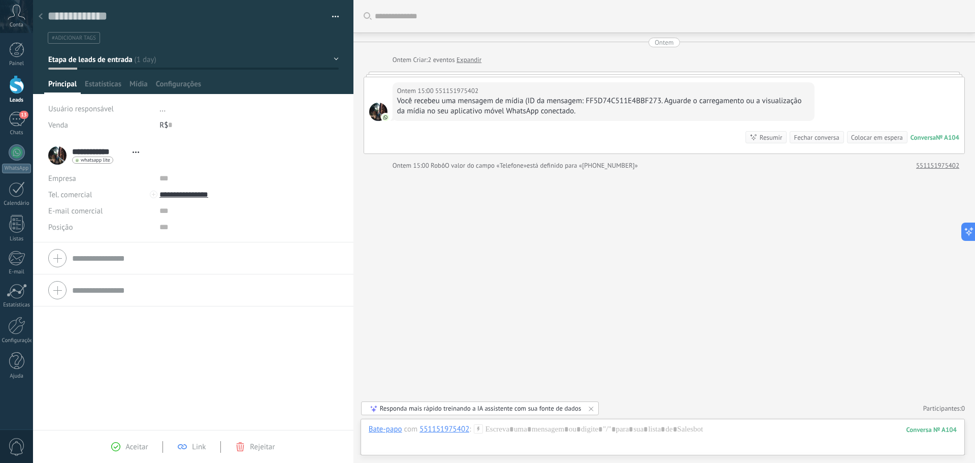
click at [11, 85] on div at bounding box center [16, 84] width 15 height 19
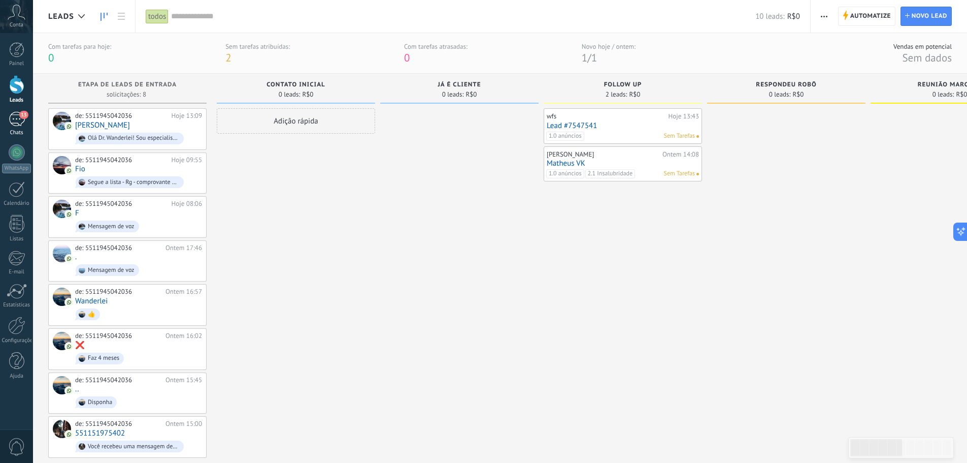
click at [20, 115] on span "13" at bounding box center [23, 115] width 9 height 8
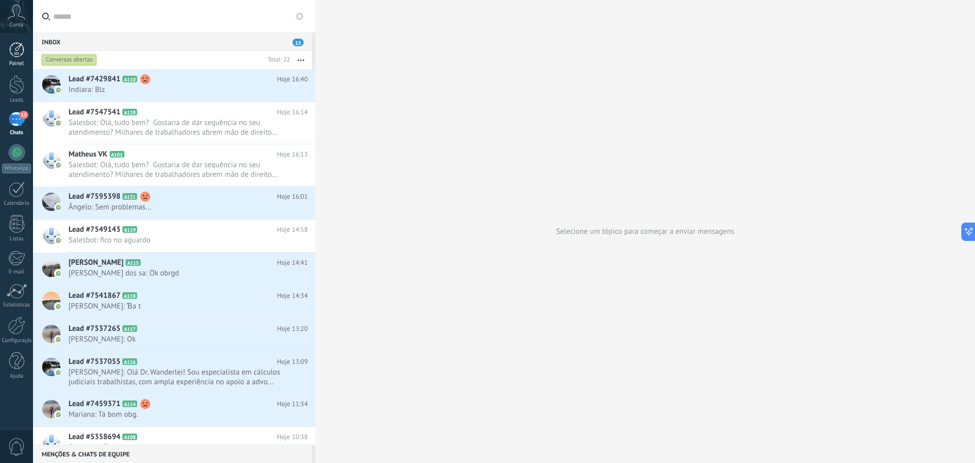
click at [22, 48] on div at bounding box center [16, 49] width 15 height 15
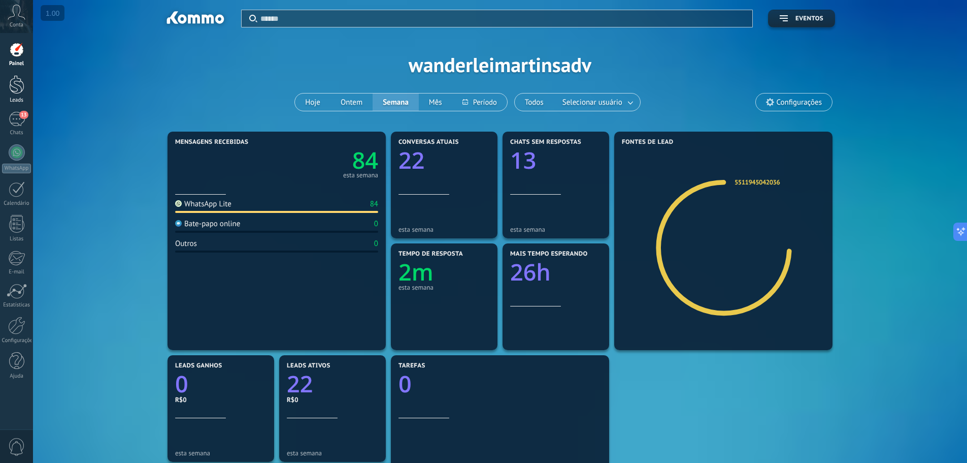
click at [11, 92] on div at bounding box center [16, 84] width 15 height 19
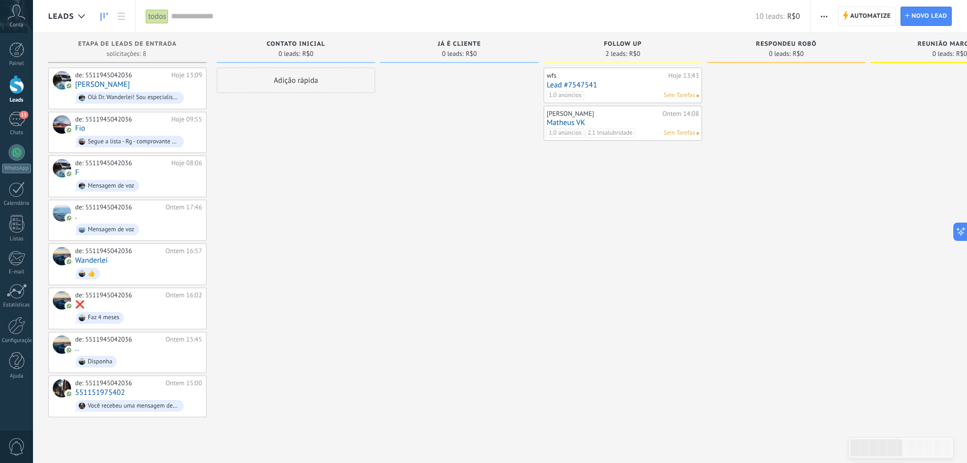
click at [455, 89] on div at bounding box center [459, 242] width 158 height 349
click at [163, 17] on div "todos" at bounding box center [157, 16] width 23 height 15
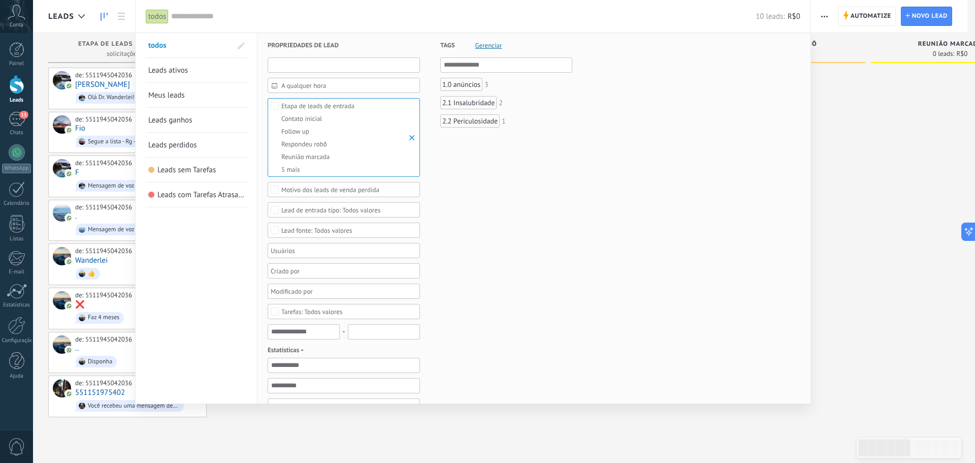
click at [326, 69] on input "text" at bounding box center [344, 64] width 152 height 15
click at [436, 48] on div "Tags Gerenciar E Ou 1.0 anúncios 3 2.1 Insalubridade 2 2.2 Periculosidade 1" at bounding box center [496, 363] width 152 height 660
click at [780, 192] on div at bounding box center [487, 231] width 975 height 463
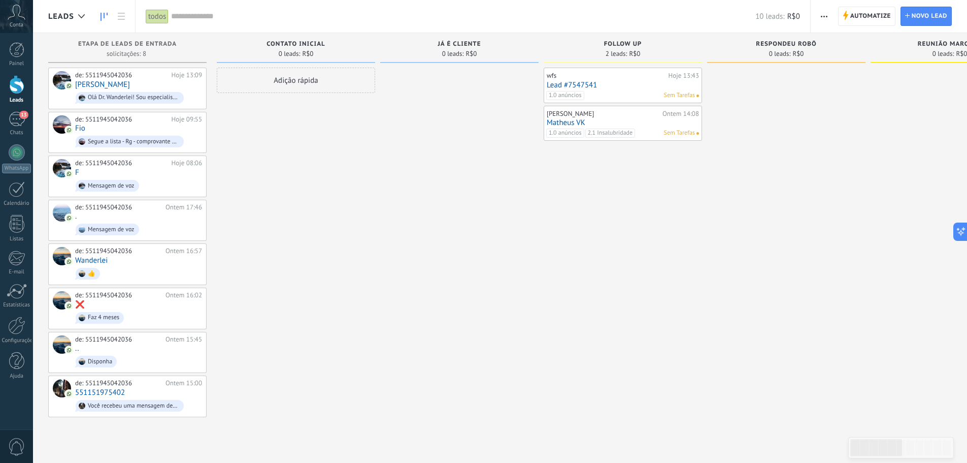
click at [444, 151] on div at bounding box center [459, 242] width 158 height 349
click at [452, 59] on div "já é cliente 0 leads: R$0" at bounding box center [459, 48] width 158 height 30
click at [456, 73] on div at bounding box center [459, 242] width 158 height 349
click at [454, 42] on span "já é cliente" at bounding box center [459, 44] width 43 height 7
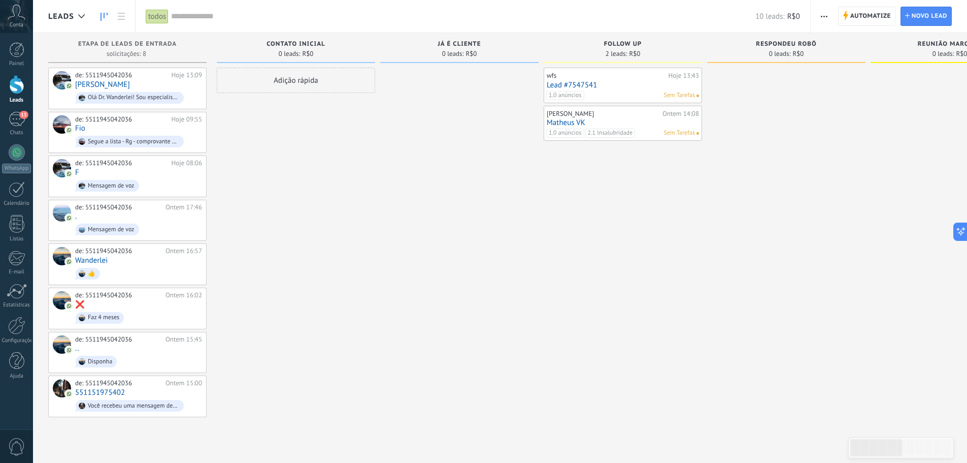
drag, startPoint x: 454, startPoint y: 42, endPoint x: 389, endPoint y: 149, distance: 125.8
click at [393, 150] on div at bounding box center [459, 242] width 158 height 349
click at [17, 81] on div at bounding box center [16, 84] width 15 height 19
click at [15, 80] on div at bounding box center [16, 84] width 15 height 19
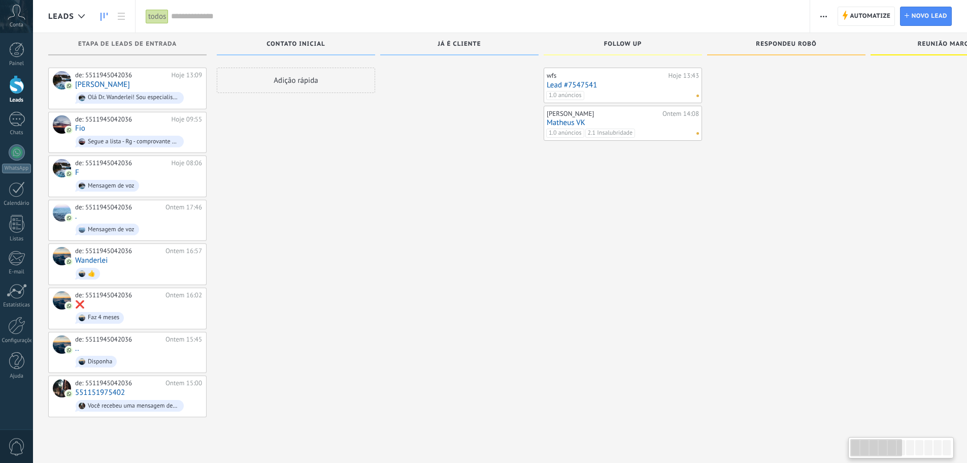
click at [489, 55] on span at bounding box center [459, 54] width 158 height 1
click at [609, 54] on div "Follow up" at bounding box center [623, 44] width 158 height 22
click at [811, 55] on span at bounding box center [786, 54] width 158 height 1
drag, startPoint x: 875, startPoint y: 448, endPoint x: 760, endPoint y: 449, distance: 114.8
click at [796, 461] on body ".abccls-1,.abccls-2{fill-rule:evenodd}.abccls-2{fill:#fff} .abfcls-1{fill:none}…" at bounding box center [483, 231] width 967 height 463
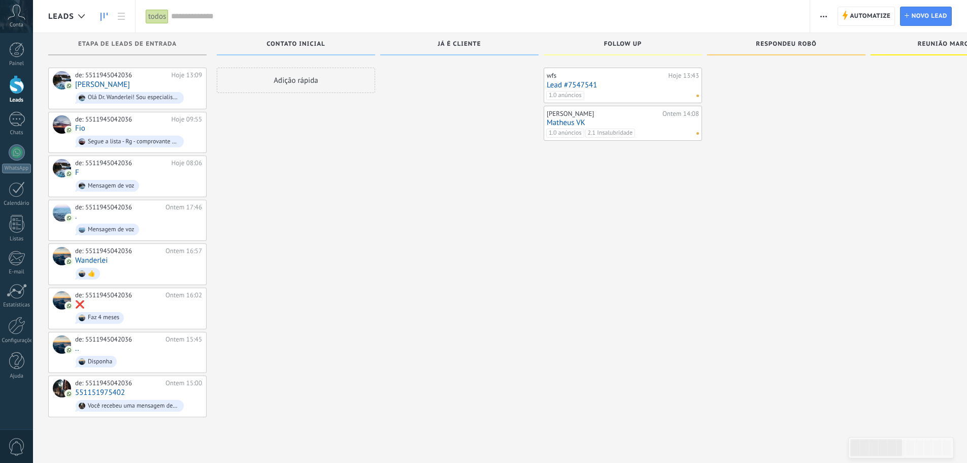
click at [107, 56] on div "Etapa de leads de entrada" at bounding box center [127, 48] width 158 height 30
click at [107, 46] on span "Etapa de leads de entrada" at bounding box center [127, 44] width 99 height 7
click at [298, 41] on span "Contato inicial" at bounding box center [296, 44] width 58 height 7
click at [454, 47] on body ".abccls-1,.abccls-2{fill-rule:evenodd}.abccls-2{fill:#fff} .abfcls-1{fill:none}…" at bounding box center [483, 231] width 967 height 463
click at [455, 167] on div at bounding box center [459, 242] width 158 height 349
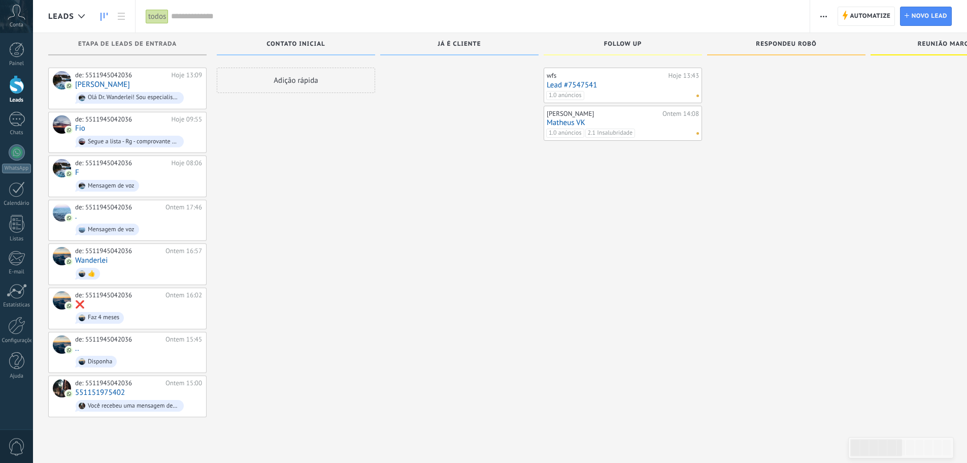
click at [13, 88] on div at bounding box center [16, 84] width 15 height 19
click at [103, 14] on icon at bounding box center [104, 17] width 7 height 8
click at [118, 15] on icon at bounding box center [121, 16] width 7 height 7
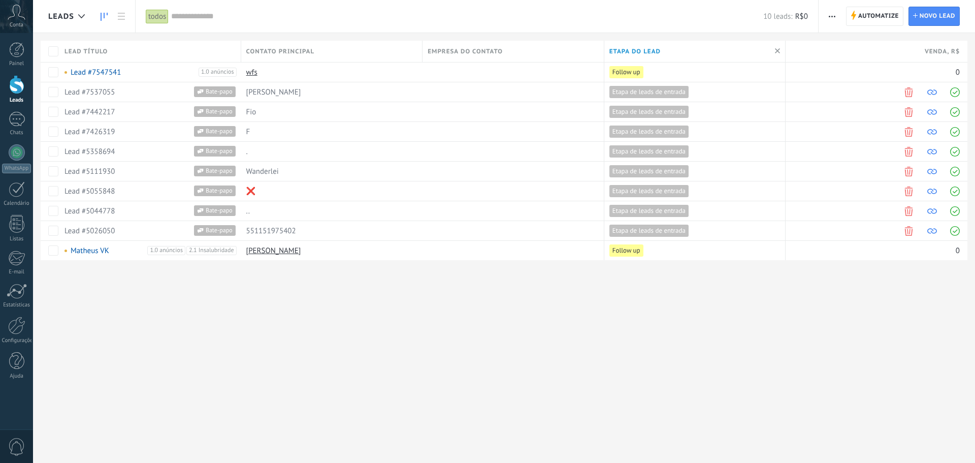
click at [108, 18] on link at bounding box center [103, 17] width 17 height 20
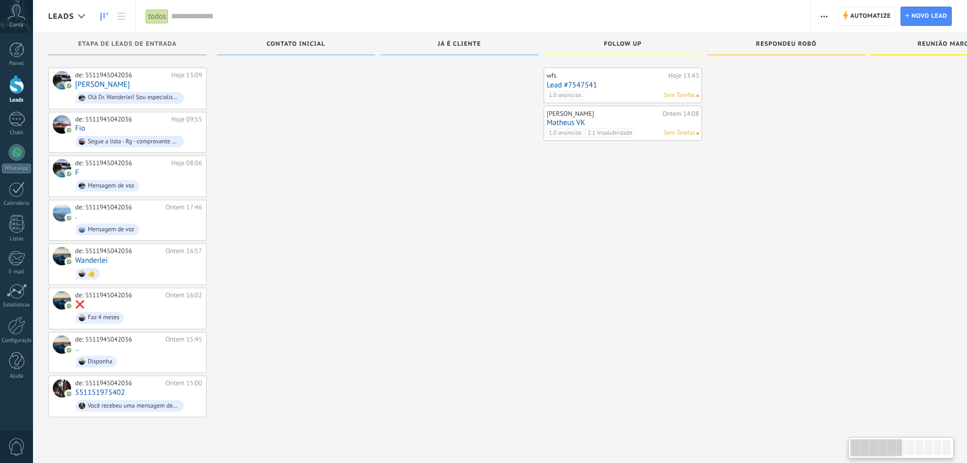
click at [358, 93] on div at bounding box center [296, 242] width 158 height 349
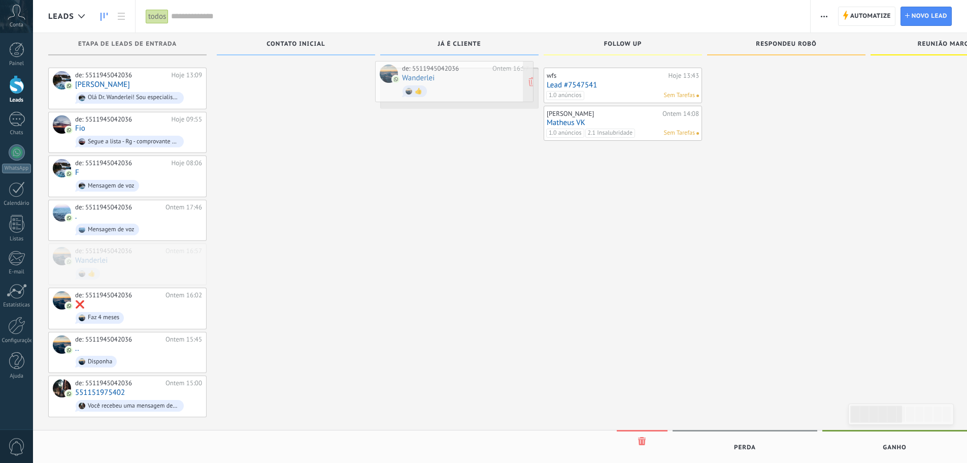
drag, startPoint x: 134, startPoint y: 266, endPoint x: 461, endPoint y: 85, distance: 374.1
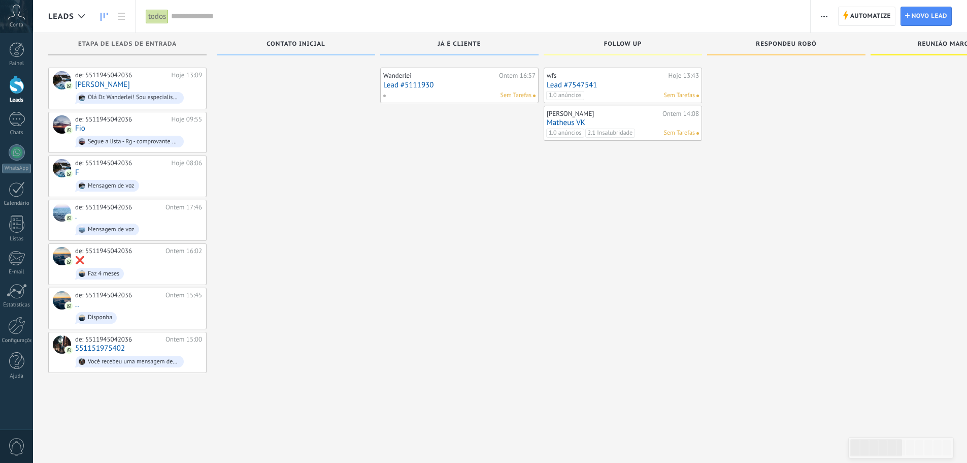
click at [16, 87] on div at bounding box center [16, 84] width 15 height 19
click at [520, 89] on div at bounding box center [459, 233] width 158 height 330
click at [10, 359] on div at bounding box center [16, 361] width 15 height 18
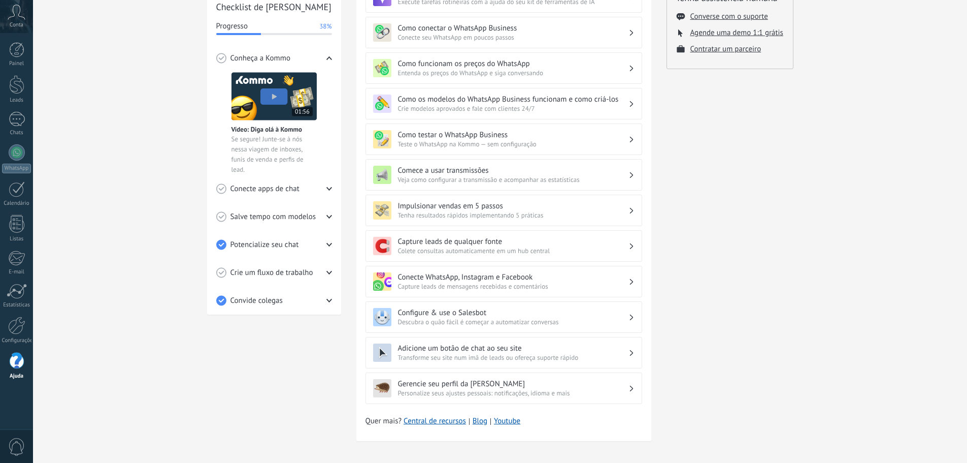
scroll to position [166, 0]
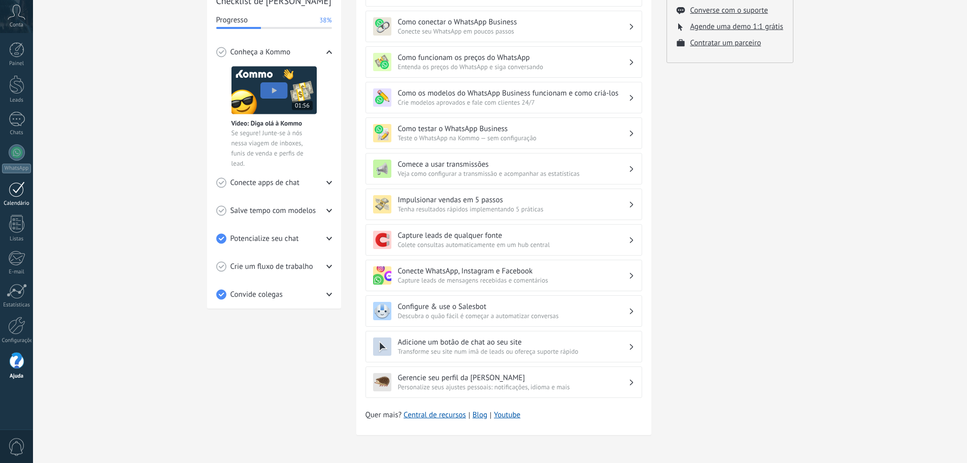
click at [21, 195] on div at bounding box center [17, 189] width 16 height 16
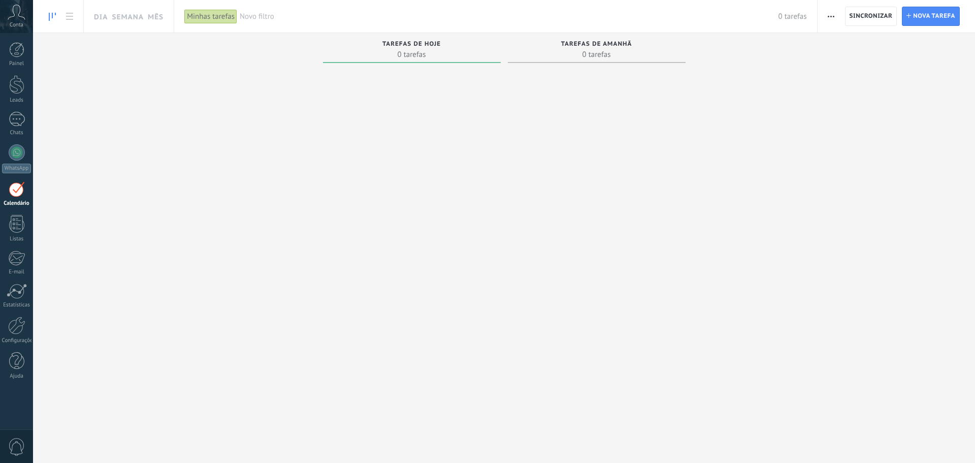
click at [15, 18] on icon at bounding box center [17, 12] width 18 height 15
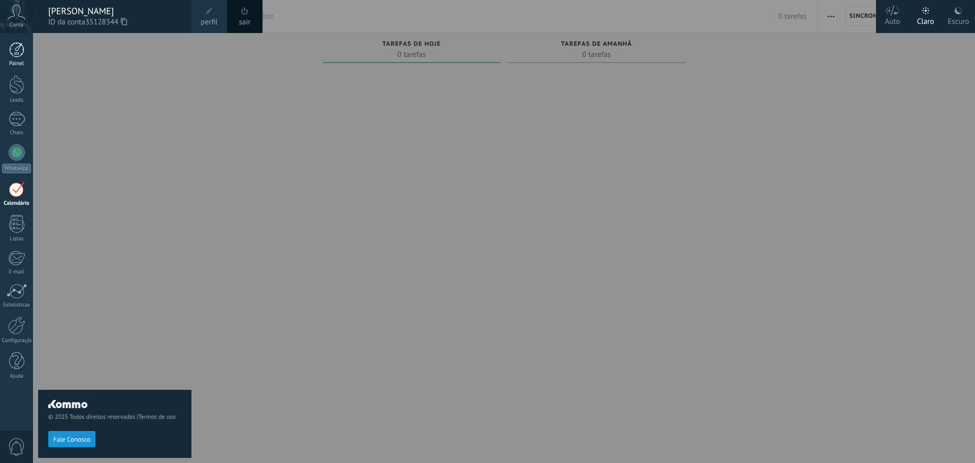
click at [14, 52] on div at bounding box center [16, 49] width 15 height 15
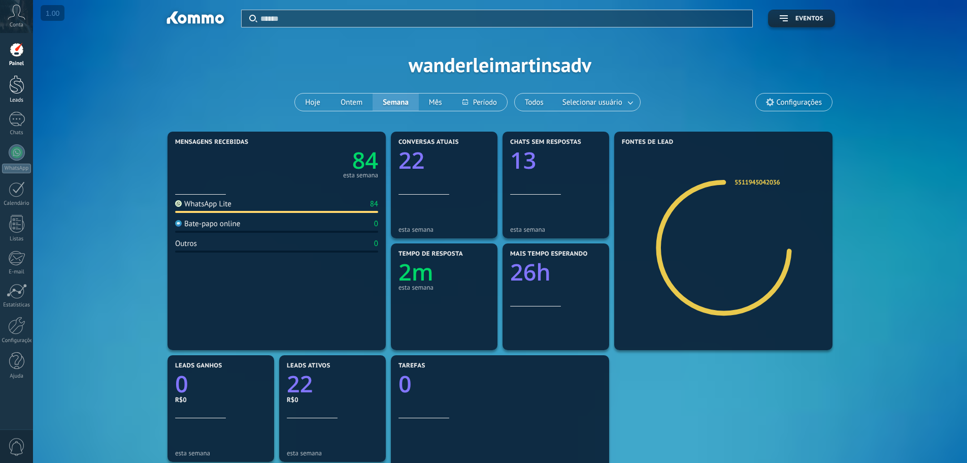
click at [14, 84] on div at bounding box center [16, 84] width 15 height 19
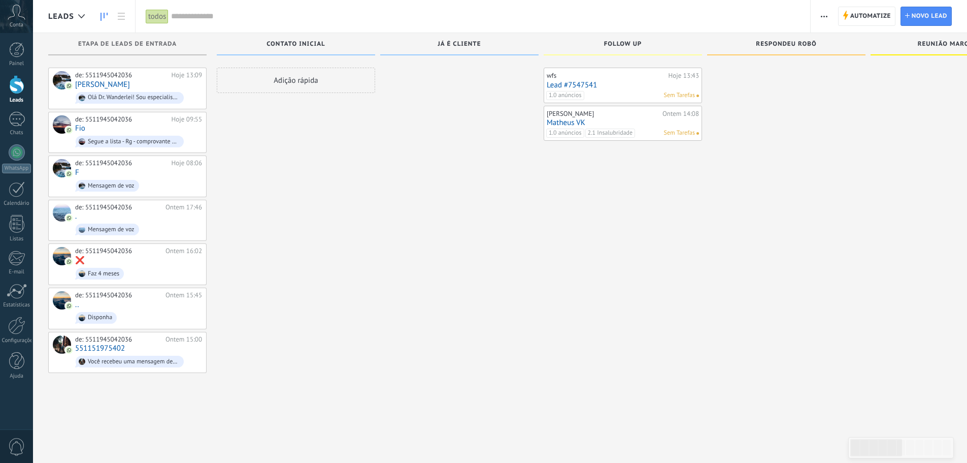
click at [172, 51] on div "Etapa de leads de entrada" at bounding box center [127, 44] width 158 height 22
click at [271, 46] on span "Contato inicial" at bounding box center [296, 44] width 58 height 7
click at [447, 52] on div "já é cliente" at bounding box center [459, 44] width 158 height 22
click at [78, 87] on link "[PERSON_NAME]" at bounding box center [102, 84] width 55 height 9
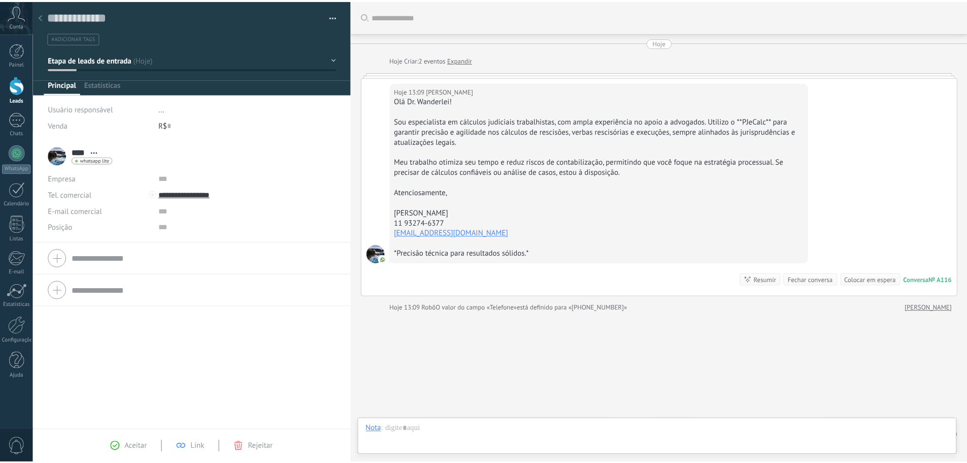
scroll to position [27, 0]
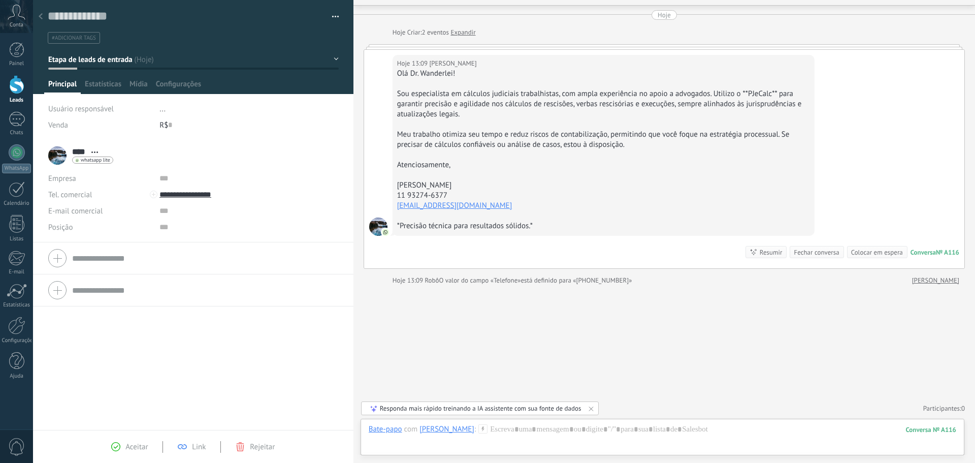
click at [42, 12] on div at bounding box center [41, 17] width 14 height 20
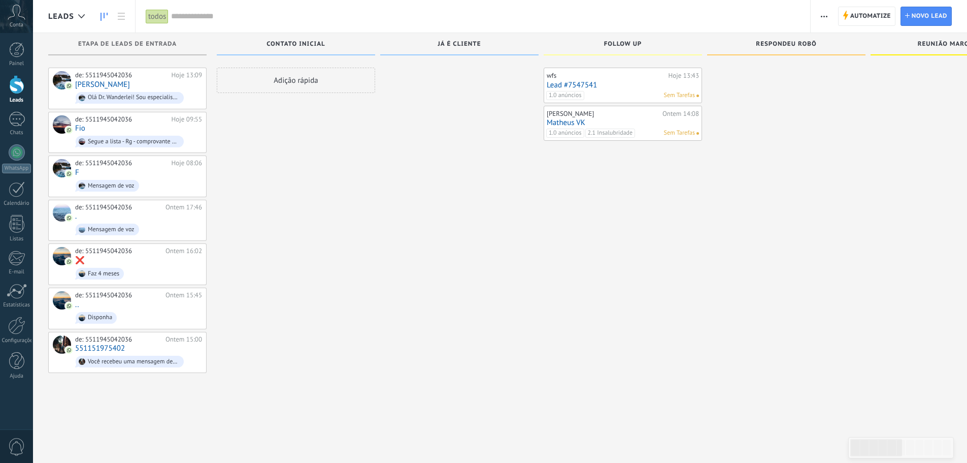
click at [509, 77] on div at bounding box center [459, 233] width 158 height 330
click at [468, 83] on div at bounding box center [459, 233] width 158 height 330
drag, startPoint x: 467, startPoint y: 113, endPoint x: 476, endPoint y: 158, distance: 46.1
click at [467, 125] on div at bounding box center [459, 233] width 158 height 330
drag, startPoint x: 481, startPoint y: 183, endPoint x: 433, endPoint y: 296, distance: 122.9
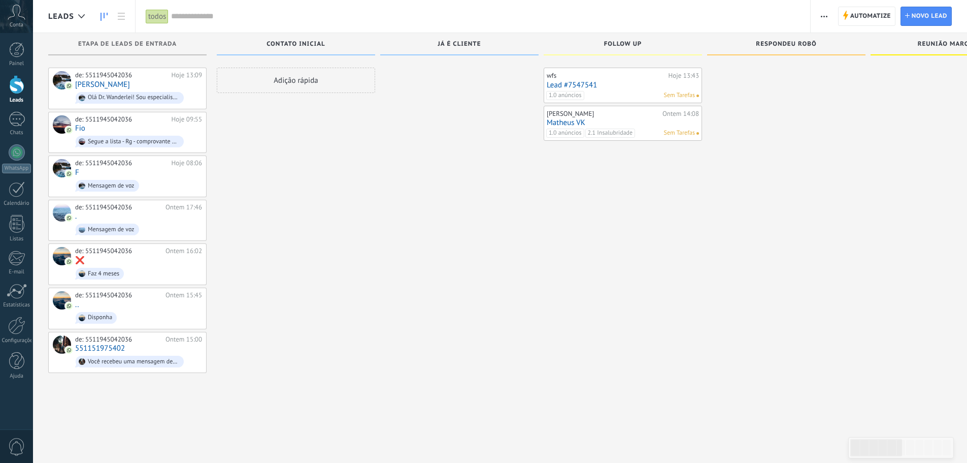
click at [481, 191] on div at bounding box center [459, 233] width 158 height 330
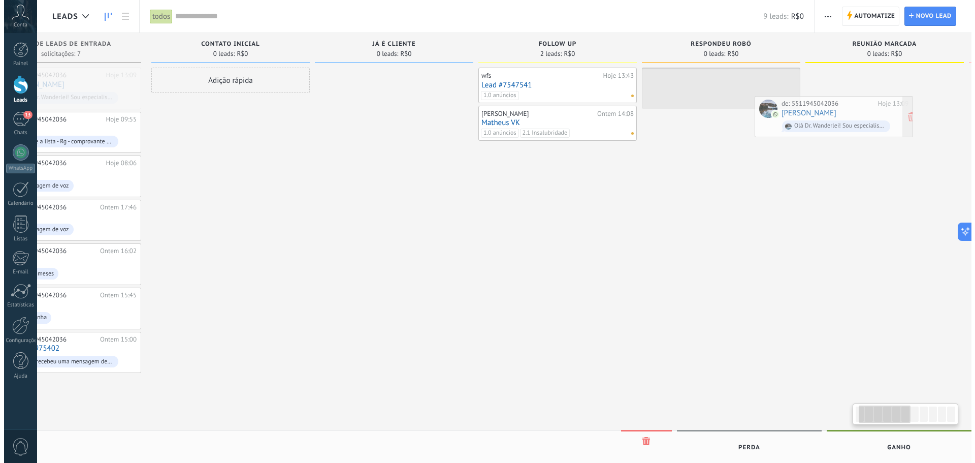
scroll to position [0, 76]
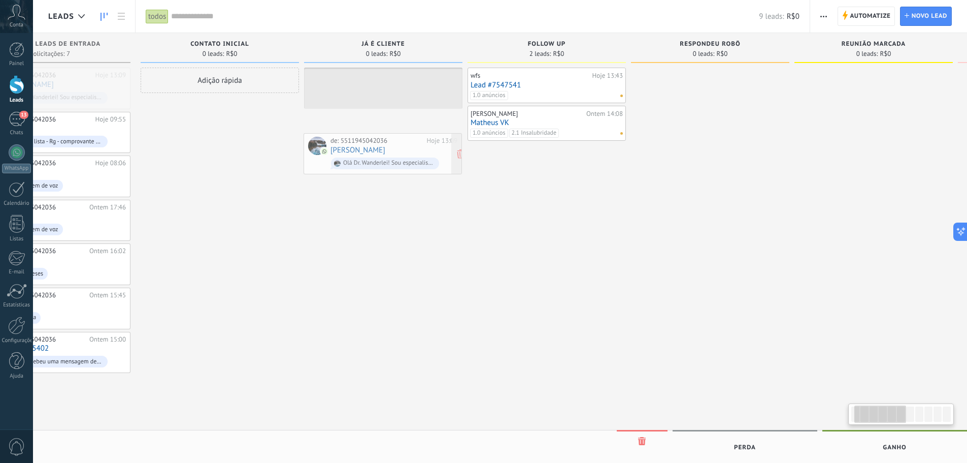
drag, startPoint x: 123, startPoint y: 84, endPoint x: 350, endPoint y: 89, distance: 226.6
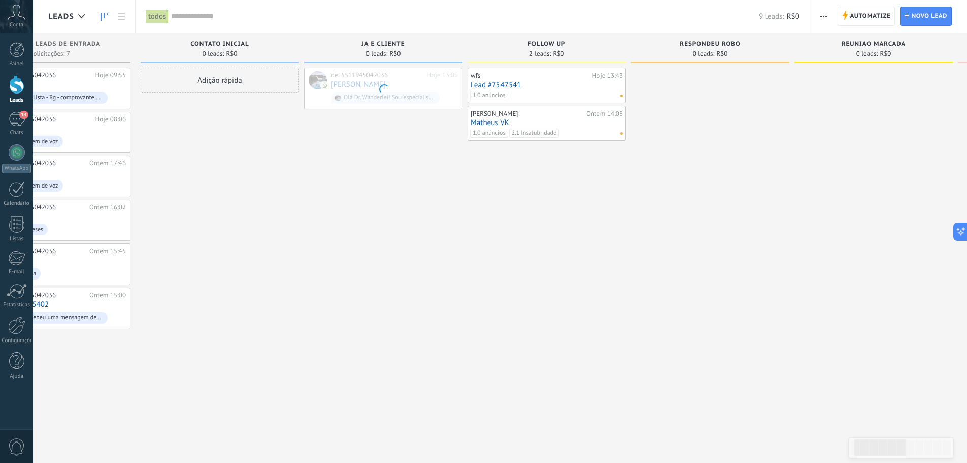
click at [360, 83] on div at bounding box center [383, 88] width 157 height 41
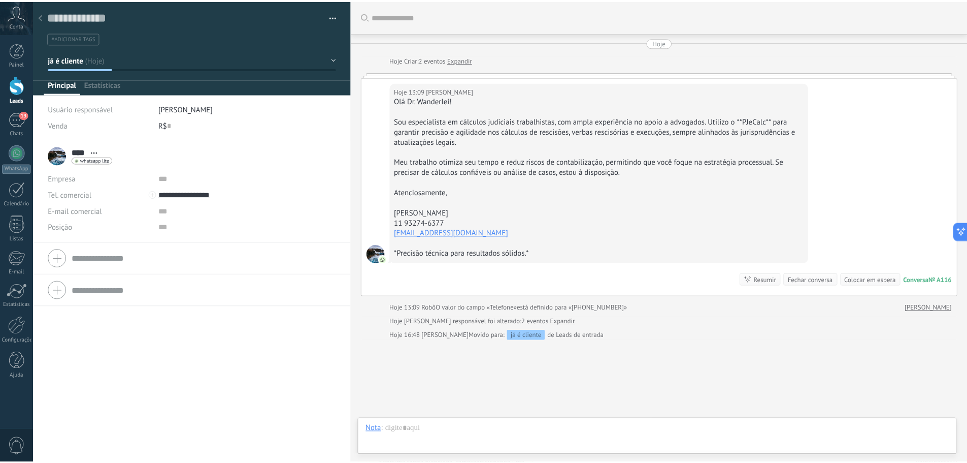
scroll to position [55, 0]
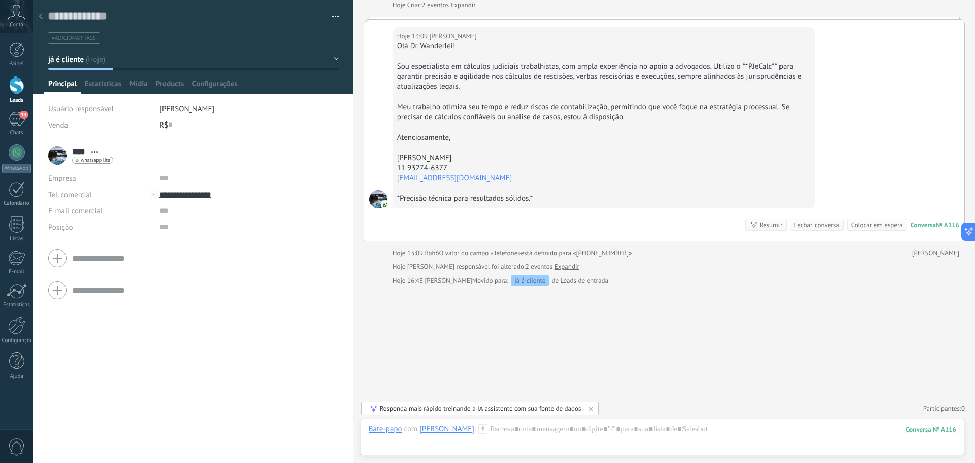
click at [41, 12] on div at bounding box center [41, 17] width 14 height 20
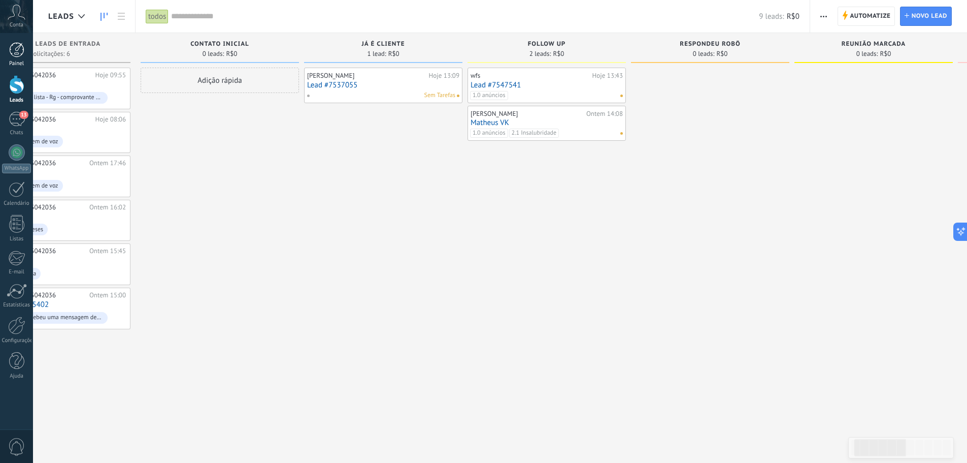
click at [18, 51] on div at bounding box center [16, 49] width 15 height 15
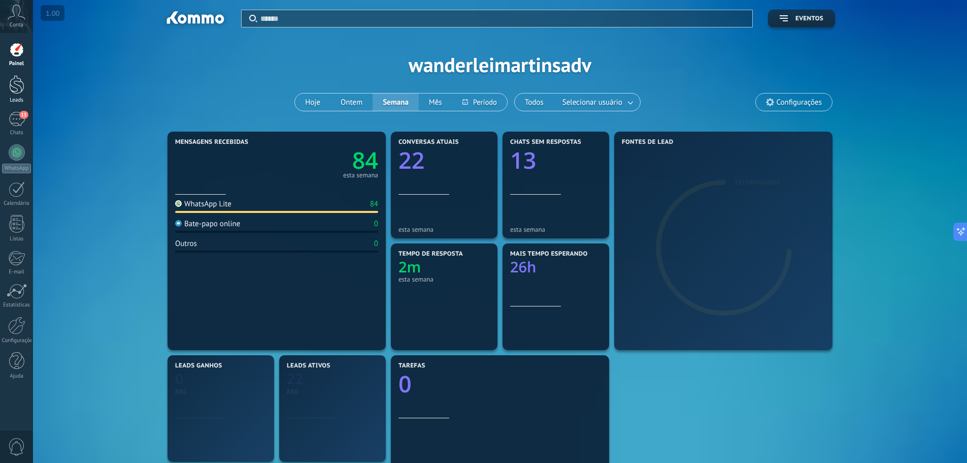
click at [14, 81] on div at bounding box center [16, 84] width 15 height 19
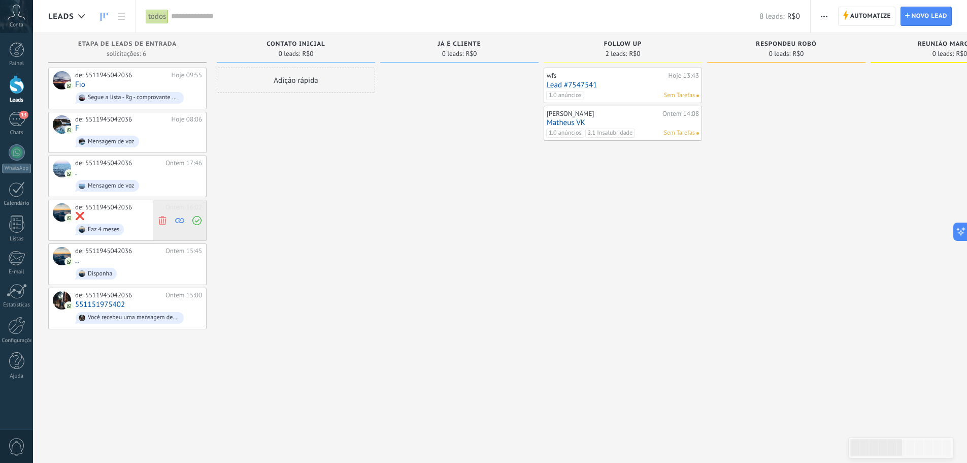
click at [179, 218] on icon at bounding box center [179, 220] width 9 height 9
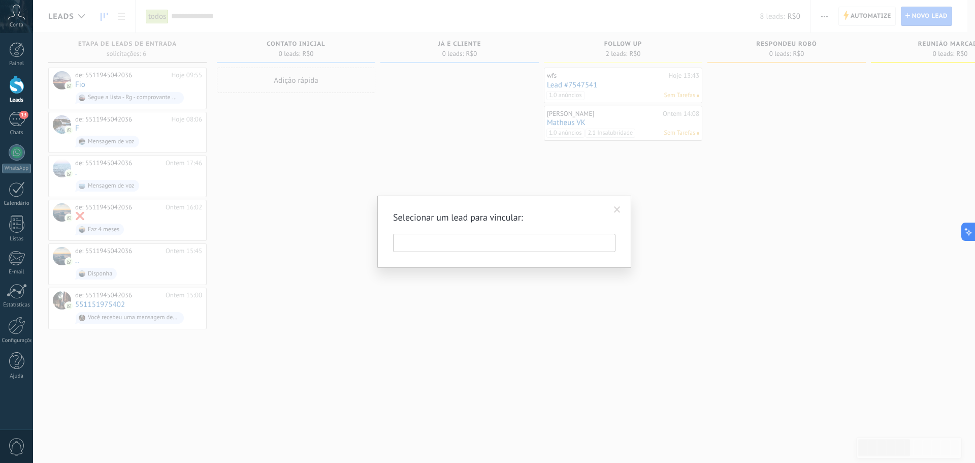
click at [618, 207] on span at bounding box center [617, 209] width 7 height 7
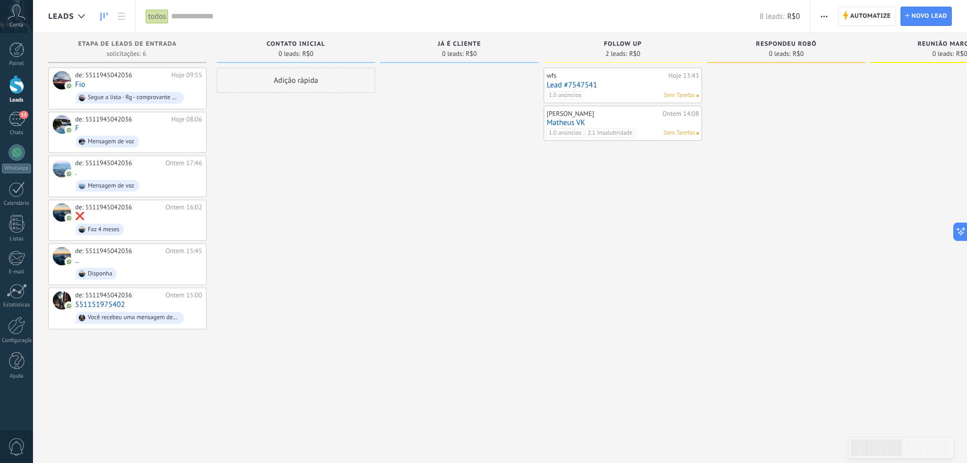
click at [19, 22] on span "Conta" at bounding box center [17, 25] width 14 height 7
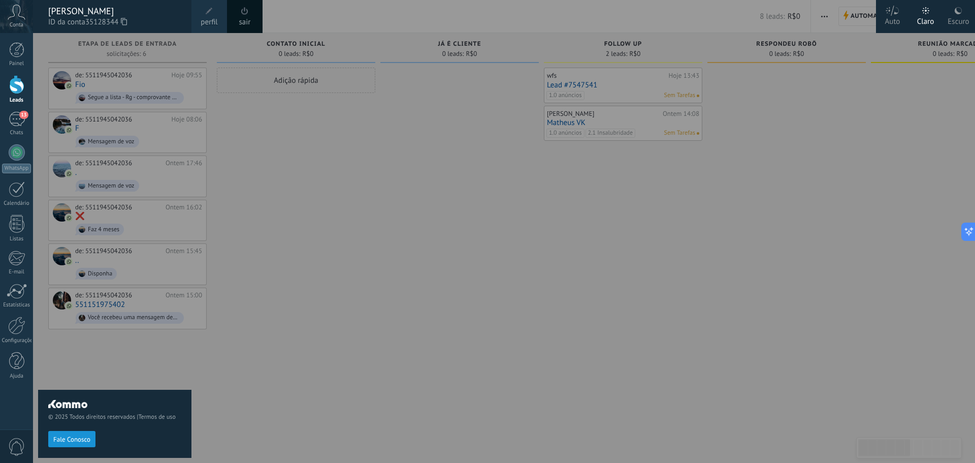
click at [18, 417] on div "Painel Leads 13 Chats WhatsApp Clientes" at bounding box center [33, 231] width 66 height 397
click at [14, 408] on div "Painel Leads 13 Chats WhatsApp Clientes" at bounding box center [33, 231] width 66 height 397
click at [246, 361] on div at bounding box center [520, 231] width 975 height 463
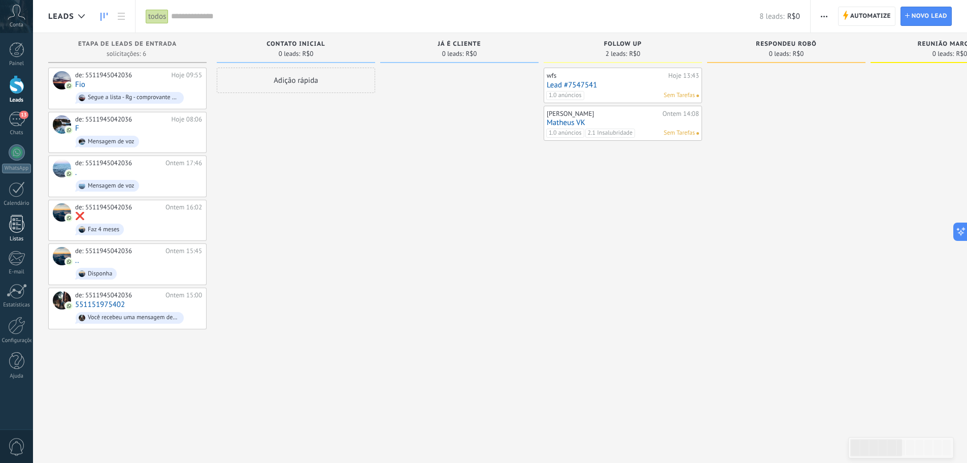
click at [22, 224] on div at bounding box center [16, 224] width 15 height 18
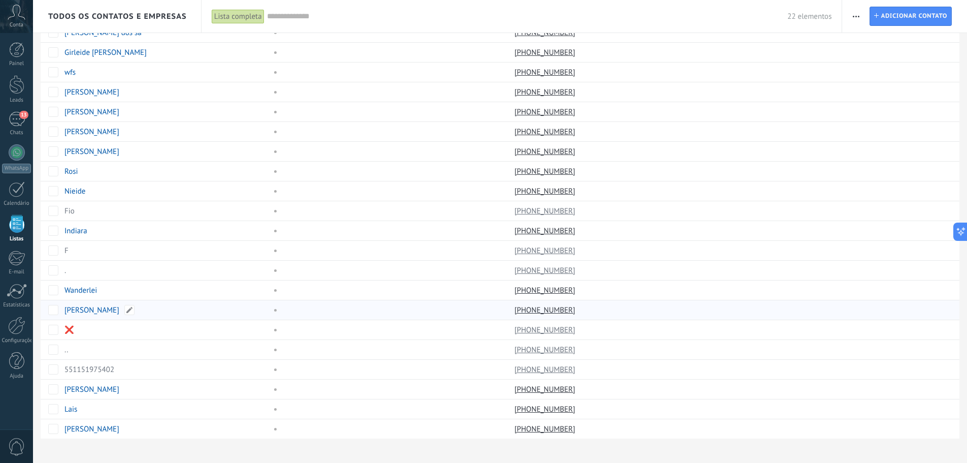
scroll to position [68, 0]
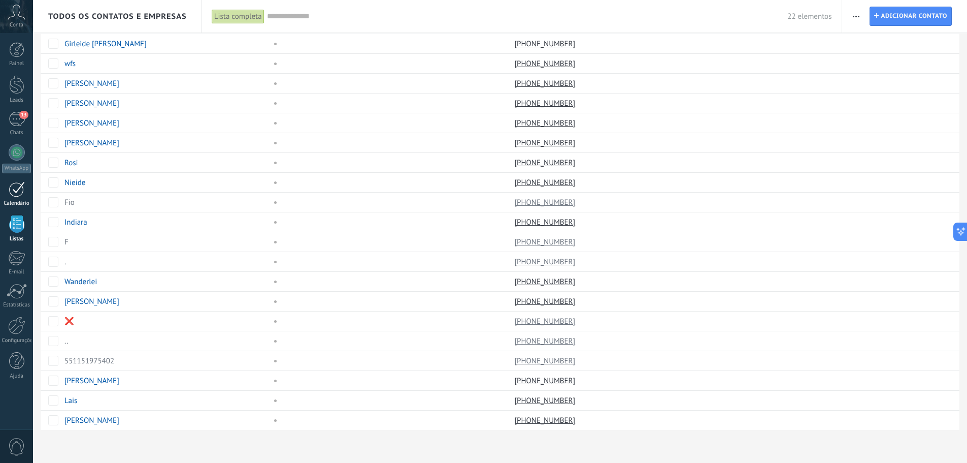
click at [19, 202] on div "Calendário" at bounding box center [16, 203] width 29 height 7
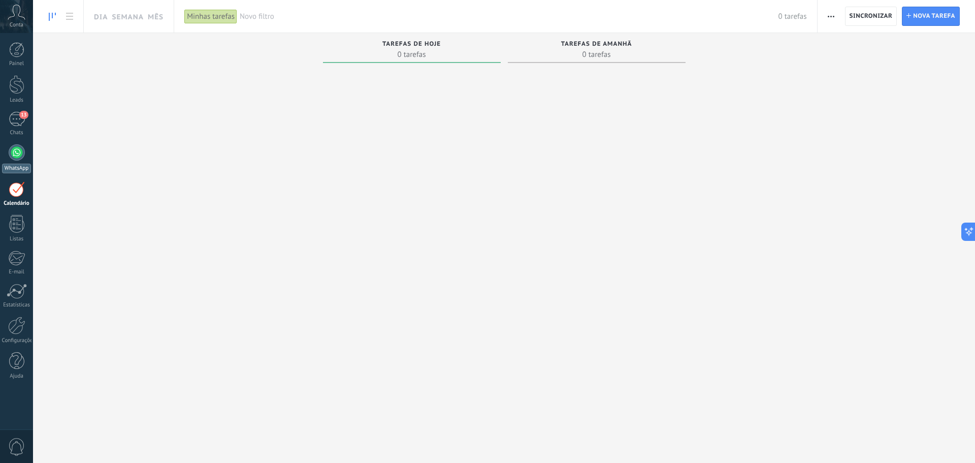
click at [18, 149] on div at bounding box center [17, 152] width 16 height 16
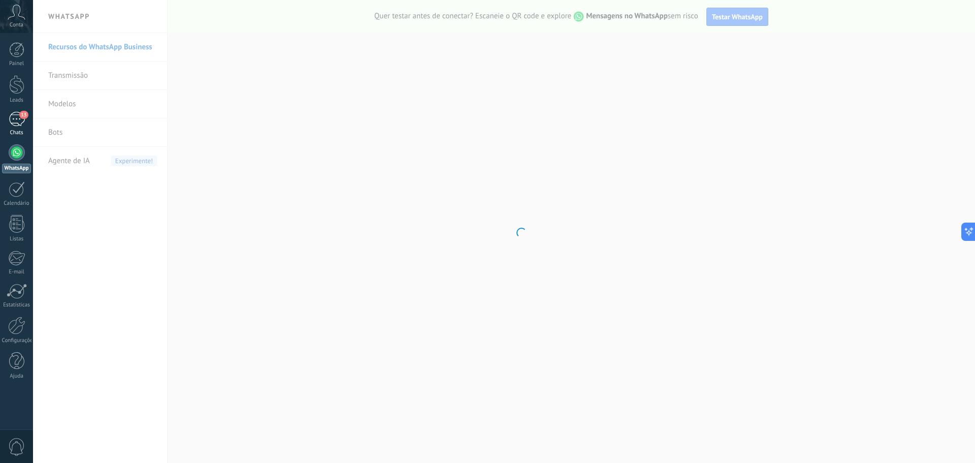
click at [18, 119] on div "13" at bounding box center [17, 119] width 16 height 15
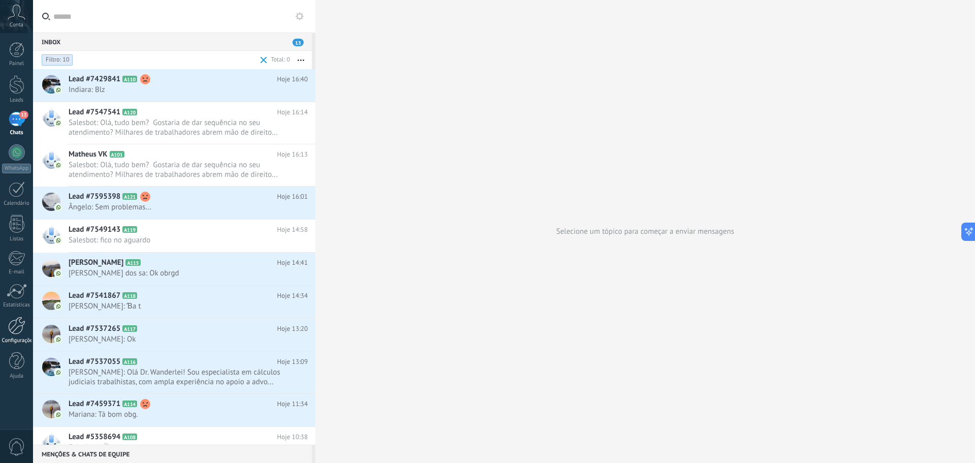
click at [15, 317] on div at bounding box center [16, 325] width 17 height 18
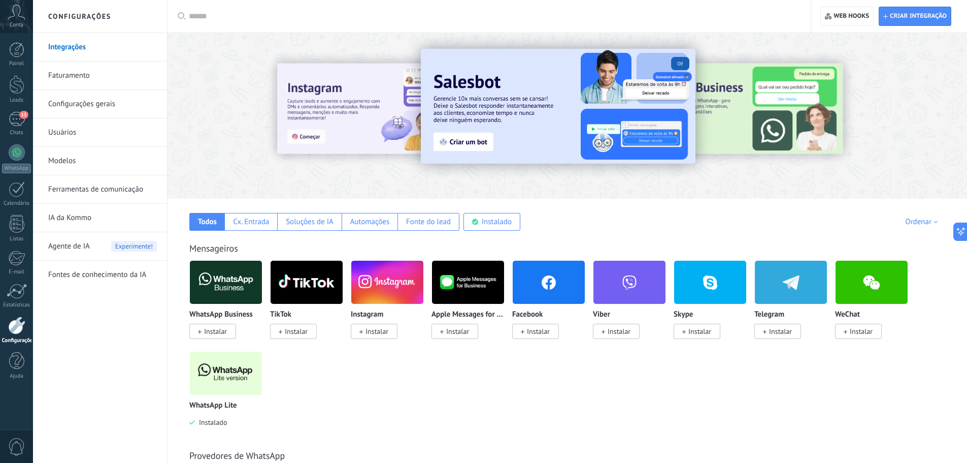
click at [389, 332] on span "Instalar" at bounding box center [374, 330] width 47 height 15
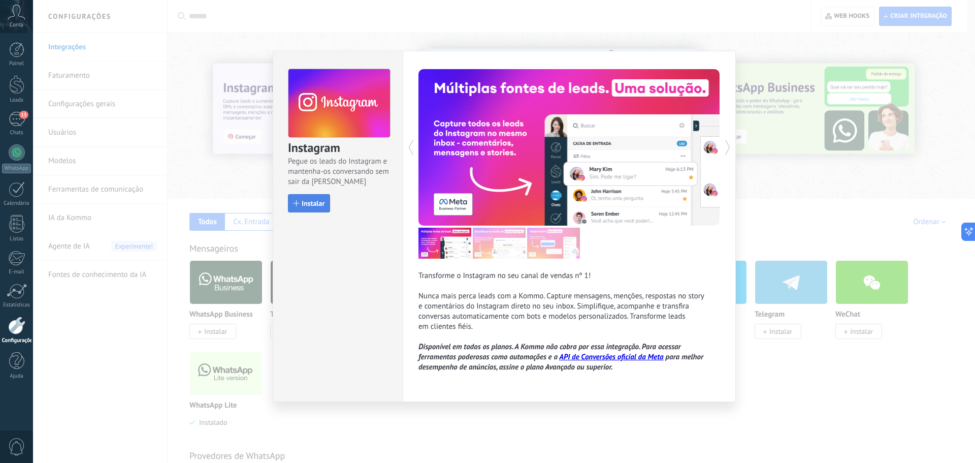
click at [313, 203] on span "Instalar" at bounding box center [313, 203] width 23 height 7
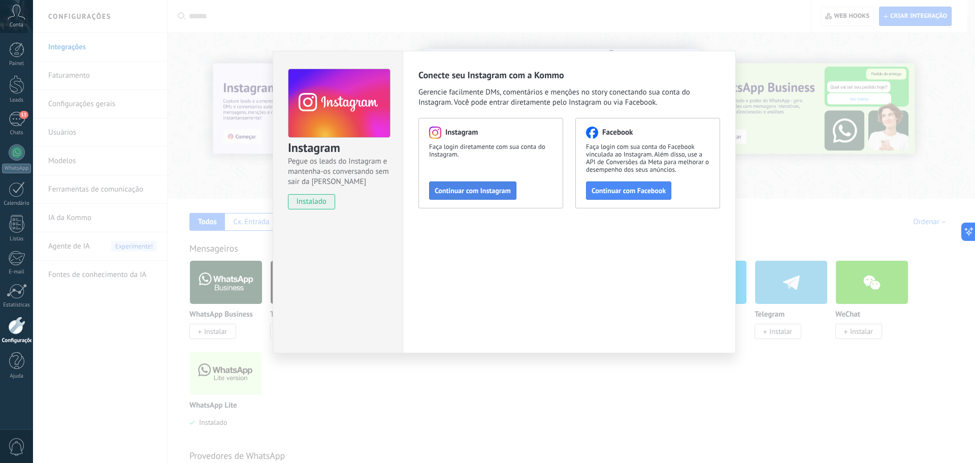
click at [449, 191] on span "Continuar com Instagram" at bounding box center [473, 190] width 76 height 7
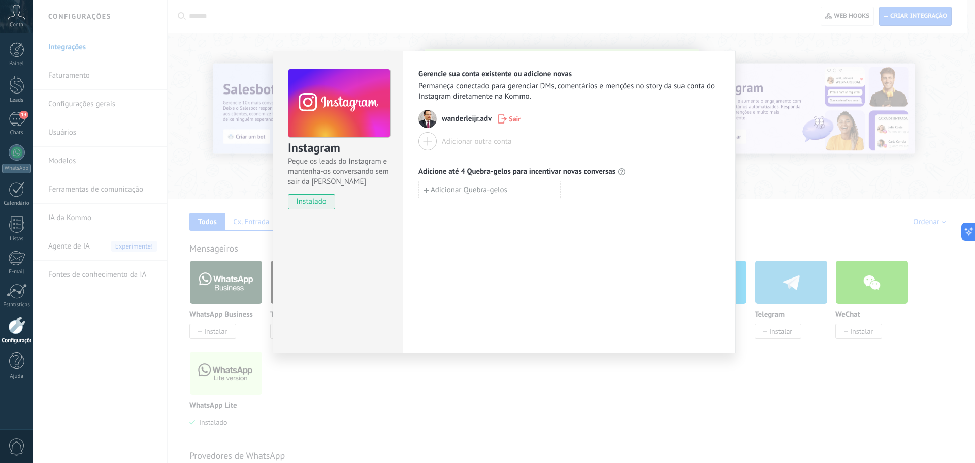
click at [760, 176] on div "Instagram Pegue os leads do Instagram e mantenha-os conversando sem sair da Kom…" at bounding box center [504, 231] width 942 height 463
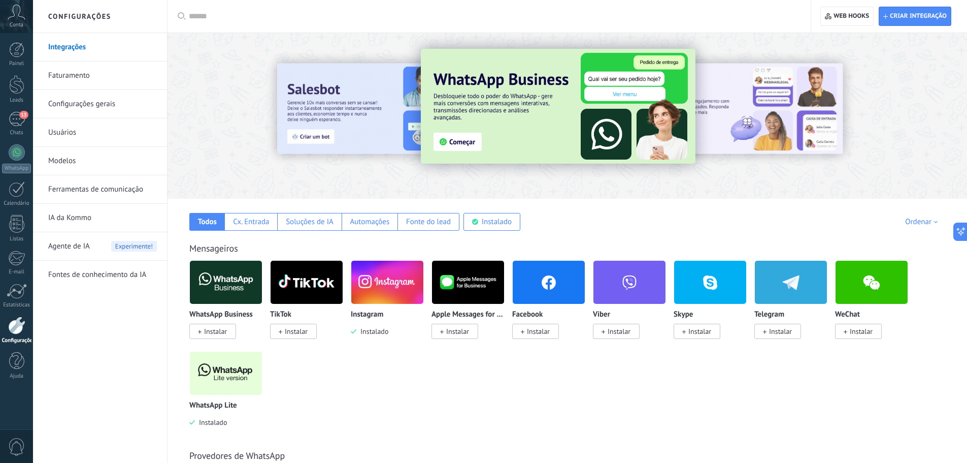
click at [542, 270] on img at bounding box center [549, 281] width 72 height 49
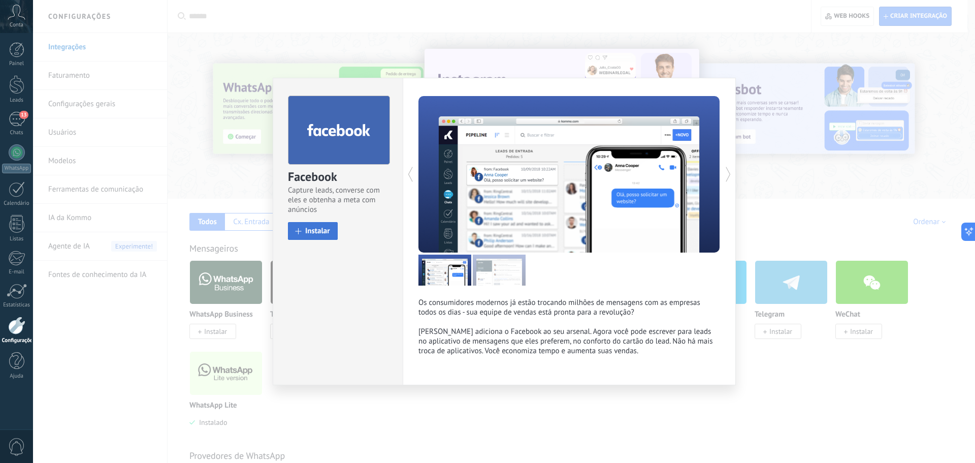
click at [335, 228] on button "Instalar" at bounding box center [313, 231] width 50 height 18
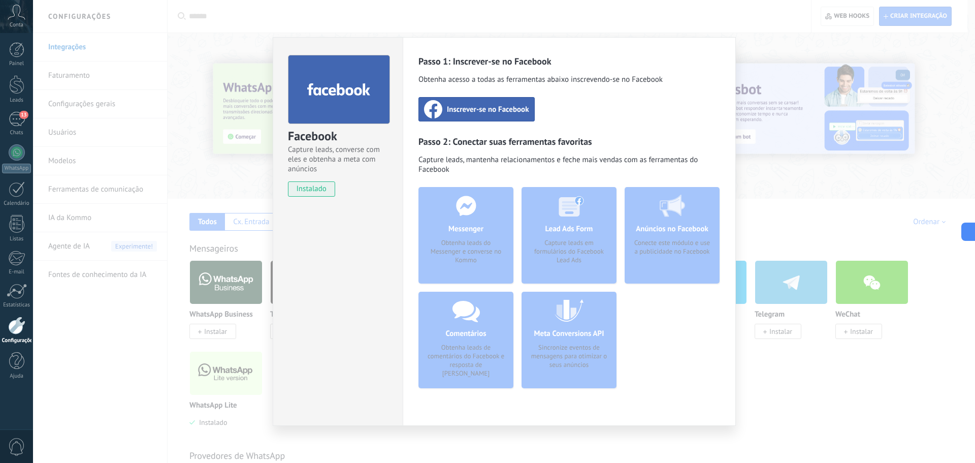
click at [767, 362] on div "Facebook Capture leads, converse com eles e obtenha a meta com anúncios instala…" at bounding box center [504, 231] width 942 height 463
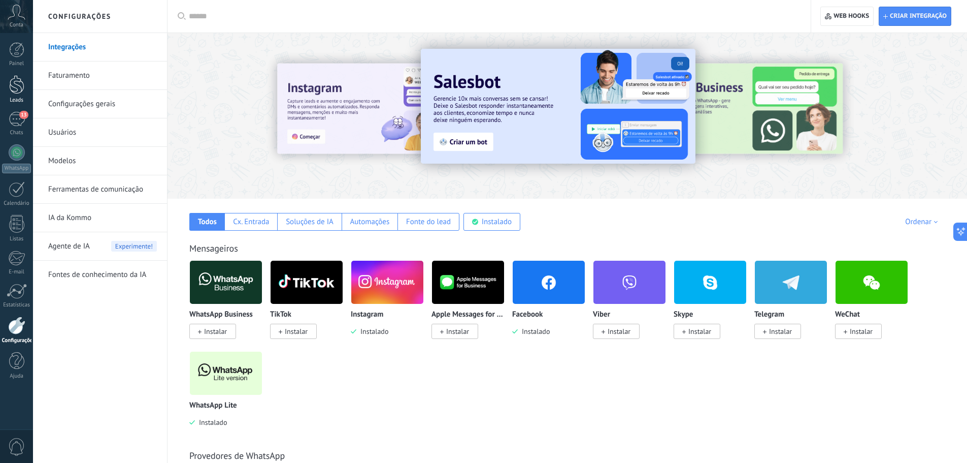
click at [19, 92] on div at bounding box center [16, 84] width 15 height 19
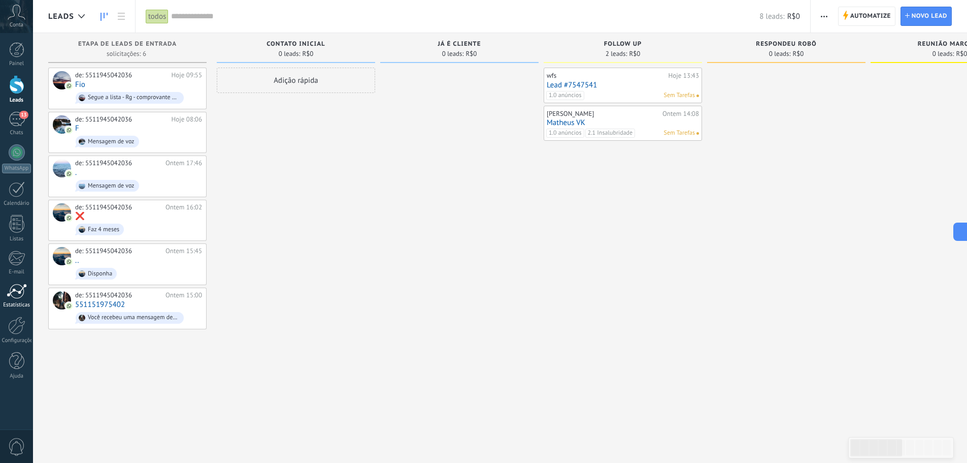
click at [10, 294] on div at bounding box center [17, 290] width 20 height 15
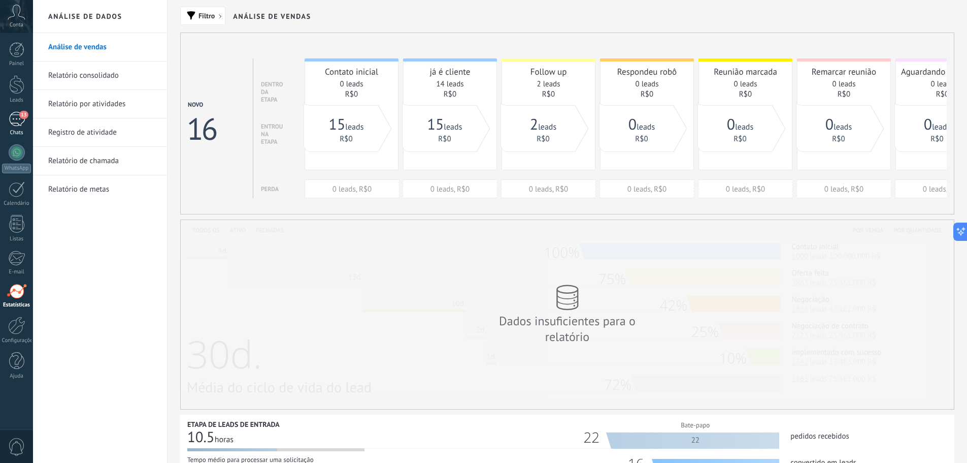
click at [13, 118] on div "13" at bounding box center [17, 119] width 16 height 15
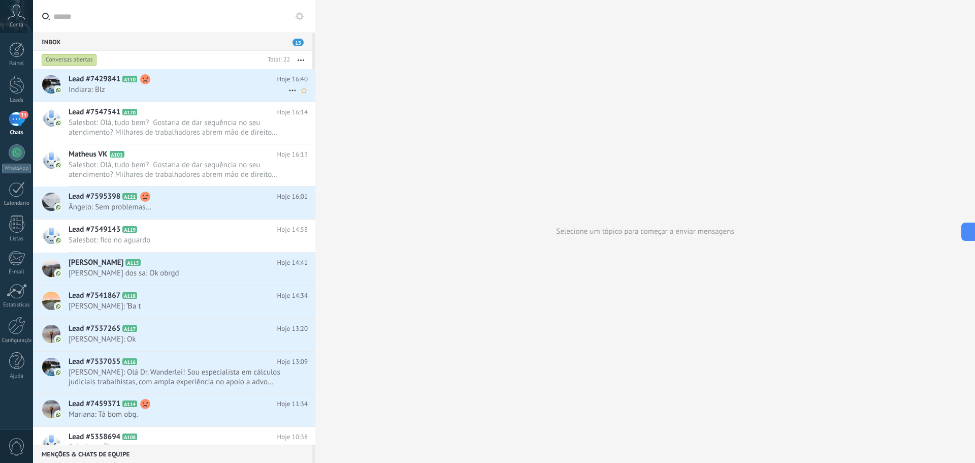
click at [106, 93] on span "Indiara: Blz" at bounding box center [179, 90] width 220 height 10
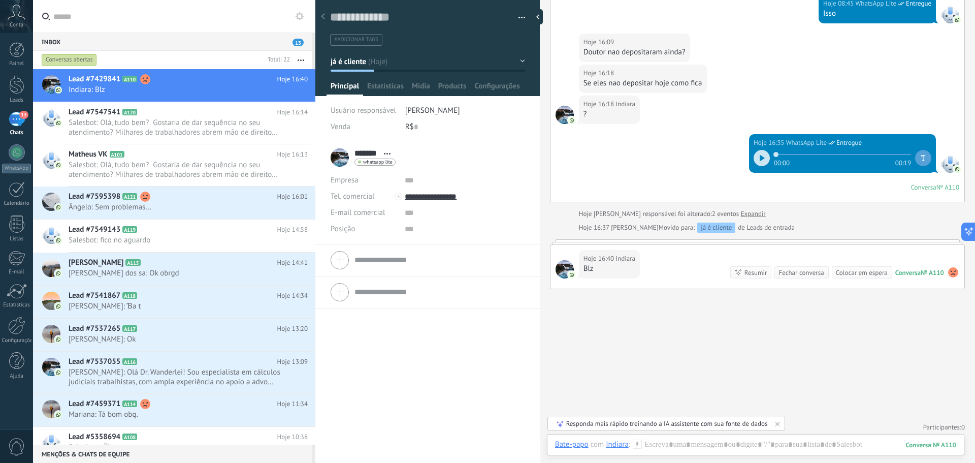
scroll to position [417, 0]
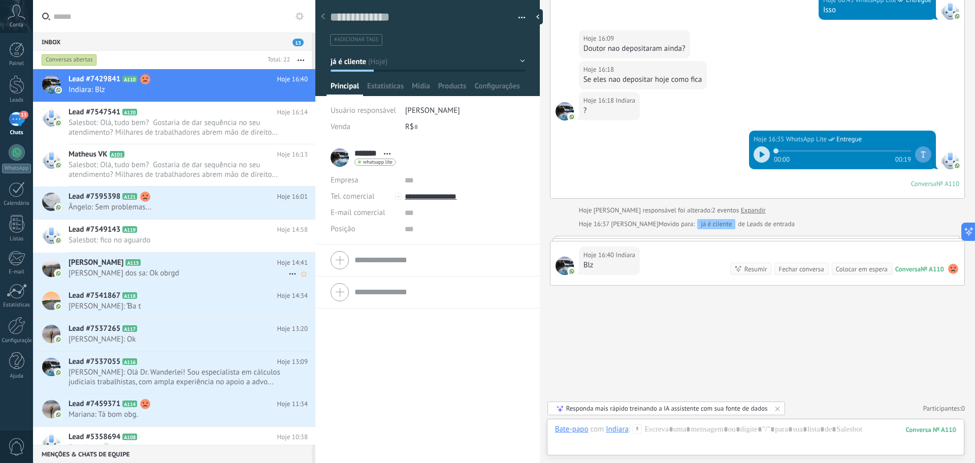
click at [189, 266] on h2 "[PERSON_NAME] A115" at bounding box center [173, 262] width 209 height 10
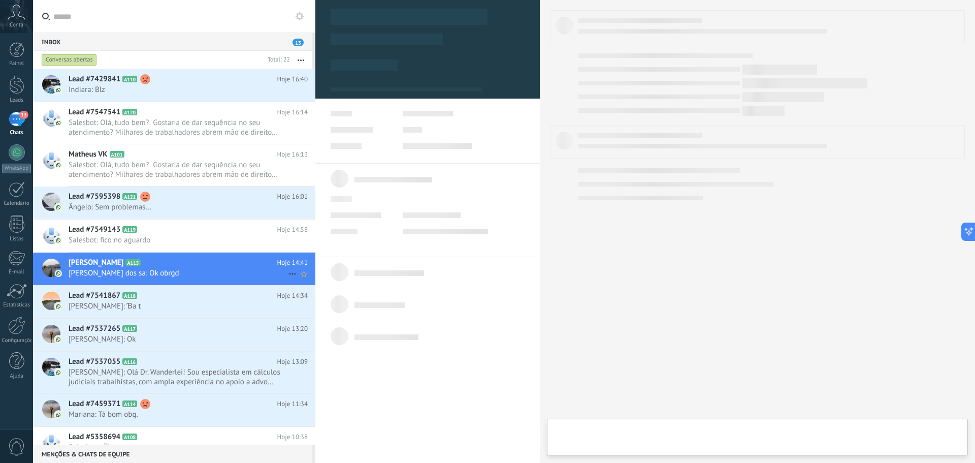
type textarea "**********"
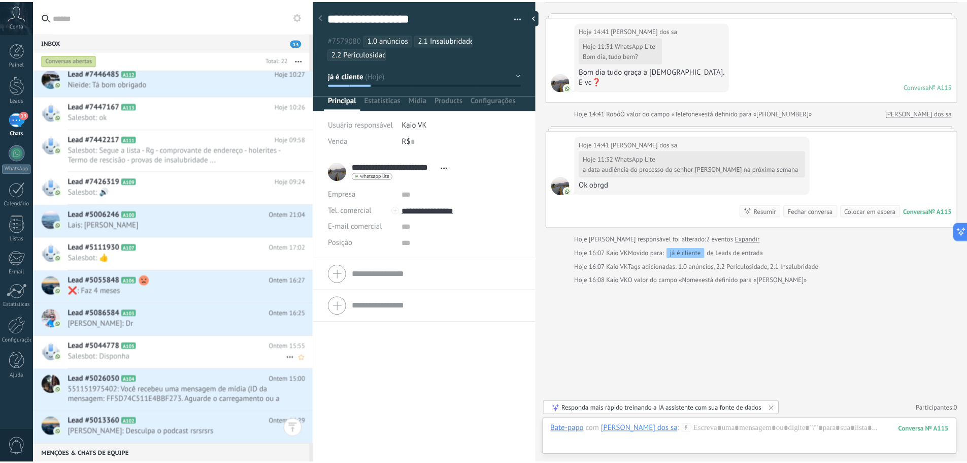
scroll to position [397, 0]
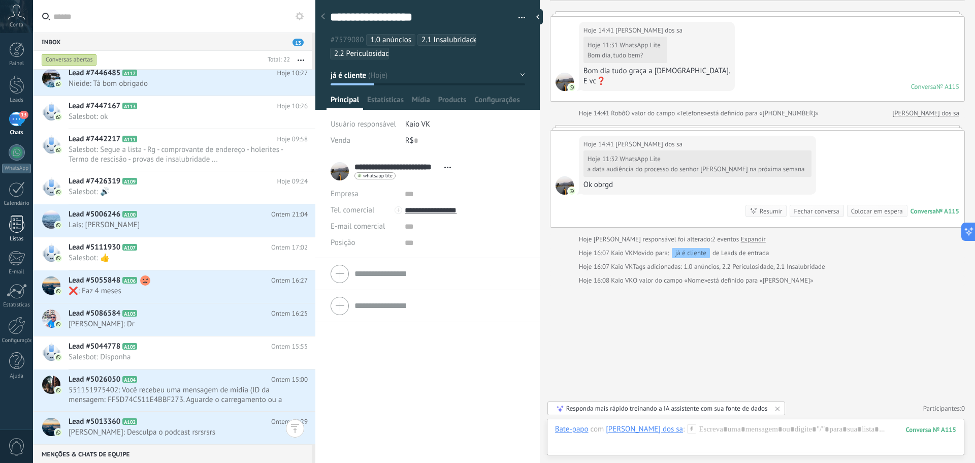
click at [8, 220] on link "Listas" at bounding box center [16, 228] width 33 height 27
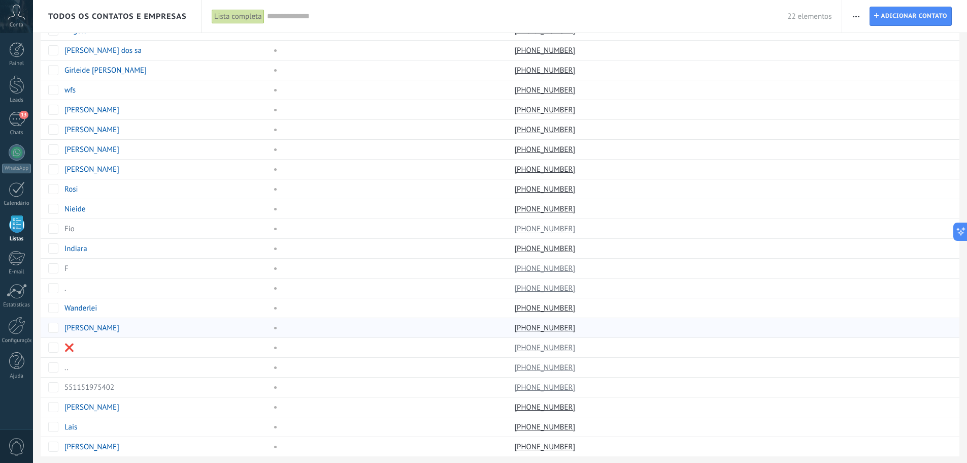
scroll to position [51, 0]
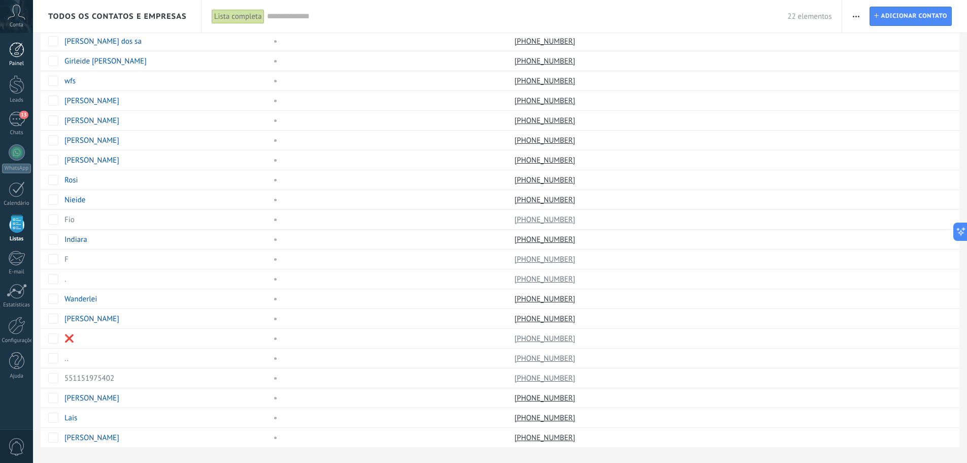
click at [16, 50] on div at bounding box center [16, 49] width 15 height 15
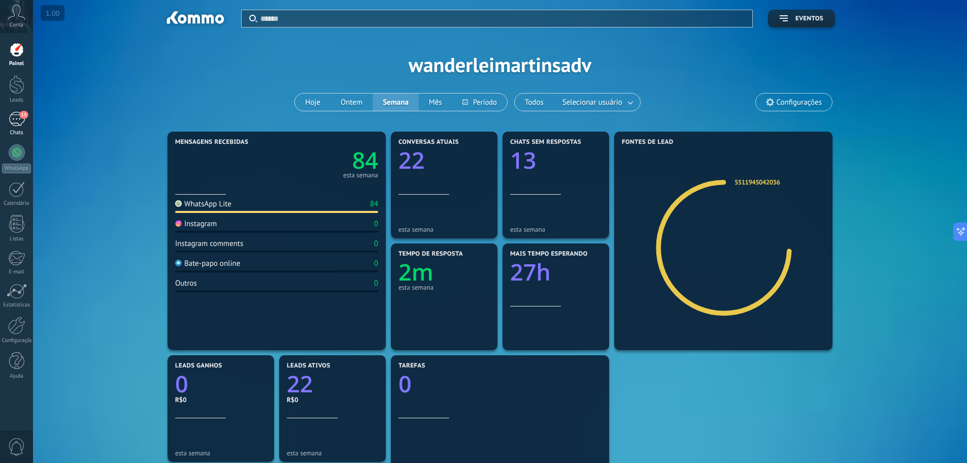
click at [18, 120] on div "13" at bounding box center [17, 119] width 16 height 15
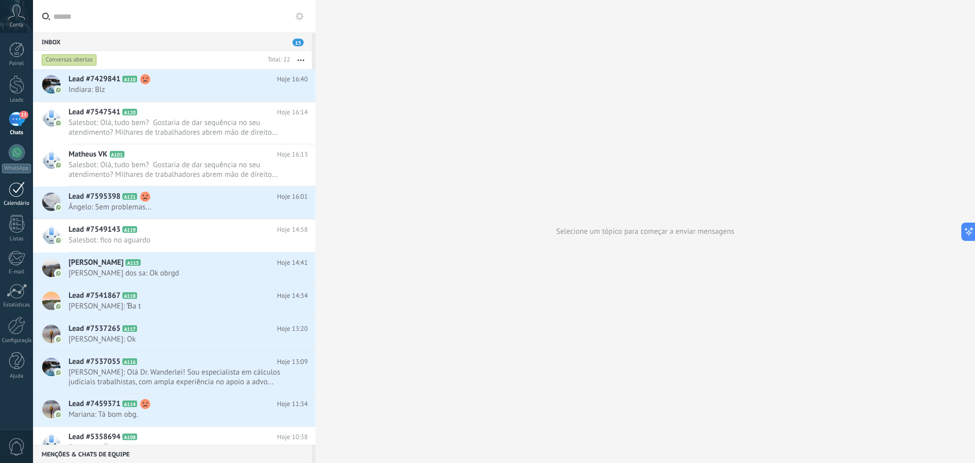
click at [17, 197] on div at bounding box center [17, 189] width 16 height 16
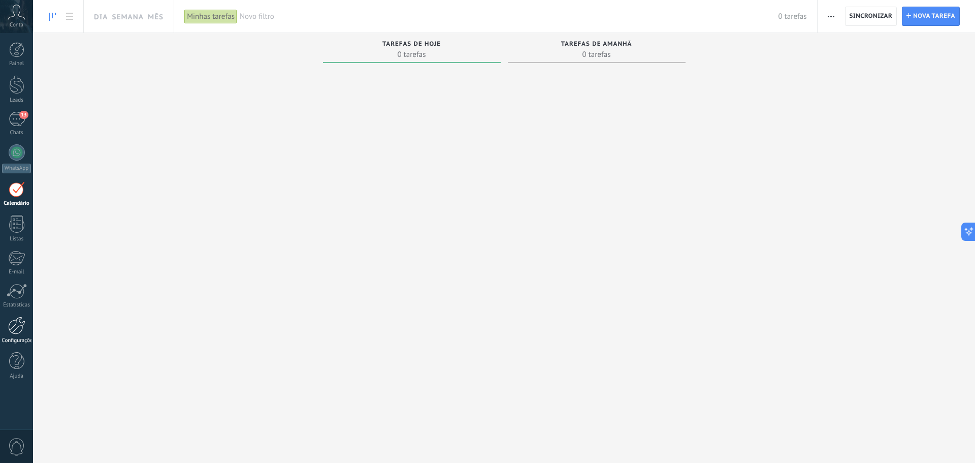
click at [8, 328] on link "Configurações" at bounding box center [16, 329] width 33 height 27
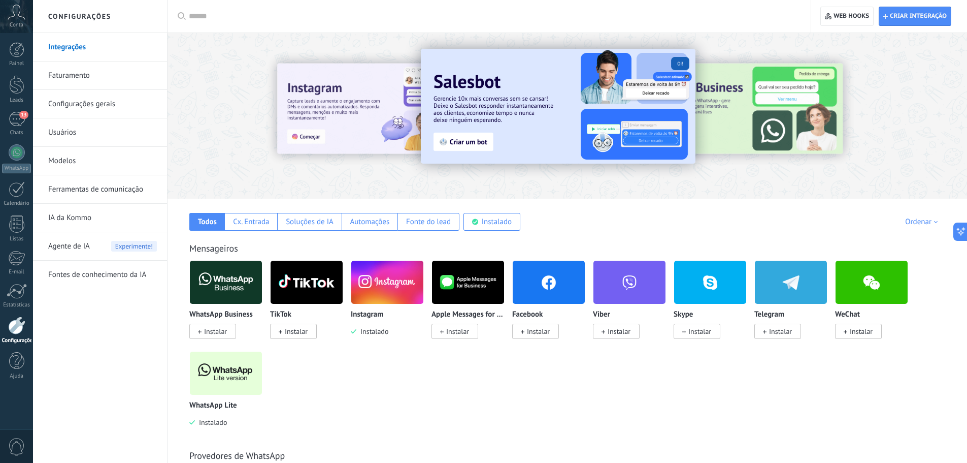
click at [536, 327] on span "Instalar" at bounding box center [535, 330] width 47 height 15
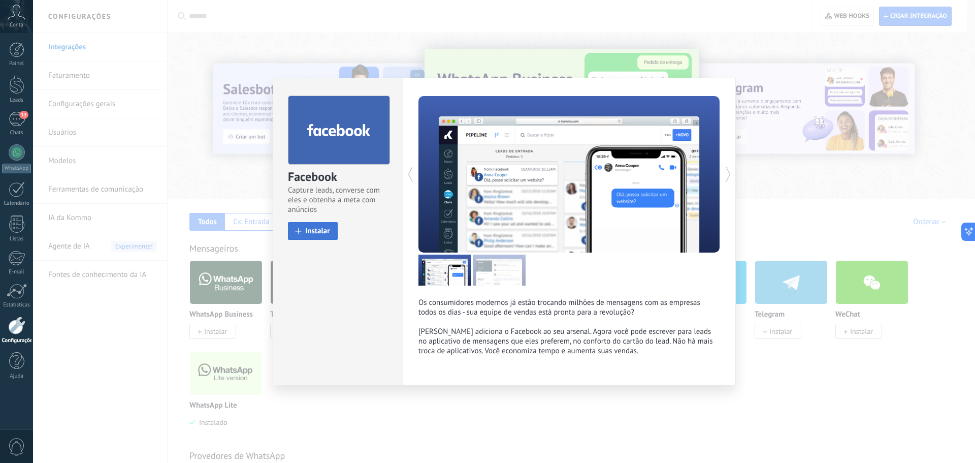
click at [331, 229] on button "Instalar" at bounding box center [313, 231] width 50 height 18
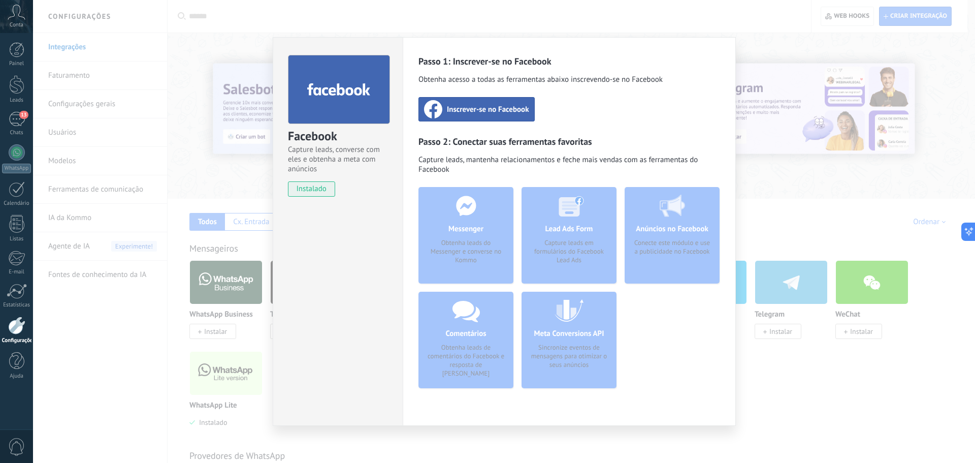
click at [317, 186] on span "instalado" at bounding box center [311, 188] width 46 height 15
click at [313, 187] on span "instalado" at bounding box center [311, 188] width 46 height 15
drag, startPoint x: 313, startPoint y: 187, endPoint x: 318, endPoint y: 184, distance: 5.7
click at [314, 187] on span "instalado" at bounding box center [311, 188] width 46 height 15
click at [446, 107] on div "Inscrever-se no Facebook" at bounding box center [476, 109] width 116 height 24
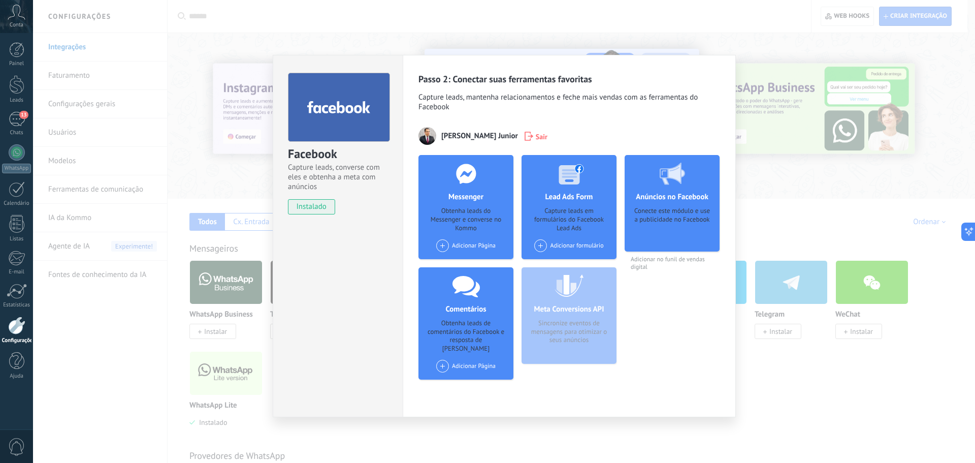
click at [458, 200] on h4 "Messenger" at bounding box center [466, 197] width 40 height 10
click at [442, 240] on span at bounding box center [442, 245] width 13 height 13
click at [464, 259] on div "wanderleimartinsjunior" at bounding box center [476, 264] width 83 height 22
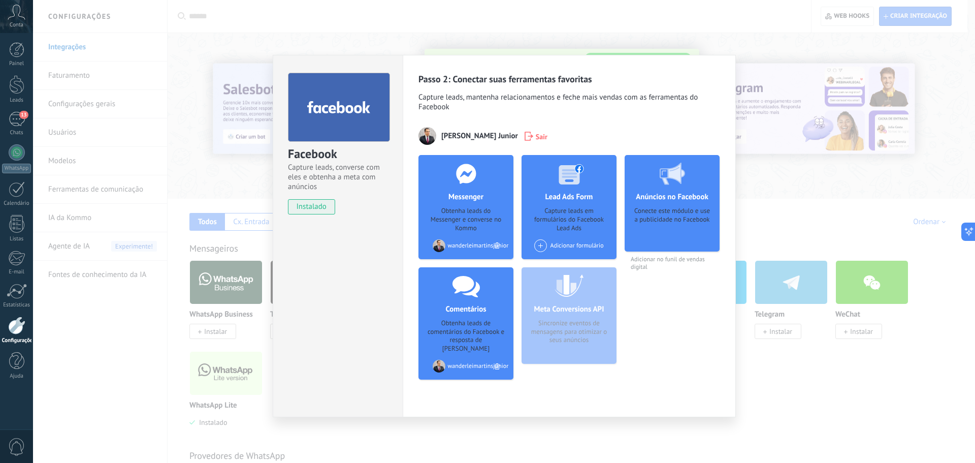
click at [546, 247] on span at bounding box center [540, 245] width 13 height 13
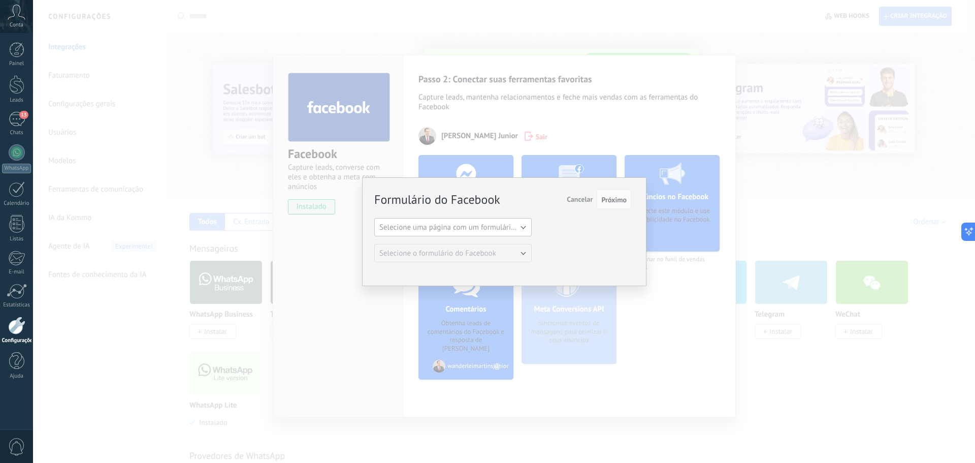
click at [500, 233] on button "Selecione uma página com um formulário do Facebook" at bounding box center [452, 227] width 157 height 18
click at [495, 248] on span "wanderleimartinsjunior" at bounding box center [448, 245] width 160 height 10
click at [584, 202] on span "Cancelar" at bounding box center [580, 199] width 26 height 9
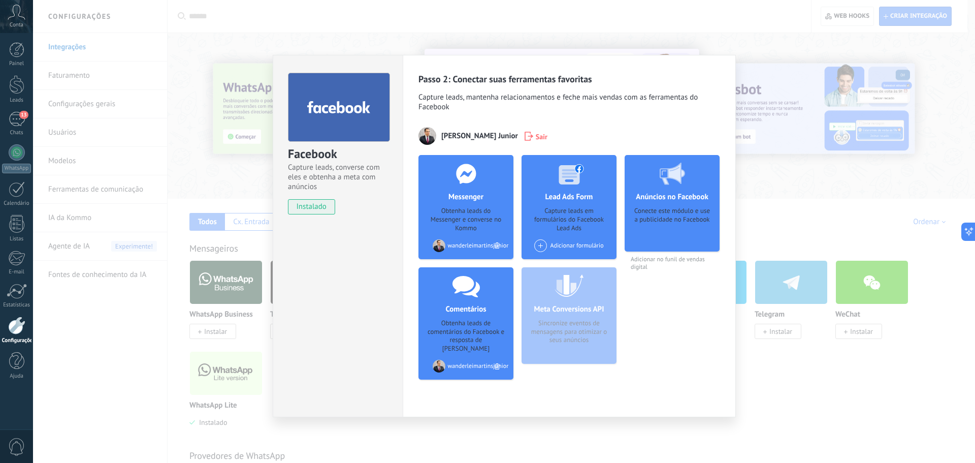
click at [786, 383] on div "Facebook Capture leads, converse com eles e obtenha a meta com anúncios instala…" at bounding box center [504, 231] width 942 height 463
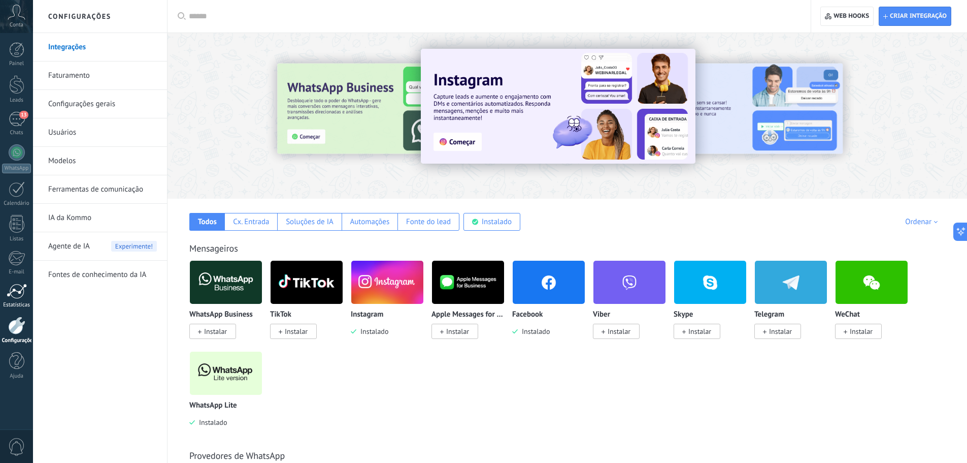
click at [26, 292] on div at bounding box center [17, 290] width 20 height 15
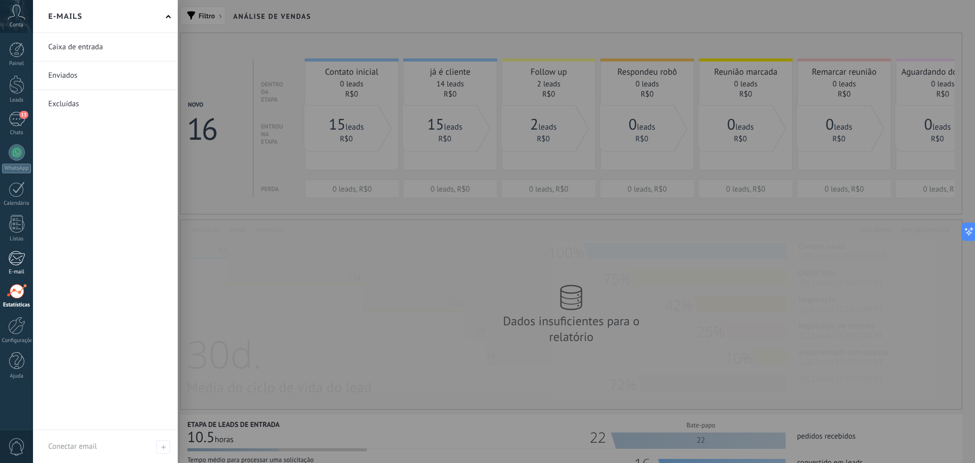
click at [21, 269] on div "E-mail" at bounding box center [16, 272] width 29 height 7
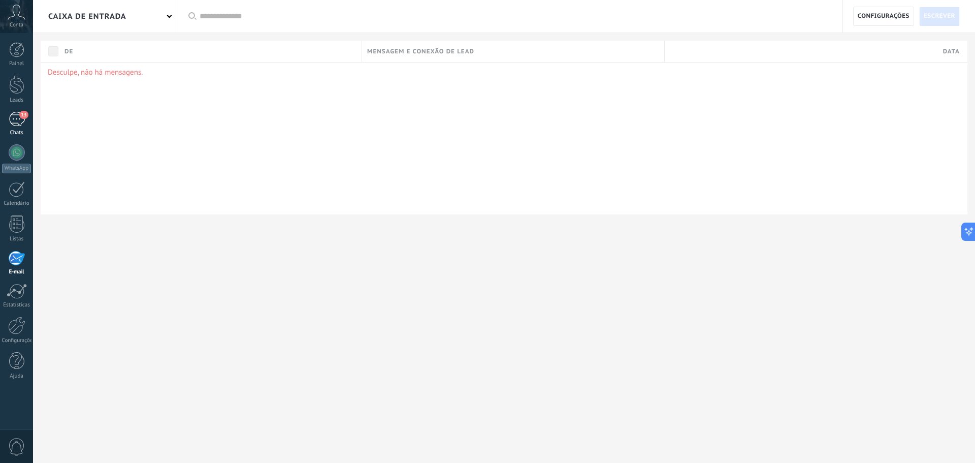
click at [21, 120] on div "13" at bounding box center [17, 119] width 16 height 15
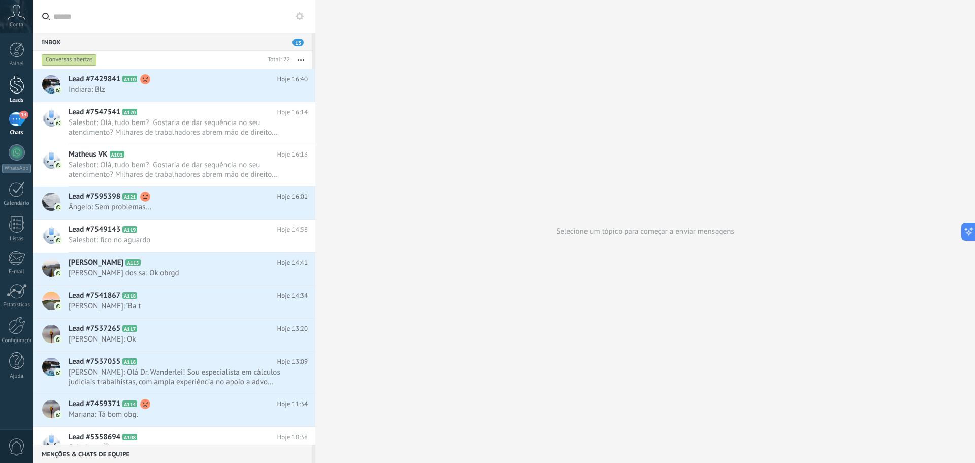
click at [17, 77] on div at bounding box center [16, 84] width 15 height 19
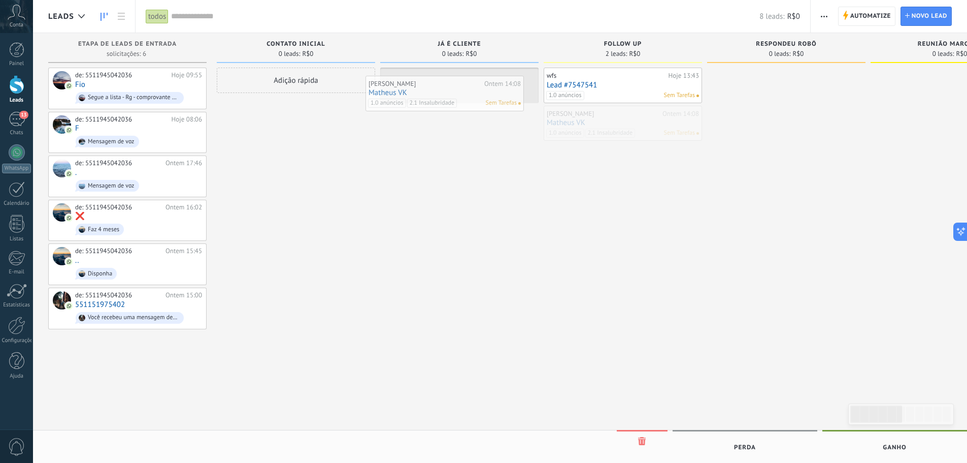
drag, startPoint x: 608, startPoint y: 112, endPoint x: 430, endPoint y: 82, distance: 180.8
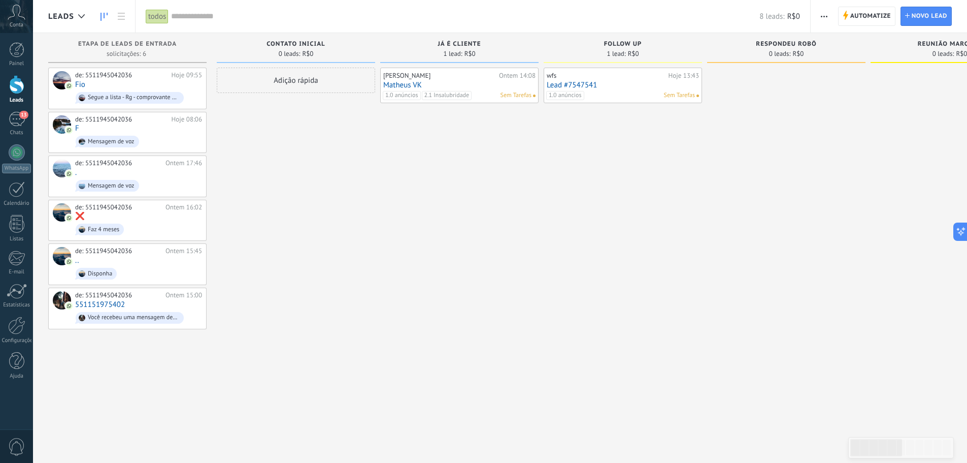
click at [302, 115] on div "Adição rápida" at bounding box center [296, 233] width 158 height 330
click at [11, 123] on div "13" at bounding box center [17, 119] width 16 height 15
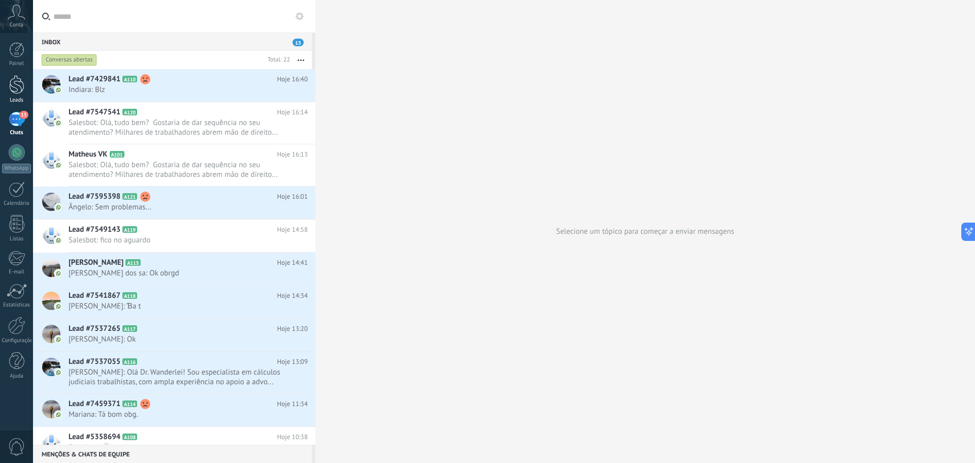
click at [14, 82] on div at bounding box center [16, 84] width 15 height 19
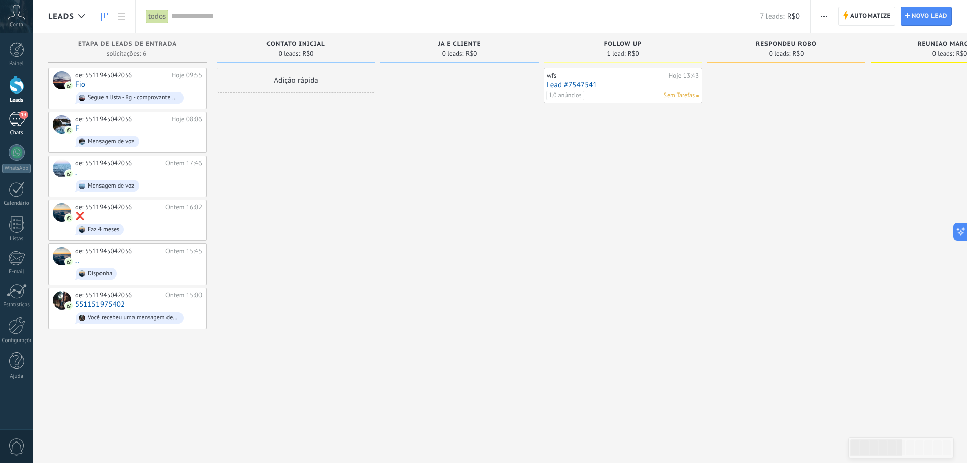
click at [19, 120] on div "13" at bounding box center [17, 119] width 16 height 15
